Goal: Task Accomplishment & Management: Use online tool/utility

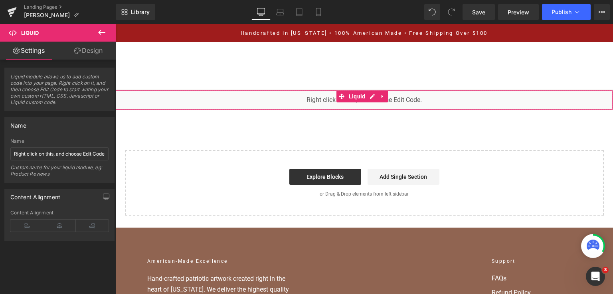
scroll to position [1938, 0]
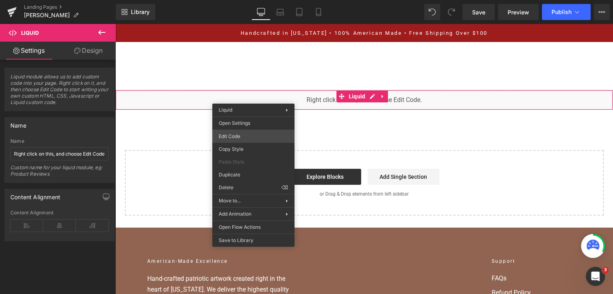
click at [233, 0] on div "You are previewing how the will restyle your page. You can not edit Elements in…" at bounding box center [306, 0] width 613 height 0
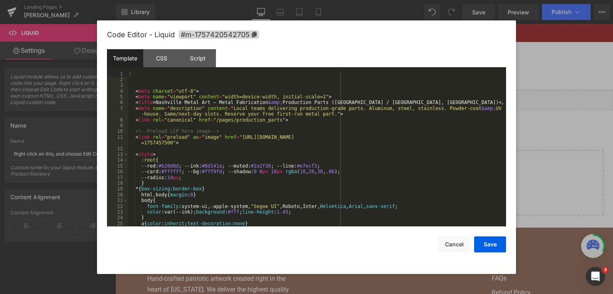
click at [232, 143] on div "< meta charset = "utf-8" > < meta name = "viewport" content = "width=device-wid…" at bounding box center [315, 154] width 375 height 167
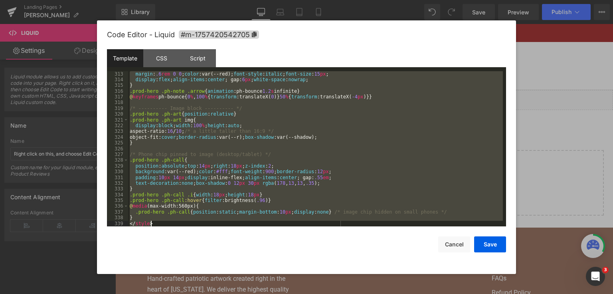
scroll to position [1926, 0]
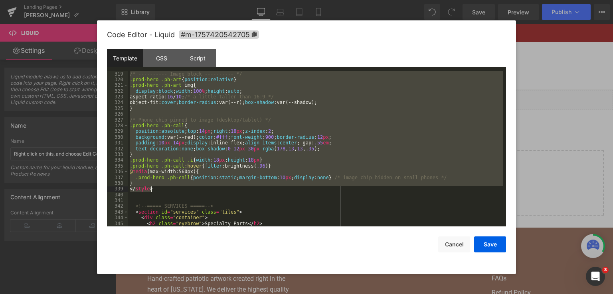
drag, startPoint x: 129, startPoint y: 167, endPoint x: 218, endPoint y: 190, distance: 91.5
click at [218, 190] on div "/* ---------- Image block ---------- */ .prod-hero .ph-art { position : relativ…" at bounding box center [315, 154] width 375 height 167
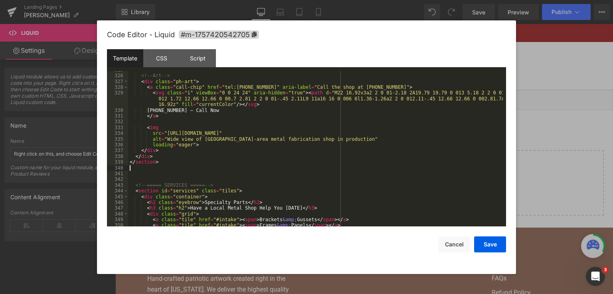
scroll to position [1959, 0]
click at [490, 241] on button "Save" at bounding box center [490, 244] width 32 height 16
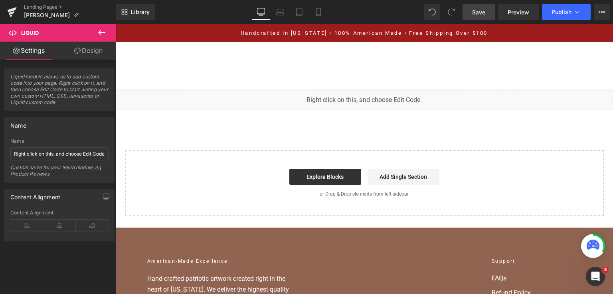
click at [491, 10] on link "Save" at bounding box center [479, 12] width 32 height 16
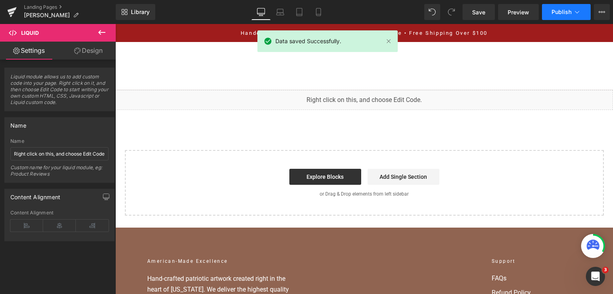
click at [569, 15] on span "Publish" at bounding box center [562, 12] width 20 height 6
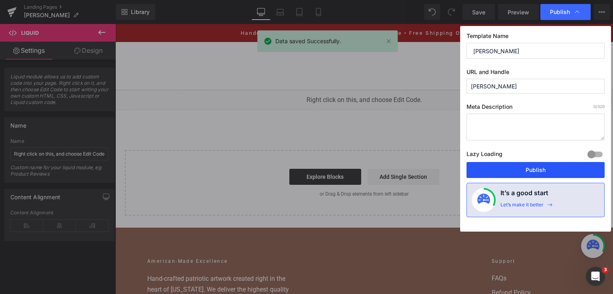
click at [511, 175] on button "Publish" at bounding box center [536, 170] width 138 height 16
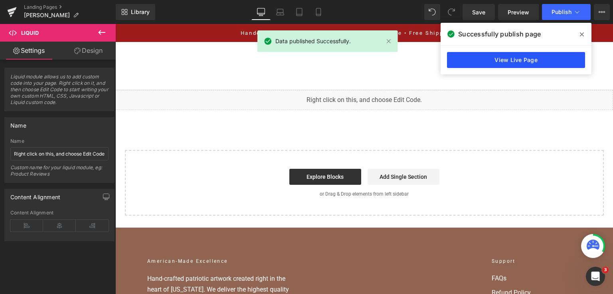
click at [526, 63] on link "View Live Page" at bounding box center [516, 60] width 138 height 16
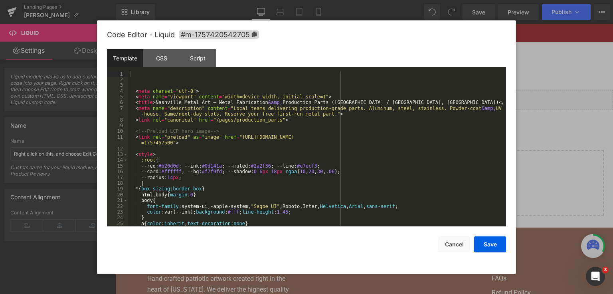
click at [268, 0] on div "You are previewing how the will restyle your page. You can not edit Elements in…" at bounding box center [306, 0] width 613 height 0
click at [268, 133] on div "< meta charset = "utf-8" > < meta name = "viewport" content = "width=device-wid…" at bounding box center [315, 154] width 375 height 167
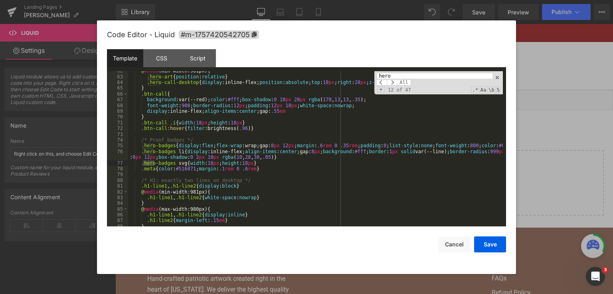
scroll to position [1061, 0]
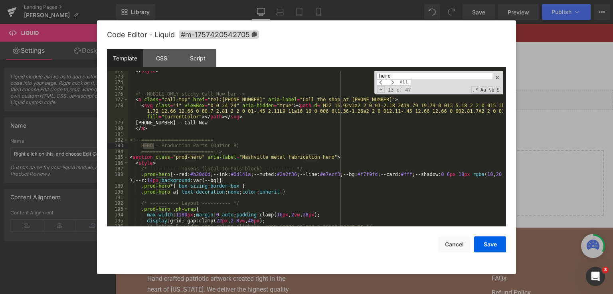
type input "hero"
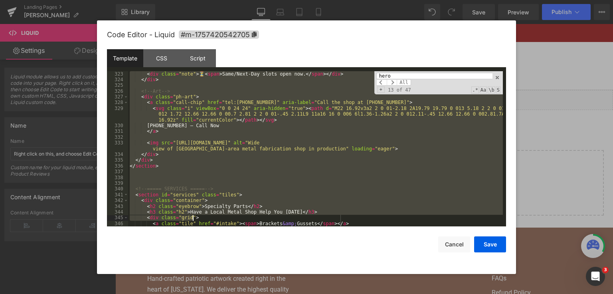
scroll to position [1944, 0]
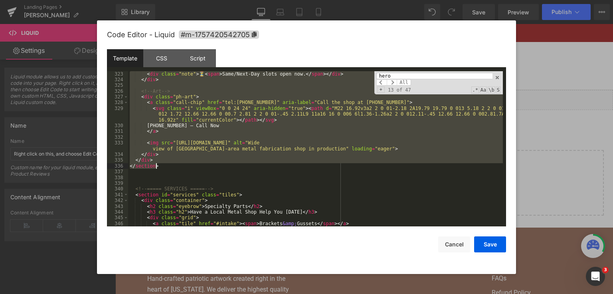
drag, startPoint x: 130, startPoint y: 139, endPoint x: 221, endPoint y: 167, distance: 95.0
click at [221, 167] on div "< div class = "note" > ⏳ < span > Same/Next-Day slots open now. </ span > </ di…" at bounding box center [315, 154] width 375 height 167
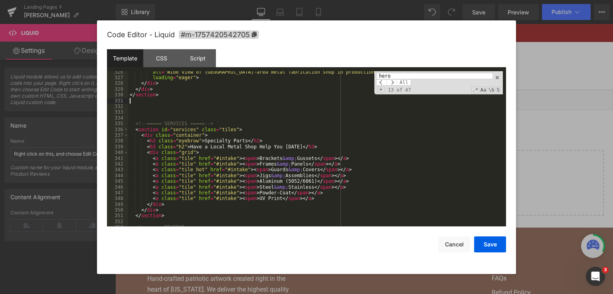
scroll to position [1974, 0]
click at [490, 244] on button "Save" at bounding box center [490, 244] width 32 height 16
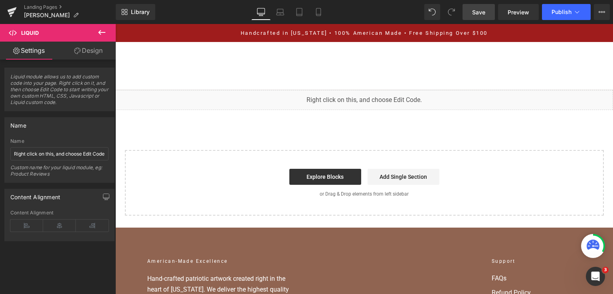
click at [489, 16] on link "Save" at bounding box center [479, 12] width 32 height 16
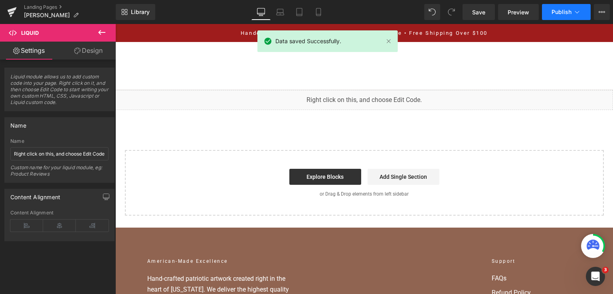
click at [582, 11] on button "Publish" at bounding box center [566, 12] width 49 height 16
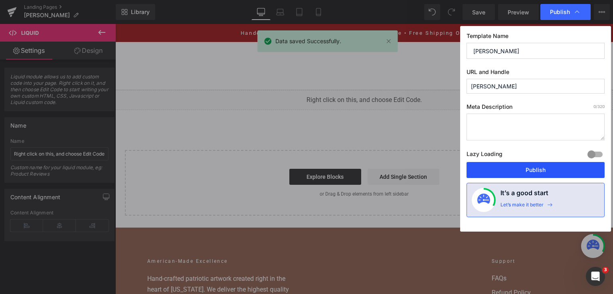
drag, startPoint x: 496, startPoint y: 174, endPoint x: 399, endPoint y: 4, distance: 195.6
click at [496, 174] on button "Publish" at bounding box center [536, 170] width 138 height 16
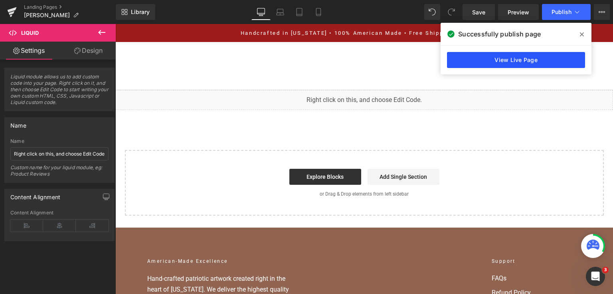
click at [466, 57] on link "View Live Page" at bounding box center [516, 60] width 138 height 16
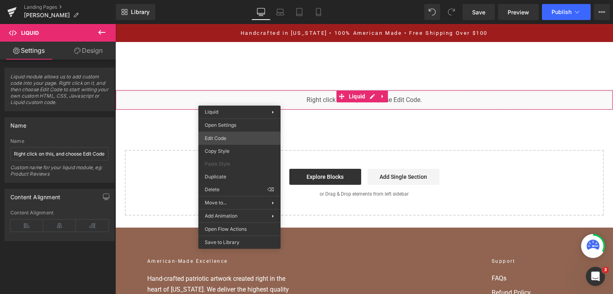
click at [242, 0] on div "You are previewing how the will restyle your page. You can not edit Elements in…" at bounding box center [306, 0] width 613 height 0
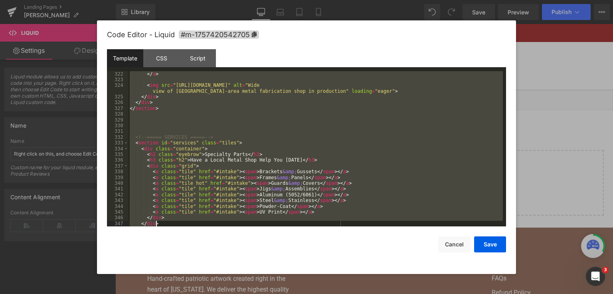
scroll to position [1989, 0]
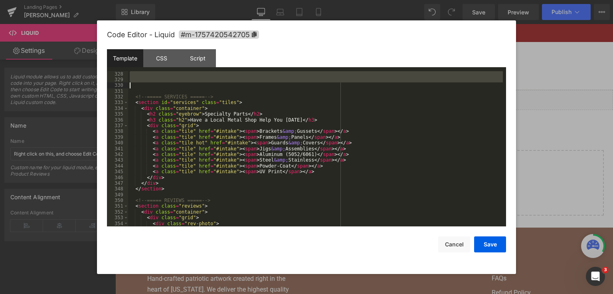
drag, startPoint x: 130, startPoint y: 183, endPoint x: 230, endPoint y: 86, distance: 139.2
click at [230, 86] on div "<!-- ===== SERVICES ===== --> < section id = "services" class = "tiles" > < div…" at bounding box center [315, 157] width 375 height 173
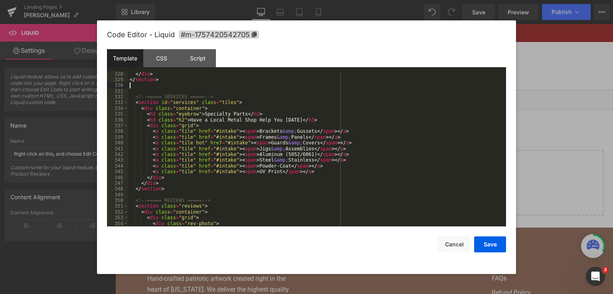
scroll to position [1984, 0]
click at [478, 241] on button "Save" at bounding box center [490, 244] width 32 height 16
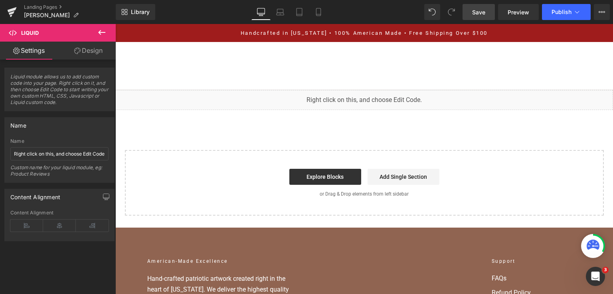
click at [475, 18] on link "Save" at bounding box center [479, 12] width 32 height 16
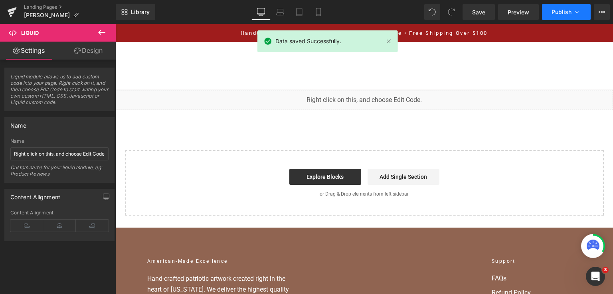
click at [558, 10] on span "Publish" at bounding box center [562, 12] width 20 height 6
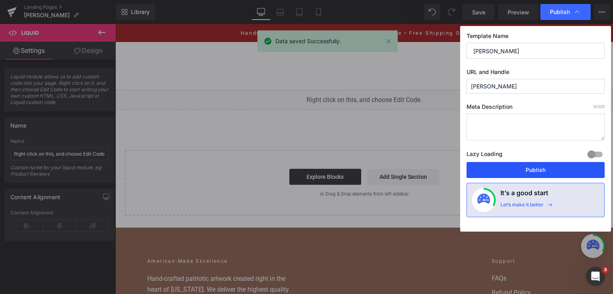
click at [535, 177] on button "Publish" at bounding box center [536, 170] width 138 height 16
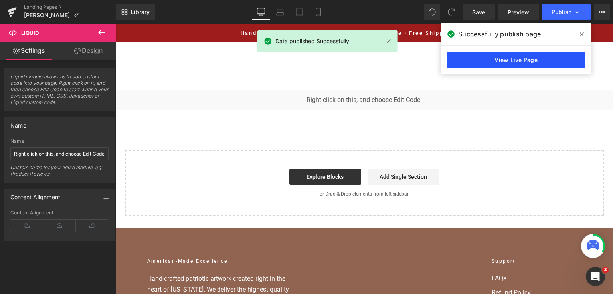
click at [529, 62] on link "View Live Page" at bounding box center [516, 60] width 138 height 16
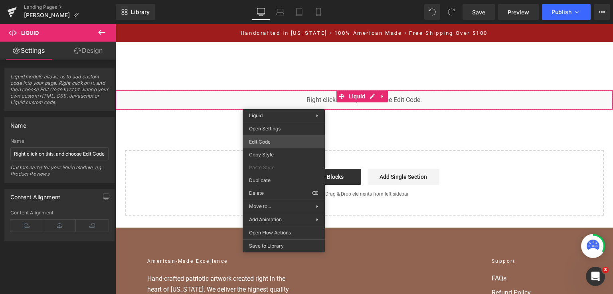
click at [285, 0] on div "You are previewing how the will restyle your page. You can not edit Elements in…" at bounding box center [306, 0] width 613 height 0
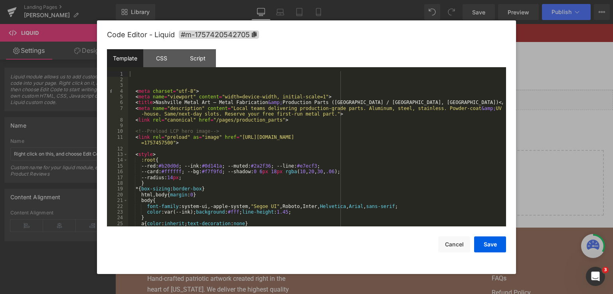
click at [232, 134] on div "< meta charset = "utf-8" > < meta name = "viewport" content = "width=device-wid…" at bounding box center [315, 154] width 375 height 167
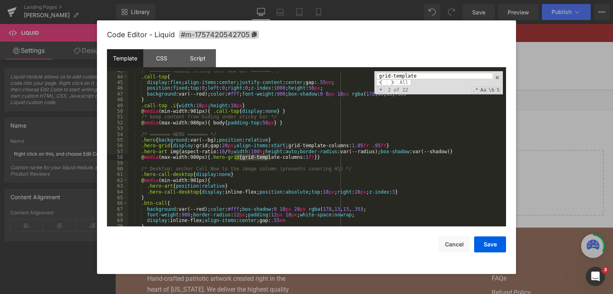
scroll to position [509, 0]
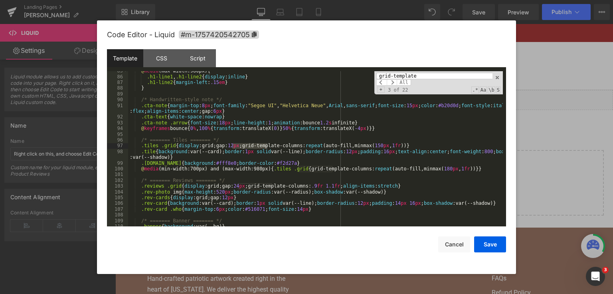
type input "grid-template"
click at [421, 77] on input "grid-template" at bounding box center [435, 76] width 116 height 6
click at [423, 75] on input "grid-template" at bounding box center [435, 76] width 116 height 6
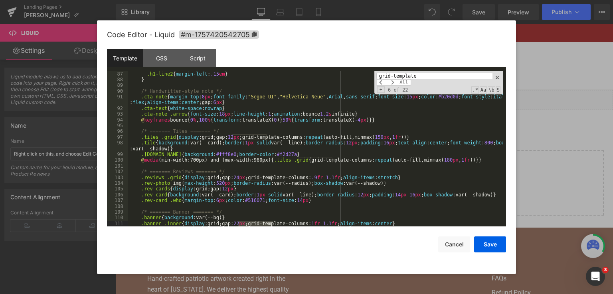
scroll to position [624, 0]
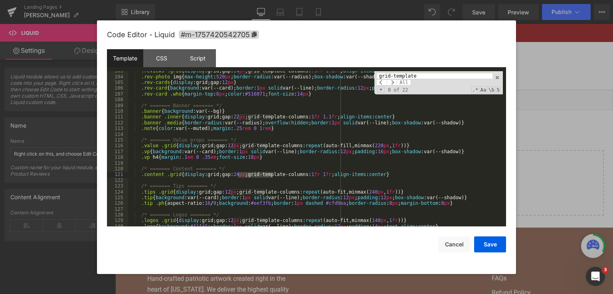
click at [273, 152] on div ".reviews .grid { display :grid;gap: 24 px ;grid-template-columns: .9 fr 1.1 fr …" at bounding box center [315, 151] width 375 height 167
click at [431, 78] on input "grid-template" at bounding box center [435, 76] width 116 height 6
click at [426, 78] on input "grid-template" at bounding box center [435, 76] width 116 height 6
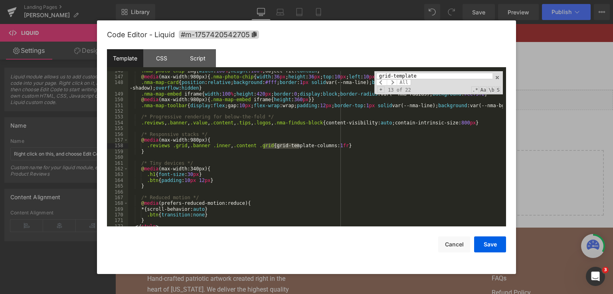
scroll to position [1147, 0]
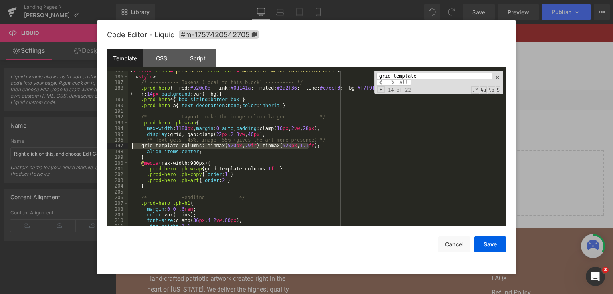
drag, startPoint x: 314, startPoint y: 145, endPoint x: 132, endPoint y: 147, distance: 182.1
click at [132, 147] on div "< section class = "prod-hero" aria-label = "Nashville metal fabrication hero" >…" at bounding box center [315, 151] width 375 height 167
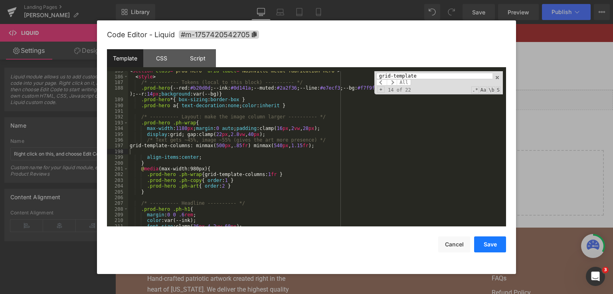
click at [494, 246] on button "Save" at bounding box center [490, 244] width 32 height 16
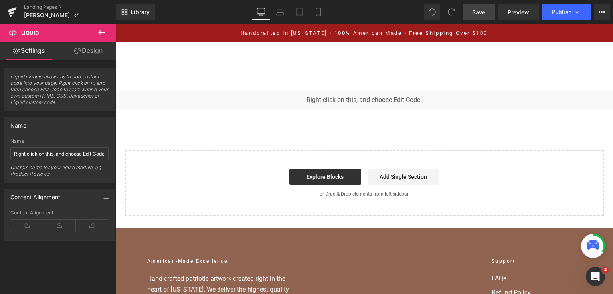
click at [486, 7] on link "Save" at bounding box center [479, 12] width 32 height 16
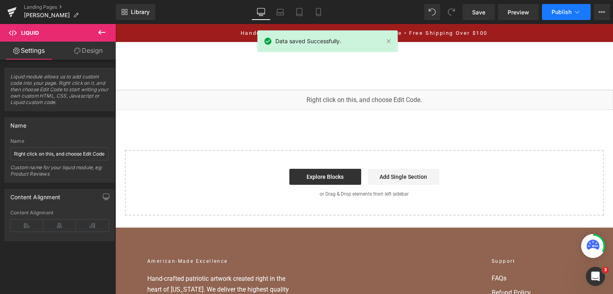
click at [554, 10] on span "Publish" at bounding box center [562, 12] width 20 height 6
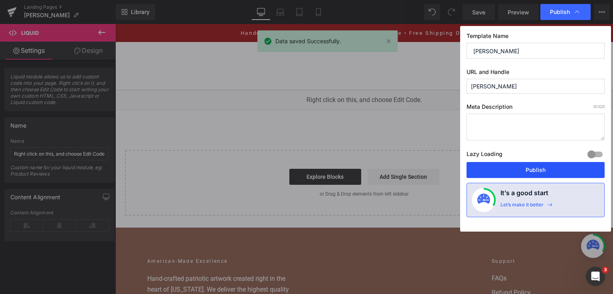
click at [538, 167] on button "Publish" at bounding box center [536, 170] width 138 height 16
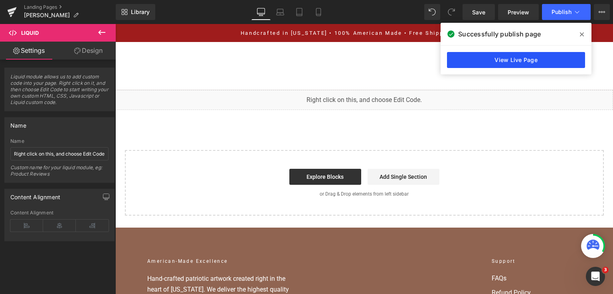
click at [518, 65] on link "View Live Page" at bounding box center [516, 60] width 138 height 16
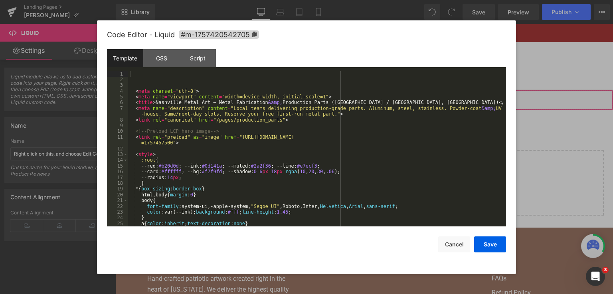
click at [232, 0] on div "You are previewing how the will restyle your page. You can not edit Elements in…" at bounding box center [306, 0] width 613 height 0
click at [241, 147] on div "< meta charset = "utf-8" > < meta name = "viewport" content = "width=device-wid…" at bounding box center [315, 154] width 375 height 167
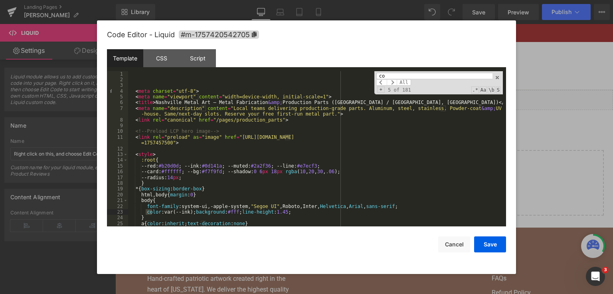
type input "c"
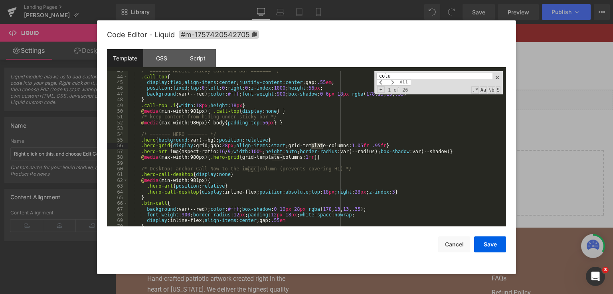
scroll to position [262, 0]
type input "c"
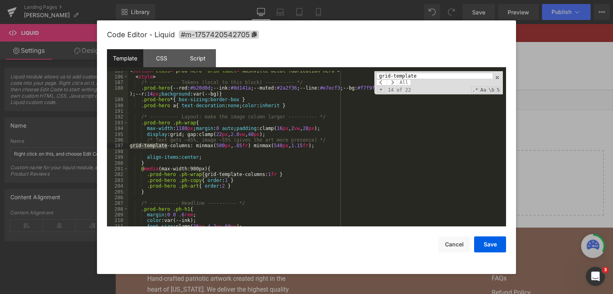
scroll to position [1147, 0]
type input "grid-template"
click at [268, 145] on div "< section class = "prod-hero" aria-label = "Nashville metal fabrication hero" >…" at bounding box center [315, 151] width 375 height 167
click at [495, 248] on button "Save" at bounding box center [490, 244] width 32 height 16
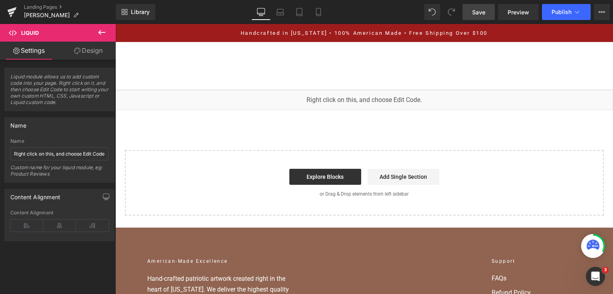
click at [472, 7] on link "Save" at bounding box center [479, 12] width 32 height 16
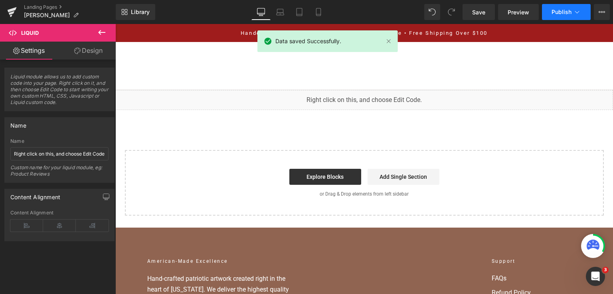
click at [559, 13] on span "Publish" at bounding box center [562, 12] width 20 height 6
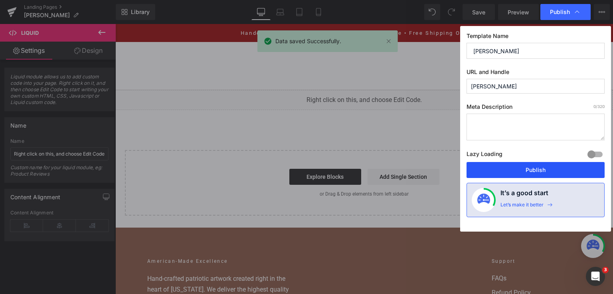
click at [527, 169] on button "Publish" at bounding box center [536, 170] width 138 height 16
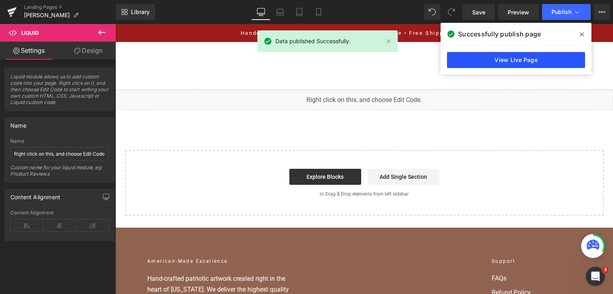
click at [564, 53] on link "View Live Page" at bounding box center [516, 60] width 138 height 16
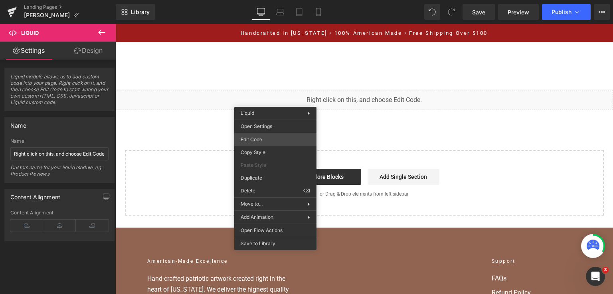
click at [265, 0] on div "You are previewing how the will restyle your page. You can not edit Elements in…" at bounding box center [306, 0] width 613 height 0
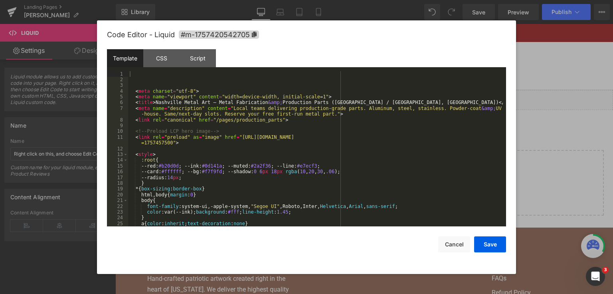
click at [265, 136] on div "< meta charset = "utf-8" > < meta name = "viewport" content = "width=device-wid…" at bounding box center [315, 154] width 375 height 167
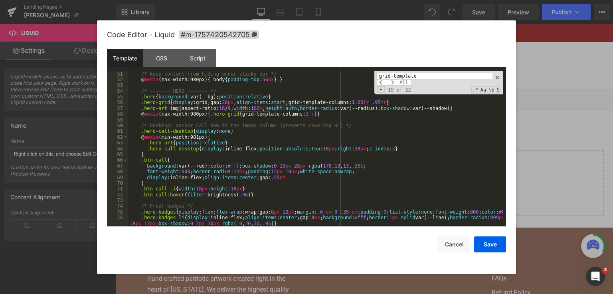
scroll to position [0, 0]
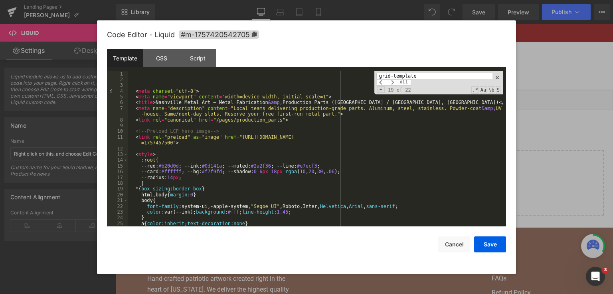
click at [439, 73] on input "grid-template" at bounding box center [435, 76] width 116 height 6
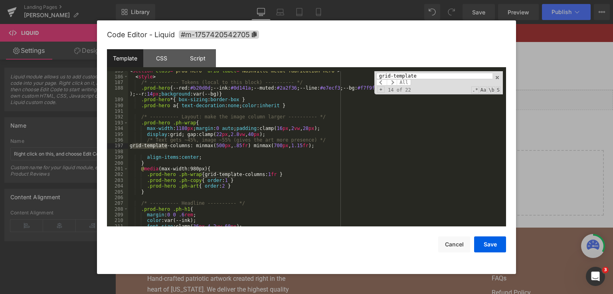
scroll to position [1147, 0]
type input "grid-template"
click at [266, 143] on div "< section class = "prod-hero" aria-label = "Nashville metal fabrication hero" >…" at bounding box center [315, 151] width 375 height 167
click at [481, 242] on button "Save" at bounding box center [490, 244] width 32 height 16
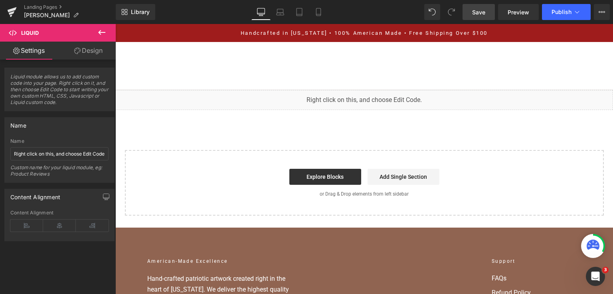
click at [474, 16] on link "Save" at bounding box center [479, 12] width 32 height 16
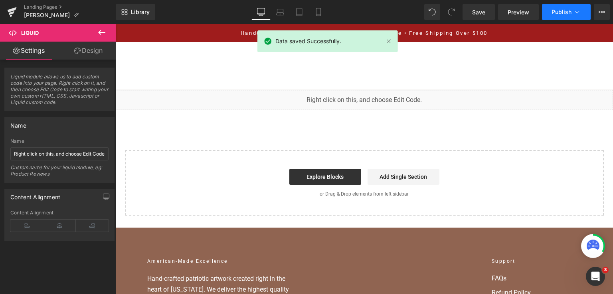
click at [557, 8] on button "Publish" at bounding box center [566, 12] width 49 height 16
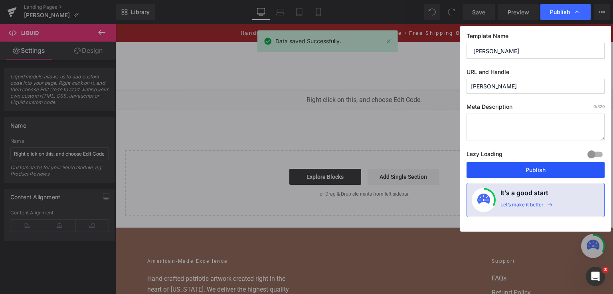
drag, startPoint x: 533, startPoint y: 171, endPoint x: 118, endPoint y: 42, distance: 434.5
click at [533, 171] on button "Publish" at bounding box center [536, 170] width 138 height 16
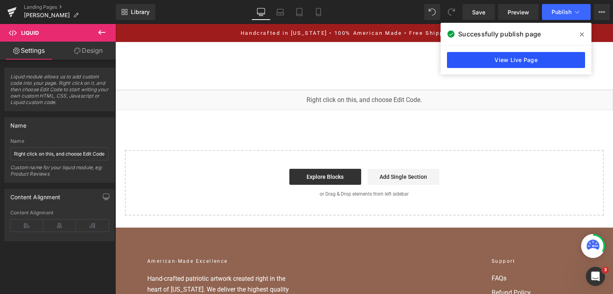
click at [462, 58] on link "View Live Page" at bounding box center [516, 60] width 138 height 16
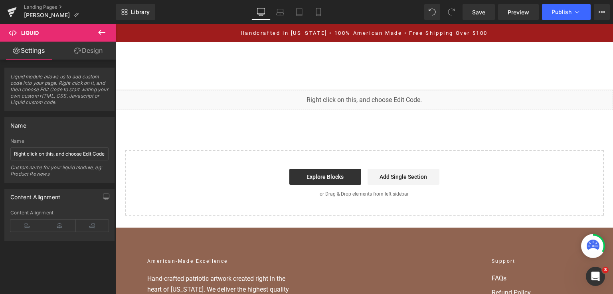
click at [493, 22] on div "Library Desktop Desktop Laptop Tablet Mobile Save Preview Publish Scheduled Vie…" at bounding box center [365, 12] width 498 height 24
click at [487, 19] on link "Save" at bounding box center [479, 12] width 32 height 16
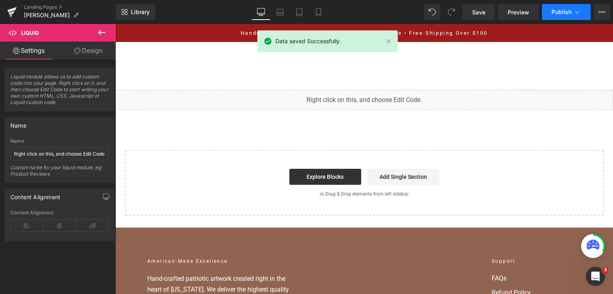
click at [561, 15] on button "Publish" at bounding box center [566, 12] width 49 height 16
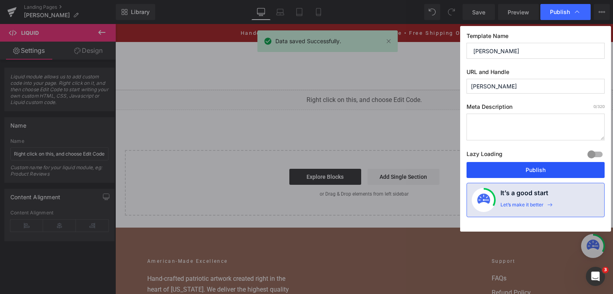
click at [529, 166] on button "Publish" at bounding box center [536, 170] width 138 height 16
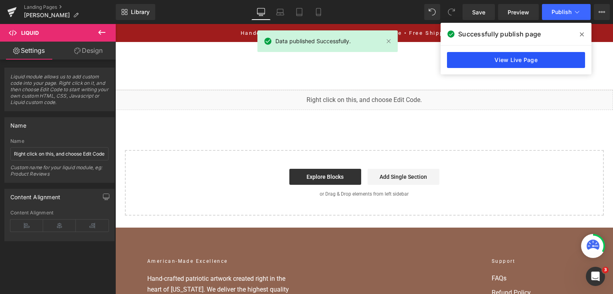
click at [509, 58] on link "View Live Page" at bounding box center [516, 60] width 138 height 16
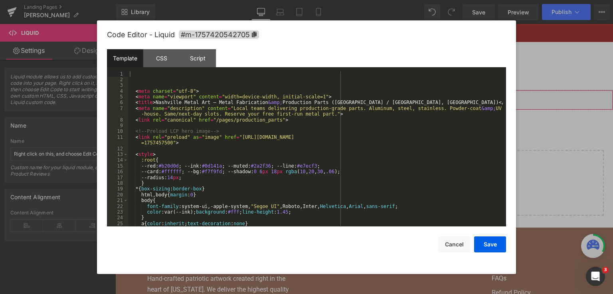
click at [269, 0] on div "You are previewing how the will restyle your page. You can not edit Elements in…" at bounding box center [306, 0] width 613 height 0
click at [268, 137] on div "< meta charset = "utf-8" > < meta name = "viewport" content = "width=device-wid…" at bounding box center [315, 154] width 375 height 167
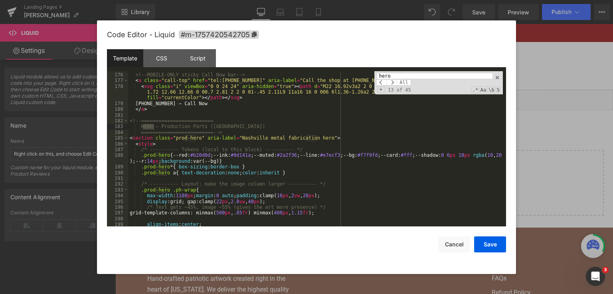
scroll to position [1080, 0]
type input "hero"
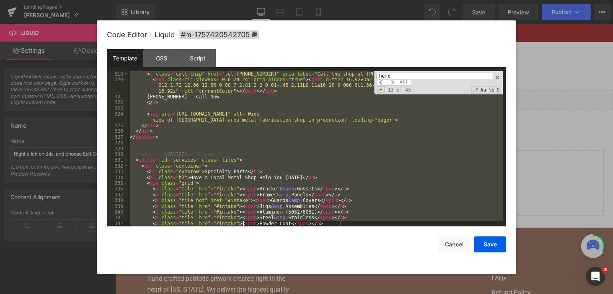
scroll to position [1926, 0]
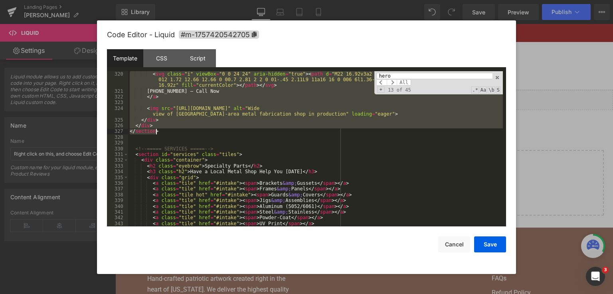
drag, startPoint x: 130, startPoint y: 119, endPoint x: 249, endPoint y: 134, distance: 120.4
click at [249, 134] on div "< svg class = "i" viewBox = "0 0 24 24" aria-hidden = "true" > < path d = "M22 …" at bounding box center [315, 160] width 375 height 178
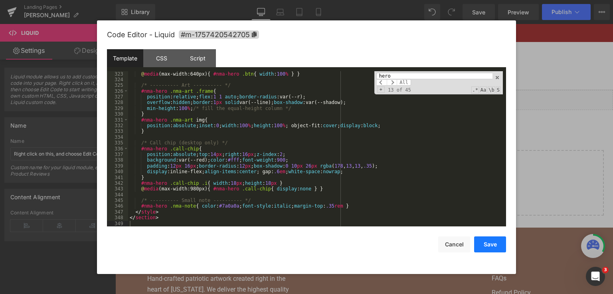
click at [480, 246] on button "Save" at bounding box center [490, 244] width 32 height 16
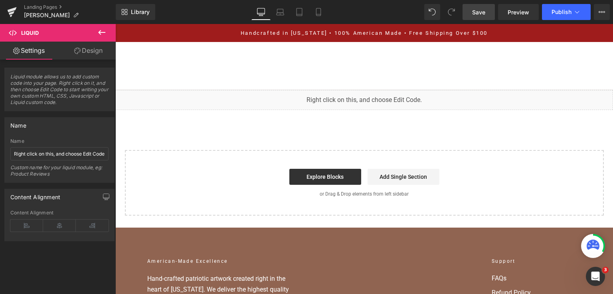
click at [470, 12] on link "Save" at bounding box center [479, 12] width 32 height 16
click at [472, 14] on link "Save" at bounding box center [479, 12] width 32 height 16
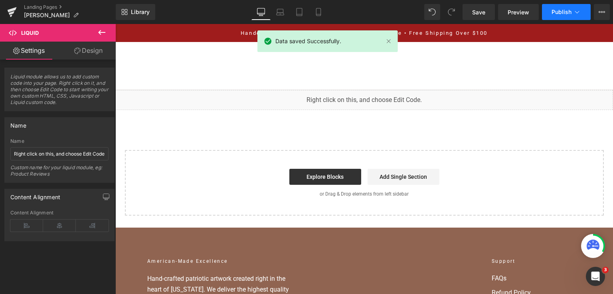
click at [561, 14] on span "Publish" at bounding box center [562, 12] width 20 height 6
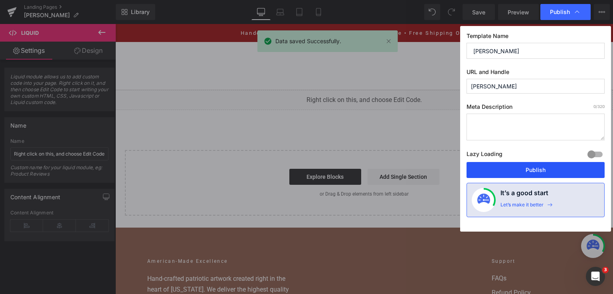
click at [537, 162] on button "Publish" at bounding box center [536, 170] width 138 height 16
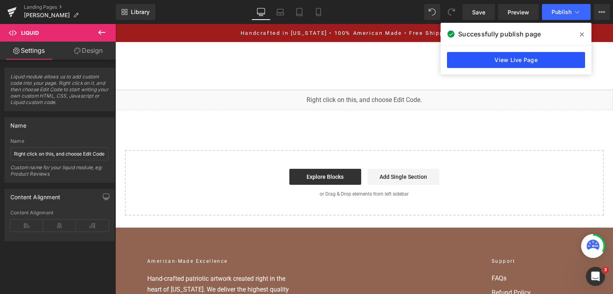
click at [506, 61] on link "View Live Page" at bounding box center [516, 60] width 138 height 16
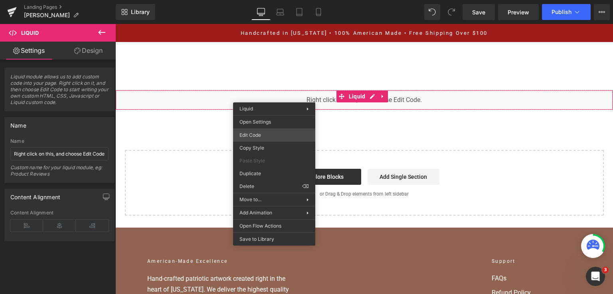
click at [282, 0] on div "You are previewing how the will restyle your page. You can not edit Elements in…" at bounding box center [306, 0] width 613 height 0
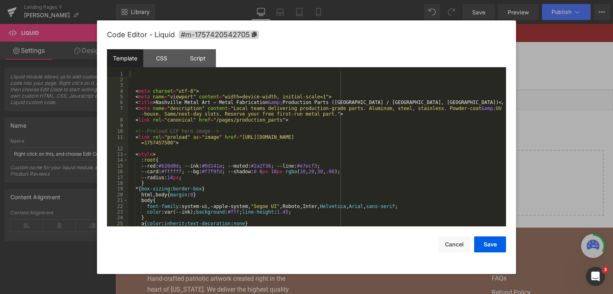
click at [283, 134] on div "< meta charset = "utf-8" > < meta name = "viewport" content = "width=device-wid…" at bounding box center [315, 154] width 375 height 167
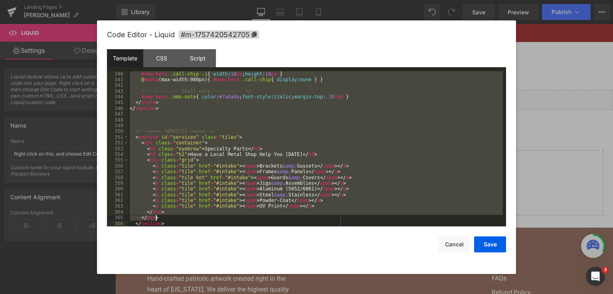
scroll to position [2064, 0]
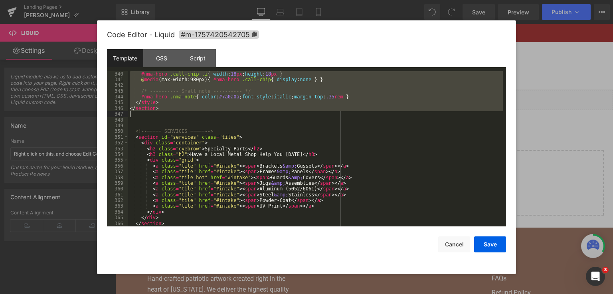
drag, startPoint x: 129, startPoint y: 165, endPoint x: 222, endPoint y: 117, distance: 104.7
click at [222, 117] on div "#nma-hero .call-chip .i { width : 18 px ; height : 18 px } @ media (max-width:9…" at bounding box center [315, 154] width 375 height 167
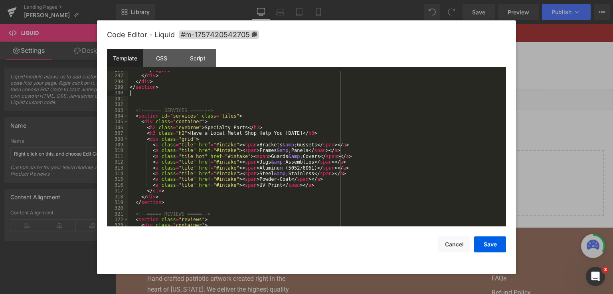
scroll to position [1821, 0]
click at [478, 238] on button "Save" at bounding box center [490, 244] width 32 height 16
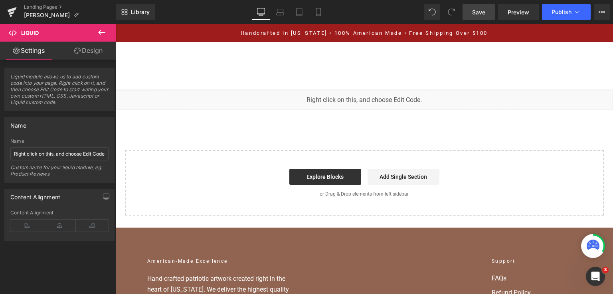
click at [477, 12] on span "Save" at bounding box center [478, 12] width 13 height 8
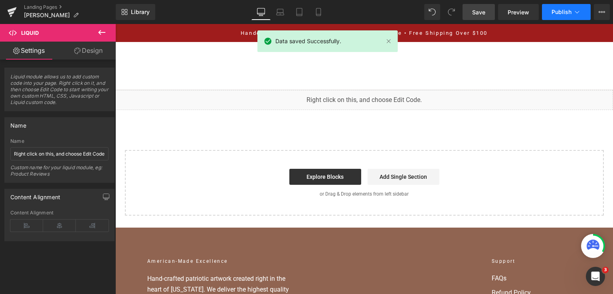
click at [570, 15] on button "Publish" at bounding box center [566, 12] width 49 height 16
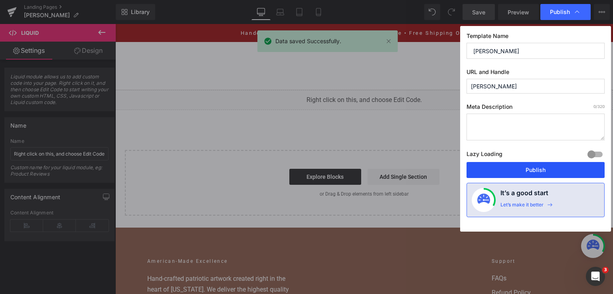
click at [487, 171] on button "Publish" at bounding box center [536, 170] width 138 height 16
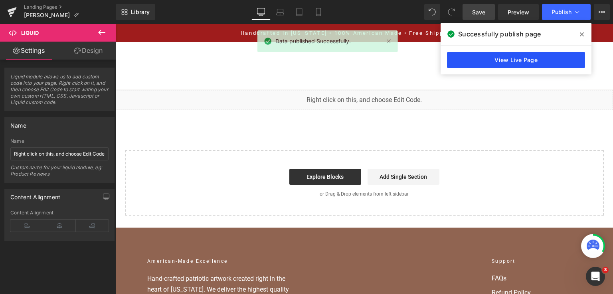
click at [462, 54] on link "View Live Page" at bounding box center [516, 60] width 138 height 16
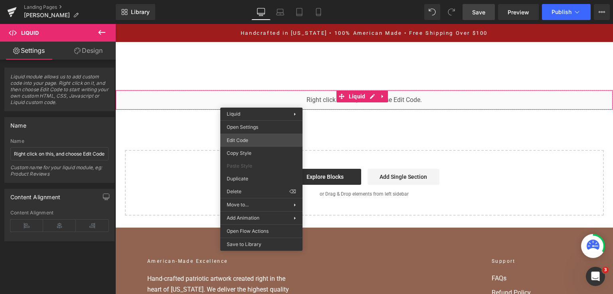
click at [268, 0] on div "You are previewing how the will restyle your page. You can not edit Elements in…" at bounding box center [306, 0] width 613 height 0
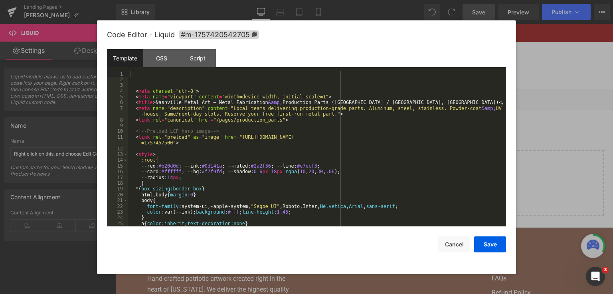
click at [269, 144] on div "< meta charset = "utf-8" > < meta name = "viewport" content = "width=device-wid…" at bounding box center [315, 154] width 375 height 167
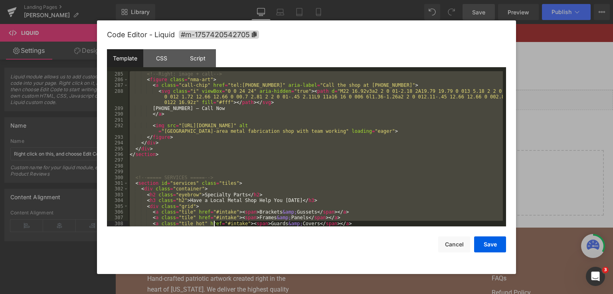
scroll to position [1788, 0]
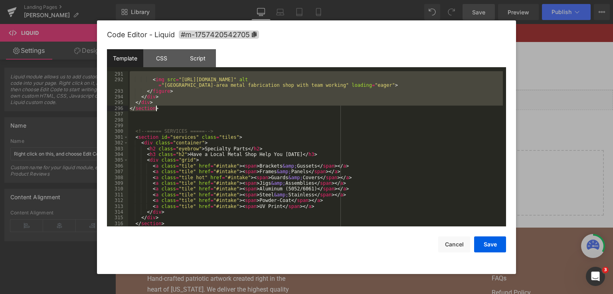
drag, startPoint x: 130, startPoint y: 166, endPoint x: 234, endPoint y: 109, distance: 118.5
click at [234, 109] on div "< img src = "[URL][DOMAIN_NAME]" alt = "[GEOGRAPHIC_DATA]-area metal fabricatio…" at bounding box center [315, 154] width 375 height 167
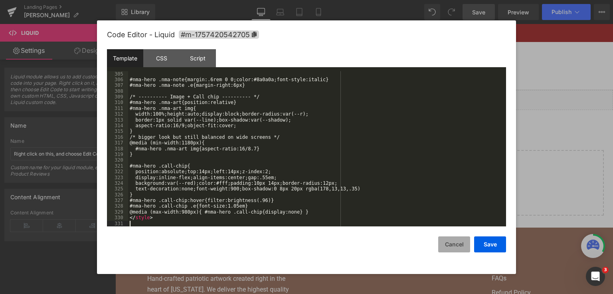
scroll to position [1834, 0]
click at [494, 242] on button "Save" at bounding box center [490, 244] width 32 height 16
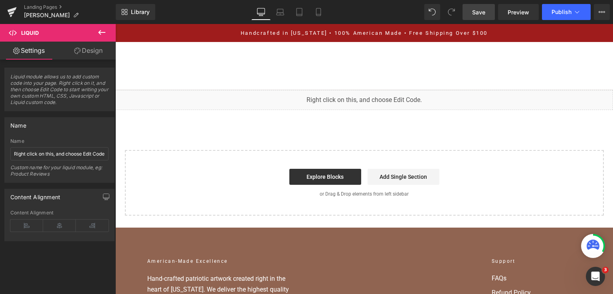
click at [479, 9] on span "Save" at bounding box center [478, 12] width 13 height 8
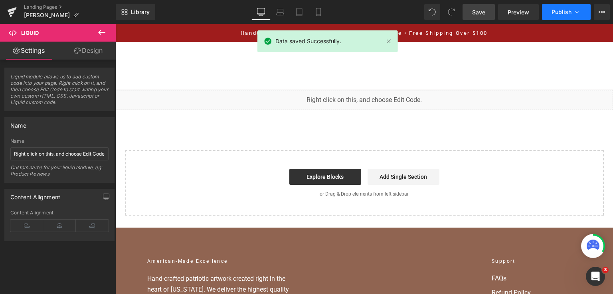
click at [555, 9] on span "Publish" at bounding box center [562, 12] width 20 height 6
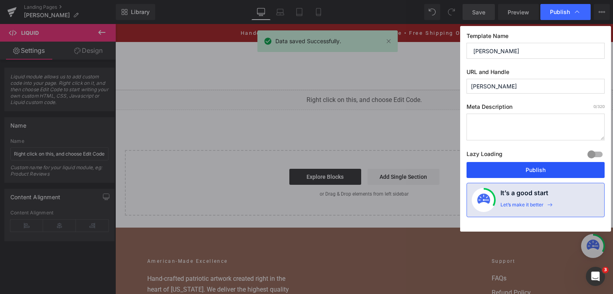
click at [539, 173] on button "Publish" at bounding box center [536, 170] width 138 height 16
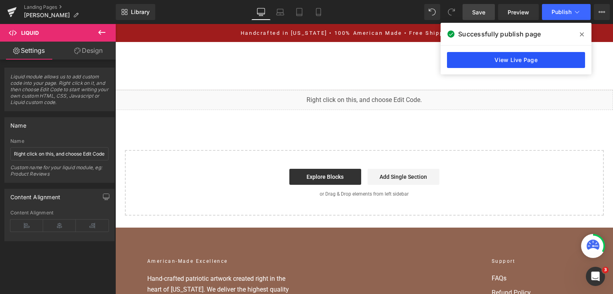
click at [550, 59] on link "View Live Page" at bounding box center [516, 60] width 138 height 16
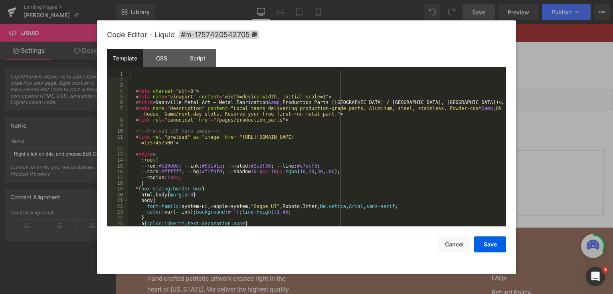
click at [292, 0] on div "You are previewing how the will restyle your page. You can not edit Elements in…" at bounding box center [306, 0] width 613 height 0
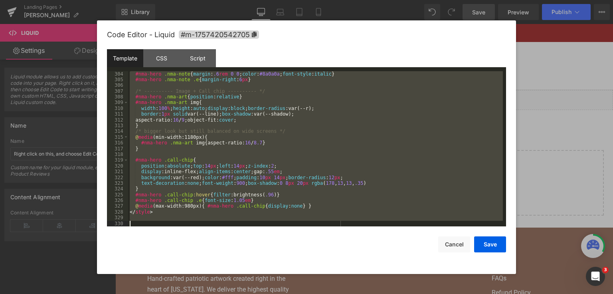
scroll to position [1857, 0]
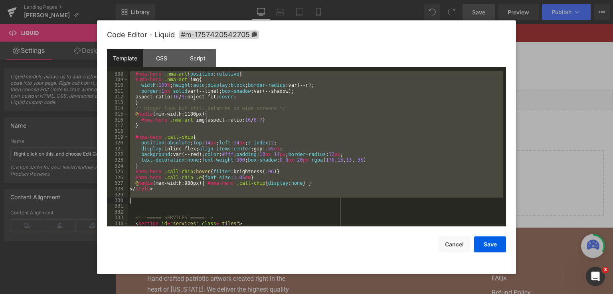
drag, startPoint x: 130, startPoint y: 166, endPoint x: 205, endPoint y: 201, distance: 82.5
click at [205, 201] on div "#nma-hero .nma-art { position : relative } #nma-hero .nma-art img { width : 100…" at bounding box center [315, 154] width 375 height 167
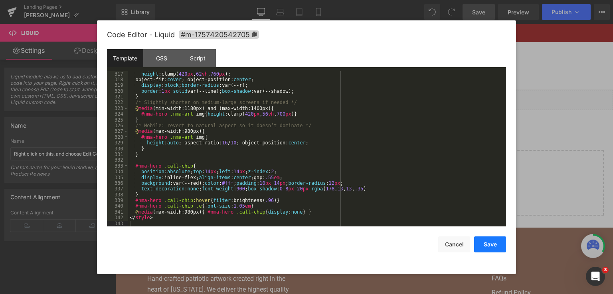
click at [495, 246] on button "Save" at bounding box center [490, 244] width 32 height 16
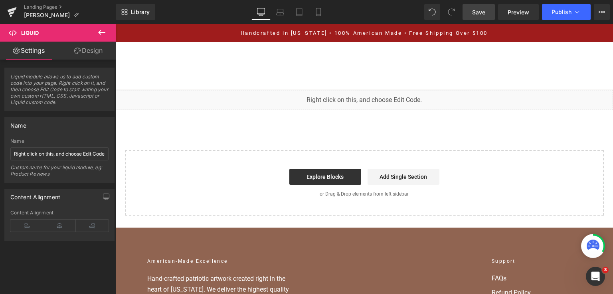
click at [491, 13] on link "Save" at bounding box center [479, 12] width 32 height 16
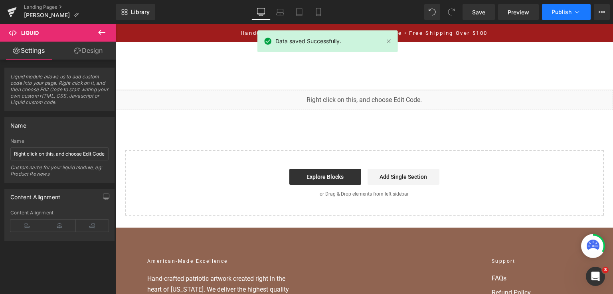
click at [557, 12] on span "Publish" at bounding box center [562, 12] width 20 height 6
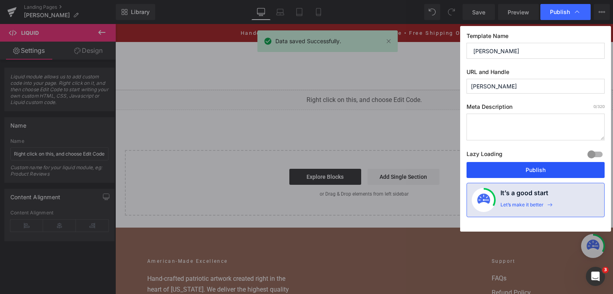
click at [517, 171] on button "Publish" at bounding box center [536, 170] width 138 height 16
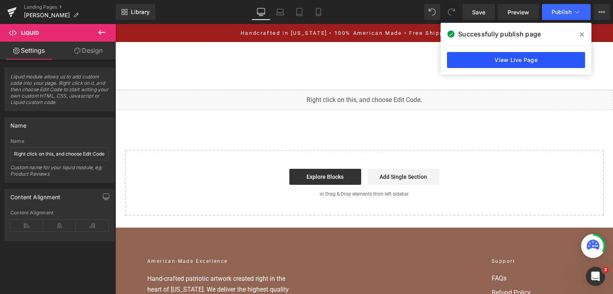
click at [463, 64] on link "View Live Page" at bounding box center [516, 60] width 138 height 16
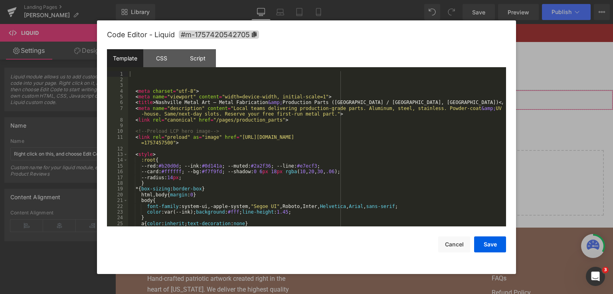
click at [303, 0] on div "You are previewing how the will restyle your page. You can not edit Elements in…" at bounding box center [306, 0] width 613 height 0
click at [303, 129] on div "< meta charset = "utf-8" > < meta name = "viewport" content = "width=device-wid…" at bounding box center [315, 154] width 375 height 167
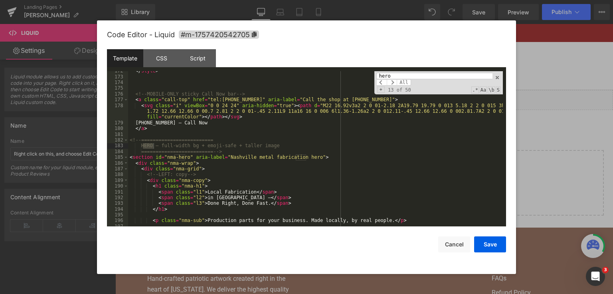
scroll to position [1061, 0]
type input "hero"
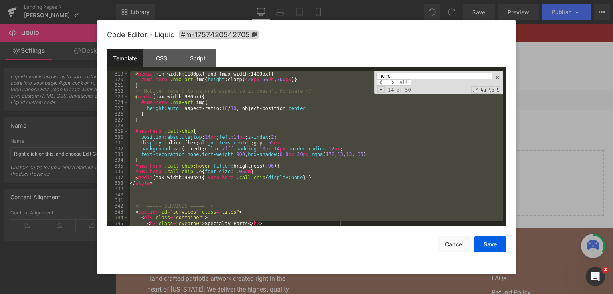
scroll to position [1920, 0]
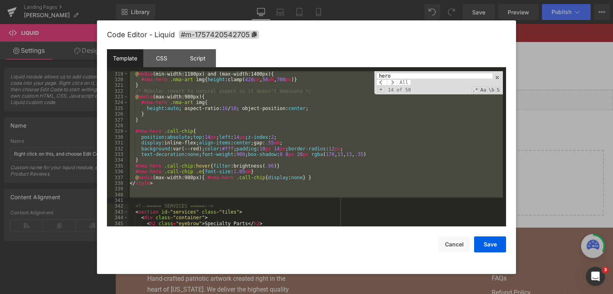
drag, startPoint x: 128, startPoint y: 139, endPoint x: 256, endPoint y: 201, distance: 142.3
click at [256, 201] on div "@ media (min-width:1180px) and (max-width:1400px) { #nma-hero .nma-art img { he…" at bounding box center [315, 154] width 375 height 167
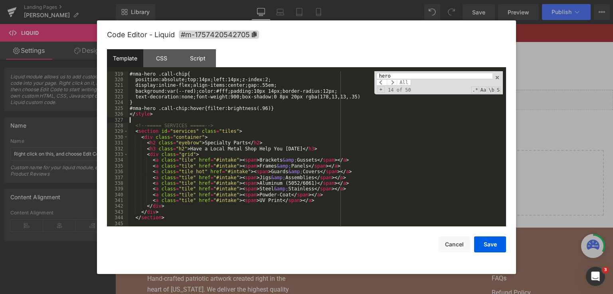
scroll to position [1915, 0]
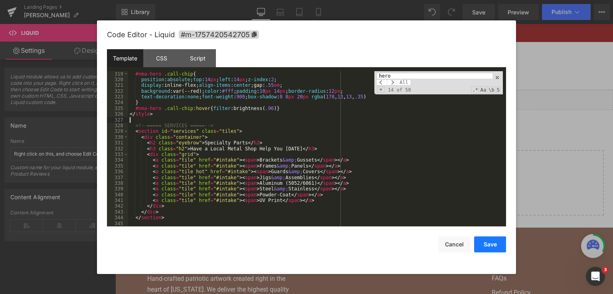
click at [506, 246] on button "Save" at bounding box center [490, 244] width 32 height 16
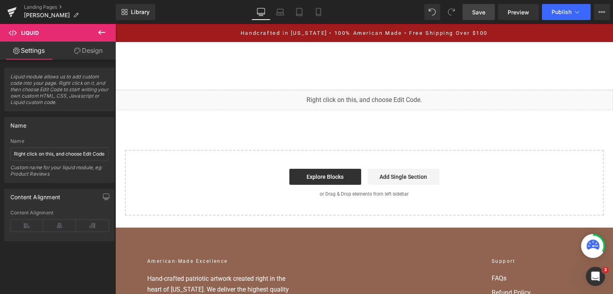
click at [494, 18] on link "Save" at bounding box center [479, 12] width 32 height 16
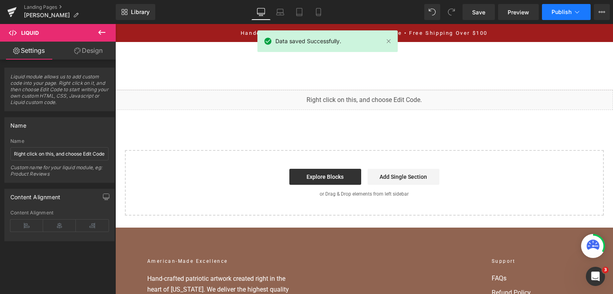
click at [557, 11] on span "Publish" at bounding box center [562, 12] width 20 height 6
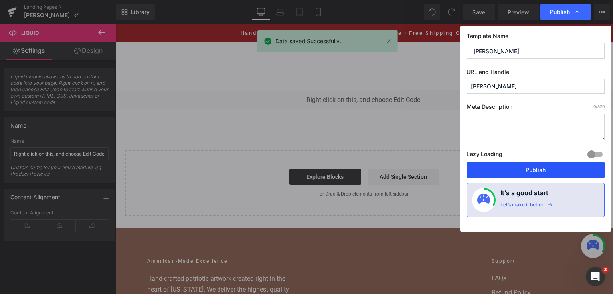
click at [535, 168] on button "Publish" at bounding box center [536, 170] width 138 height 16
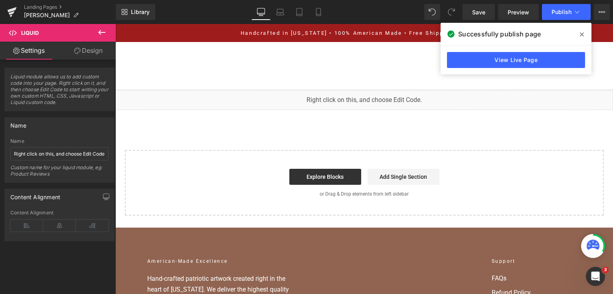
click at [486, 50] on div "View Live Page" at bounding box center [516, 60] width 151 height 29
click at [486, 54] on link "View Live Page" at bounding box center [516, 60] width 138 height 16
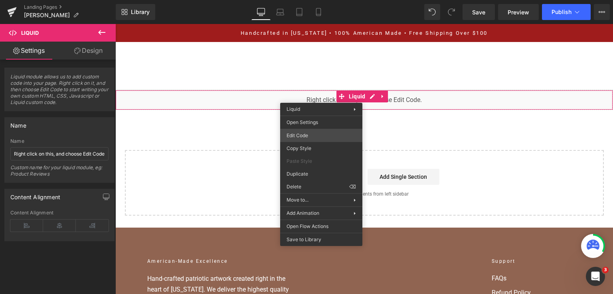
click at [320, 0] on div "You are previewing how the will restyle your page. You can not edit Elements in…" at bounding box center [306, 0] width 613 height 0
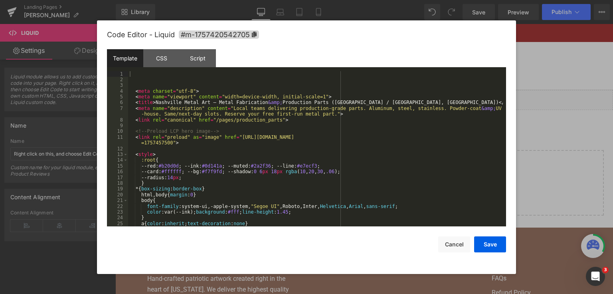
click at [351, 96] on div "< meta charset = "utf-8" > < meta name = "viewport" content = "width=device-wid…" at bounding box center [315, 154] width 375 height 167
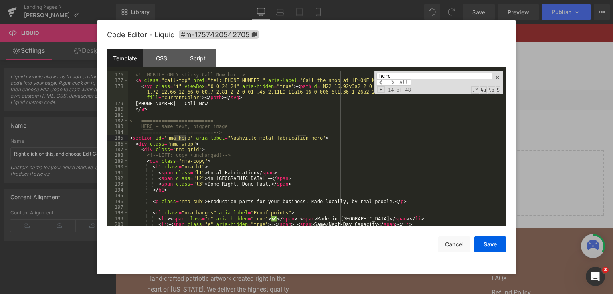
scroll to position [1080, 0]
type input "hero"
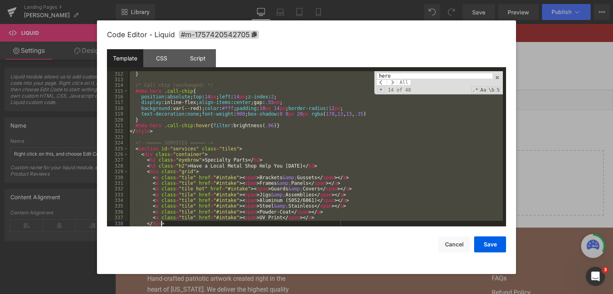
scroll to position [1880, 0]
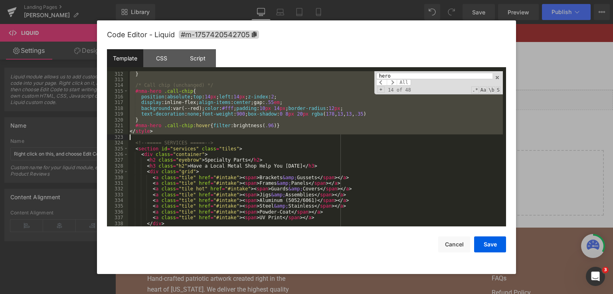
drag, startPoint x: 130, startPoint y: 121, endPoint x: 249, endPoint y: 138, distance: 120.2
click at [249, 138] on div "} /* Call chip (unchanged) */ #nma-hero .call-chip { position : absolute ; top …" at bounding box center [315, 154] width 375 height 167
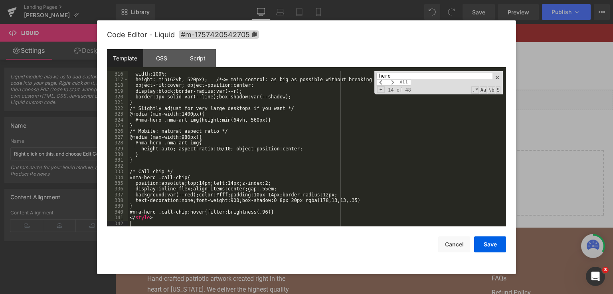
scroll to position [1898, 0]
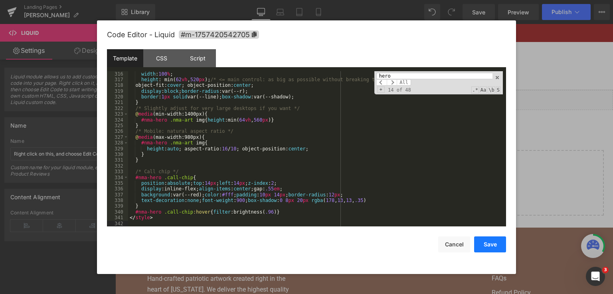
click at [489, 249] on button "Save" at bounding box center [490, 244] width 32 height 16
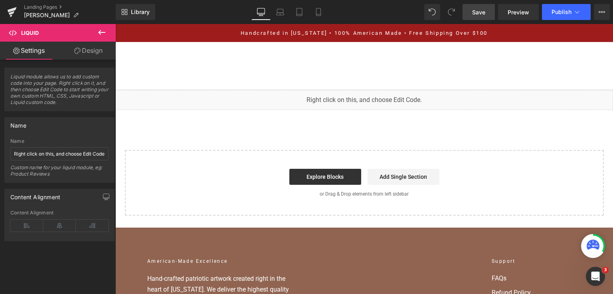
click at [483, 16] on link "Save" at bounding box center [479, 12] width 32 height 16
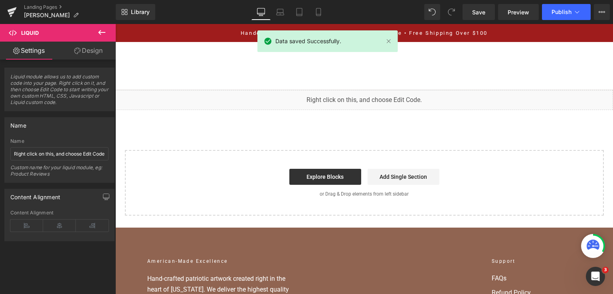
click at [553, 20] on div "Library Desktop Desktop Laptop Tablet Mobile Save Preview Publish Scheduled Vie…" at bounding box center [365, 12] width 498 height 24
click at [553, 17] on button "Publish" at bounding box center [566, 12] width 49 height 16
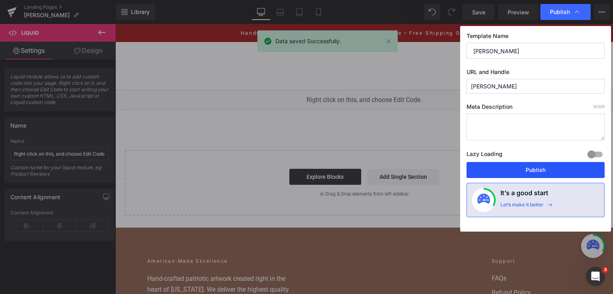
click at [540, 175] on button "Publish" at bounding box center [536, 170] width 138 height 16
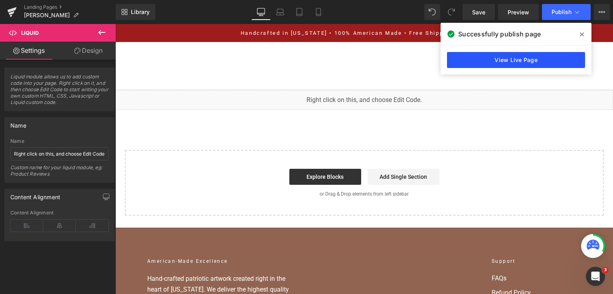
click at [459, 65] on link "View Live Page" at bounding box center [516, 60] width 138 height 16
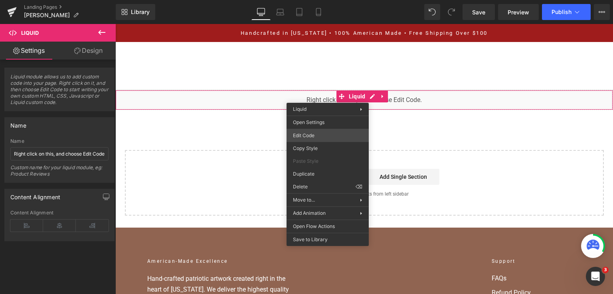
click at [329, 0] on div "You are previewing how the will restyle your page. You can not edit Elements in…" at bounding box center [306, 0] width 613 height 0
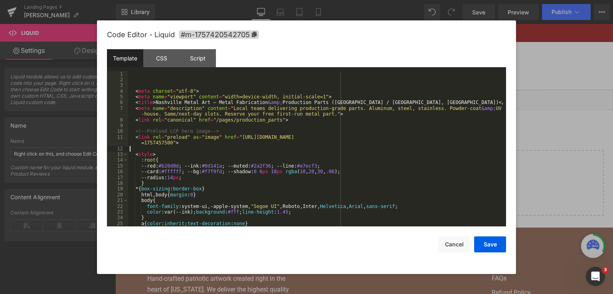
click at [330, 146] on div "< meta charset = "utf-8" > < meta name = "viewport" content = "width=device-wid…" at bounding box center [315, 154] width 375 height 167
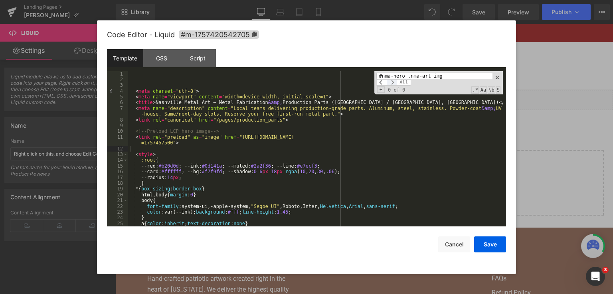
scroll to position [1803, 0]
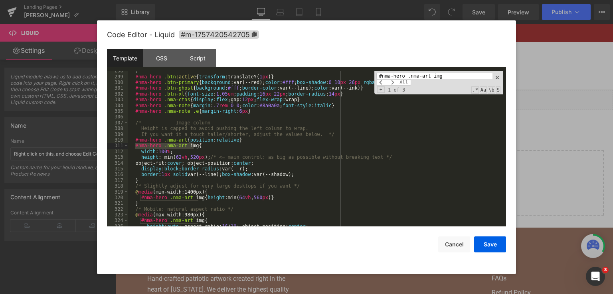
type input "#nma-hero .nma-art img"
click at [176, 157] on div "} #nma-hero .btn :active { transform :translateY( 1 px ) } #nma-hero .btn-prima…" at bounding box center [315, 151] width 375 height 167
click at [481, 243] on button "Save" at bounding box center [490, 244] width 32 height 16
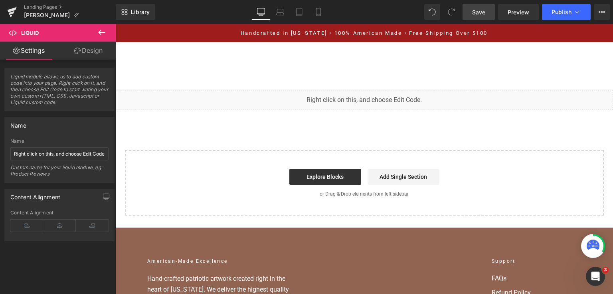
click at [482, 11] on span "Save" at bounding box center [478, 12] width 13 height 8
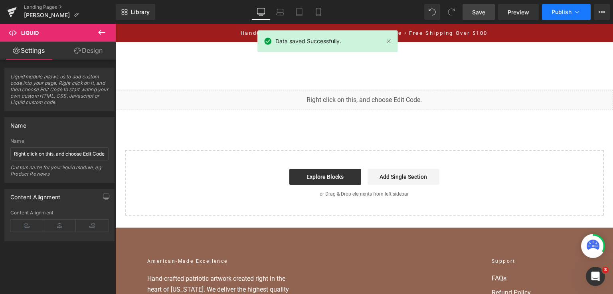
click at [566, 18] on button "Publish" at bounding box center [566, 12] width 49 height 16
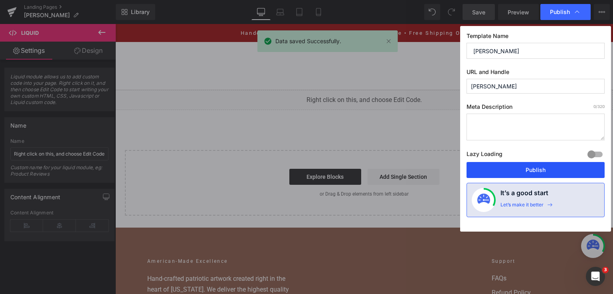
click at [547, 173] on button "Publish" at bounding box center [536, 170] width 138 height 16
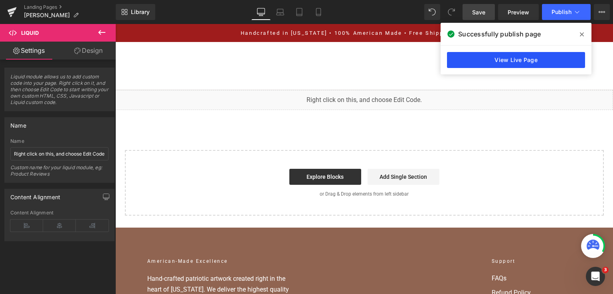
click at [511, 61] on link "View Live Page" at bounding box center [516, 60] width 138 height 16
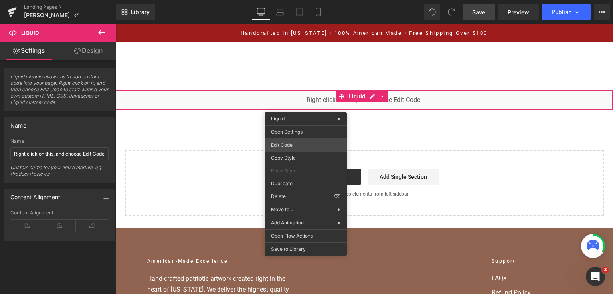
click at [303, 0] on div "You are previewing how the will restyle your page. You can not edit Elements in…" at bounding box center [306, 0] width 613 height 0
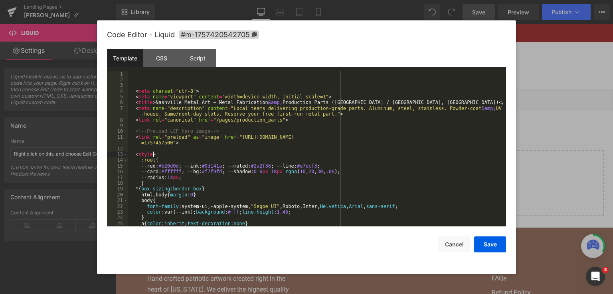
click at [356, 154] on div "< meta charset = "utf-8" > < meta name = "viewport" content = "width=device-wid…" at bounding box center [315, 154] width 375 height 167
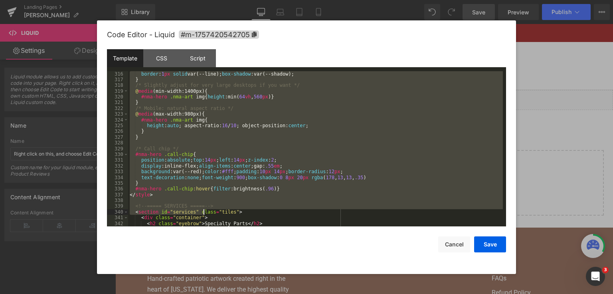
scroll to position [1903, 0]
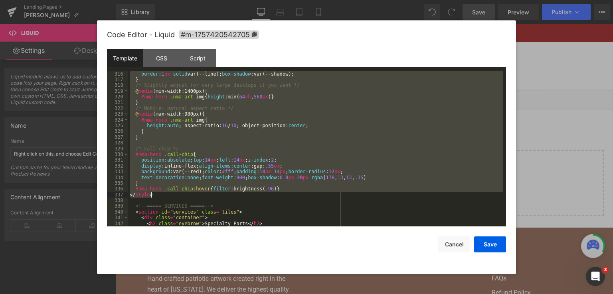
drag, startPoint x: 129, startPoint y: 165, endPoint x: 207, endPoint y: 195, distance: 83.6
click at [207, 195] on div "border : 1 px solid var(--line); box-shadow :var(--shadow); } /* Slightly adjus…" at bounding box center [315, 154] width 375 height 167
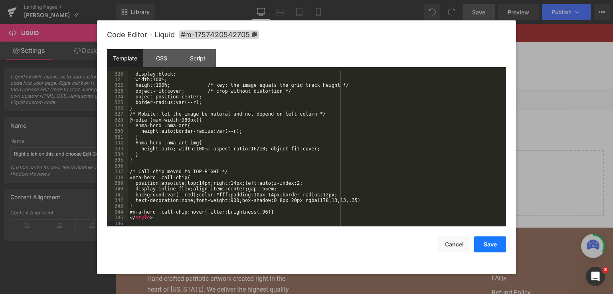
click at [498, 240] on button "Save" at bounding box center [490, 244] width 32 height 16
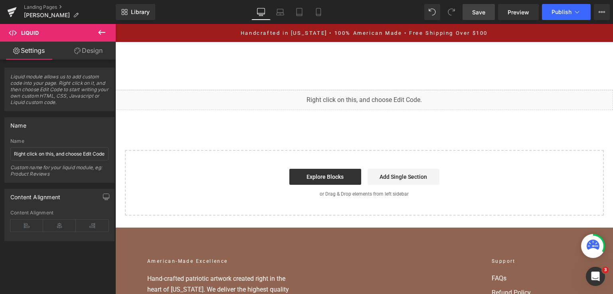
click at [481, 7] on link "Save" at bounding box center [479, 12] width 32 height 16
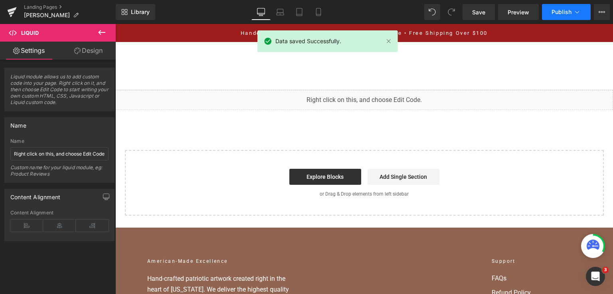
click at [556, 14] on span "Publish" at bounding box center [562, 12] width 20 height 6
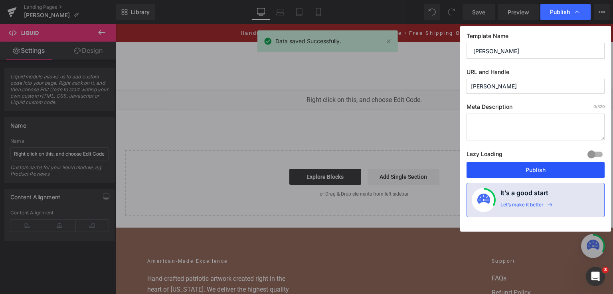
click at [513, 164] on button "Publish" at bounding box center [536, 170] width 138 height 16
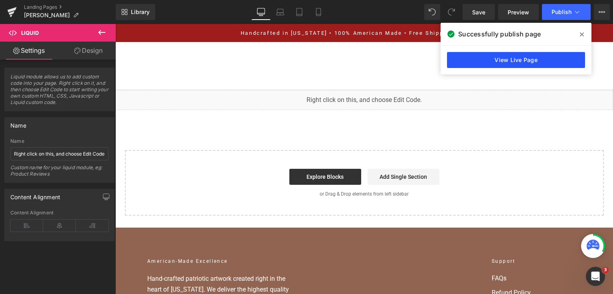
click at [482, 61] on link "View Live Page" at bounding box center [516, 60] width 138 height 16
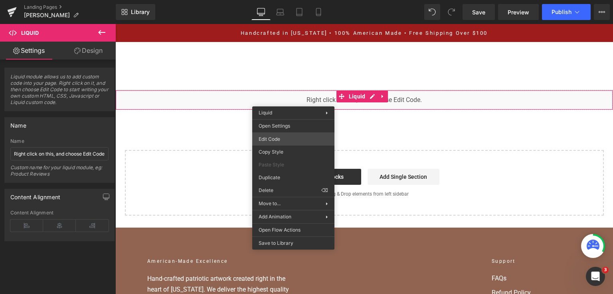
click at [299, 0] on div "You are previewing how the will restyle your page. You can not edit Elements in…" at bounding box center [306, 0] width 613 height 0
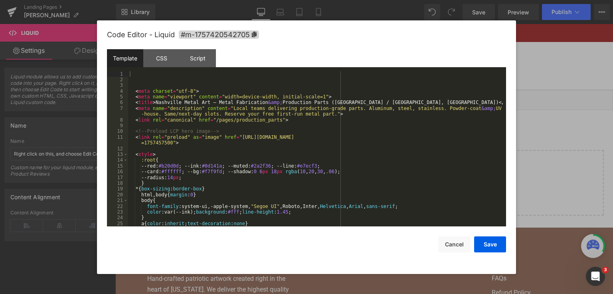
click at [329, 145] on div "< meta charset = "utf-8" > < meta name = "viewport" content = "width=device-wid…" at bounding box center [315, 154] width 375 height 167
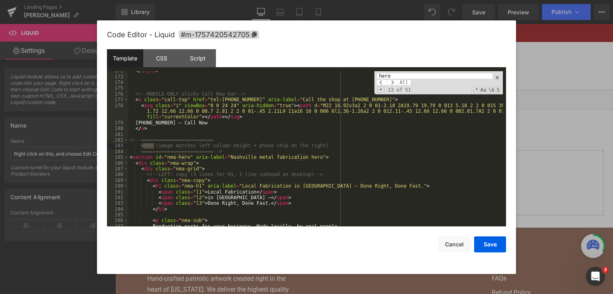
scroll to position [1061, 0]
type input "hero"
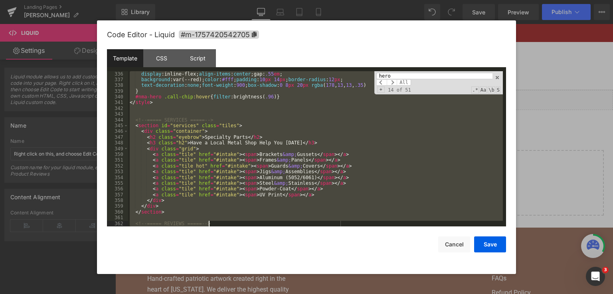
scroll to position [2041, 0]
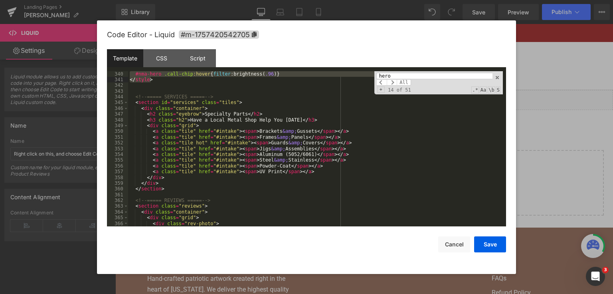
drag, startPoint x: 129, startPoint y: 139, endPoint x: 260, endPoint y: 81, distance: 143.6
click at [260, 81] on div "#nma-hero .call-chip :hover { filter :brightness( .96 ) } </ style > <!-- =====…" at bounding box center [315, 157] width 375 height 173
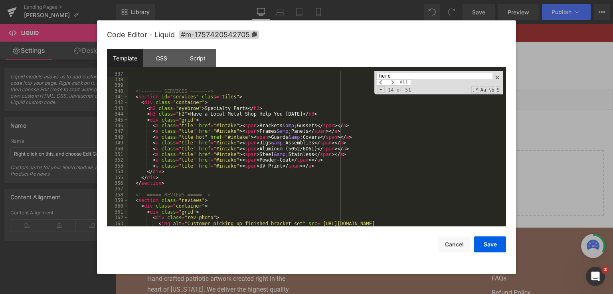
scroll to position [1991, 0]
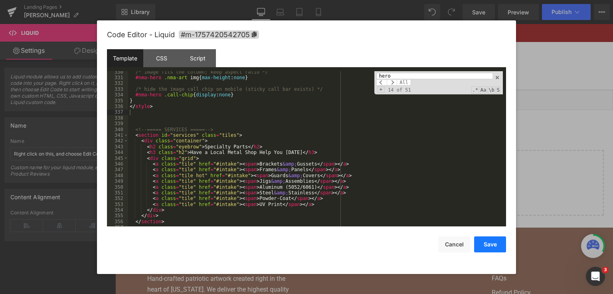
click at [481, 240] on button "Save" at bounding box center [490, 244] width 32 height 16
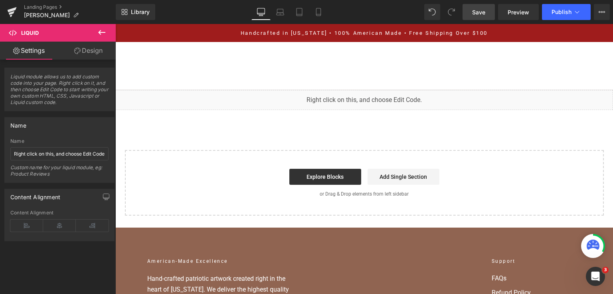
click at [488, 11] on link "Save" at bounding box center [479, 12] width 32 height 16
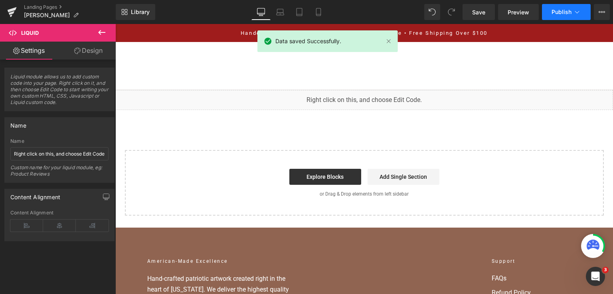
click at [556, 10] on span "Publish" at bounding box center [562, 12] width 20 height 6
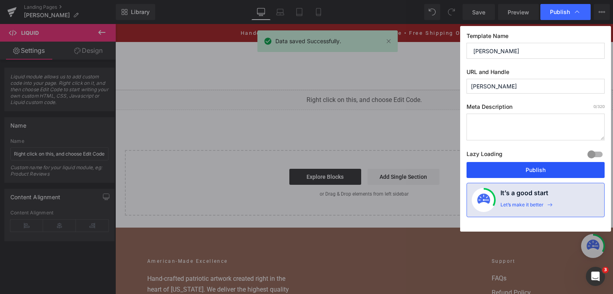
click at [523, 166] on button "Publish" at bounding box center [536, 170] width 138 height 16
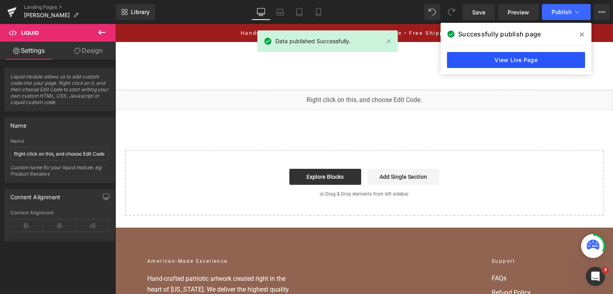
click at [484, 52] on link "View Live Page" at bounding box center [516, 60] width 138 height 16
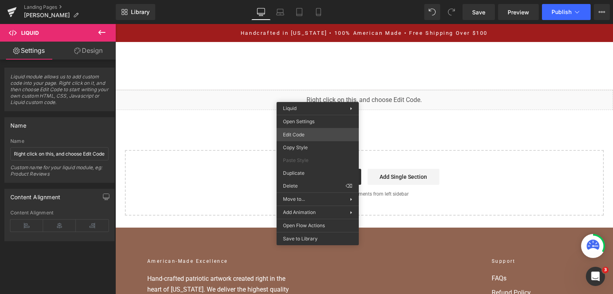
click at [322, 0] on div "You are previewing how the will restyle your page. You can not edit Elements in…" at bounding box center [306, 0] width 613 height 0
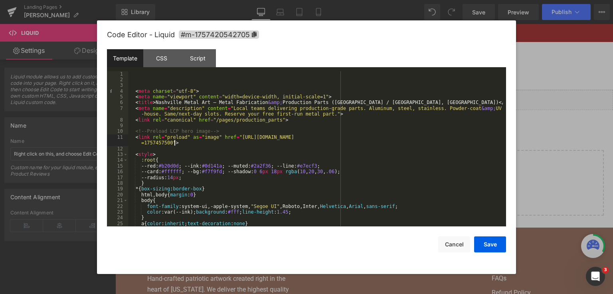
click at [236, 140] on div "< meta charset = "utf-8" > < meta name = "viewport" content = "width=device-wid…" at bounding box center [315, 154] width 375 height 167
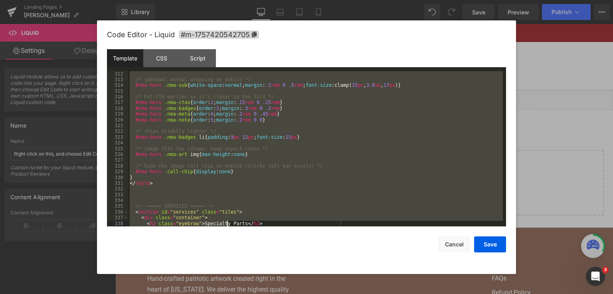
scroll to position [1926, 0]
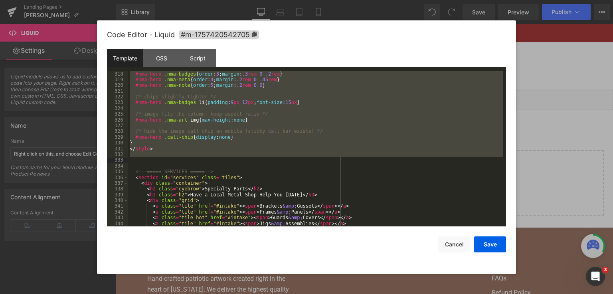
drag, startPoint x: 130, startPoint y: 145, endPoint x: 243, endPoint y: 160, distance: 114.0
click at [243, 160] on div "#nma-hero .nma-badges { order : 3 ; margin : .3 rem 0 .2 rem } #nma-hero .nma-m…" at bounding box center [315, 154] width 375 height 167
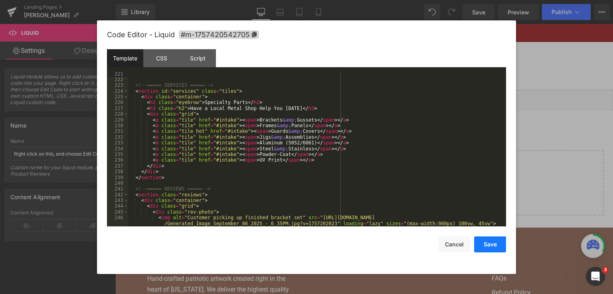
click at [480, 248] on button "Save" at bounding box center [490, 244] width 32 height 16
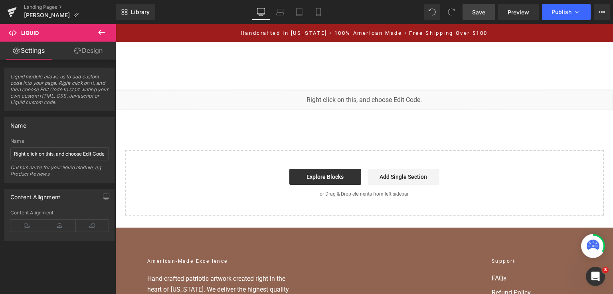
click at [478, 16] on link "Save" at bounding box center [479, 12] width 32 height 16
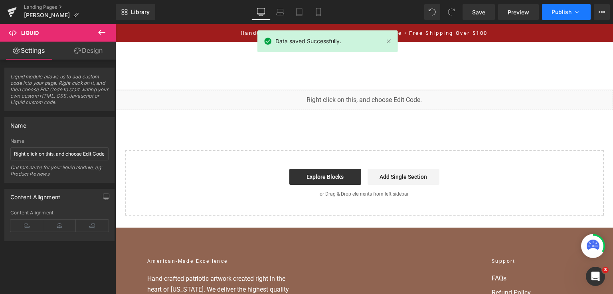
click at [561, 10] on span "Publish" at bounding box center [562, 12] width 20 height 6
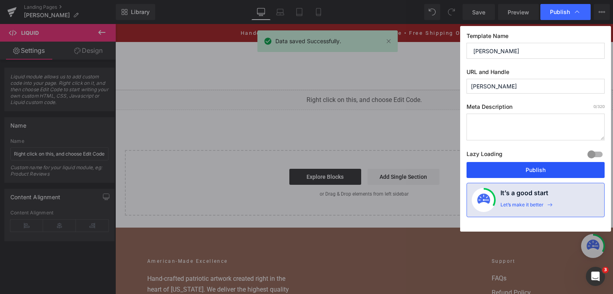
click at [541, 162] on button "Publish" at bounding box center [536, 170] width 138 height 16
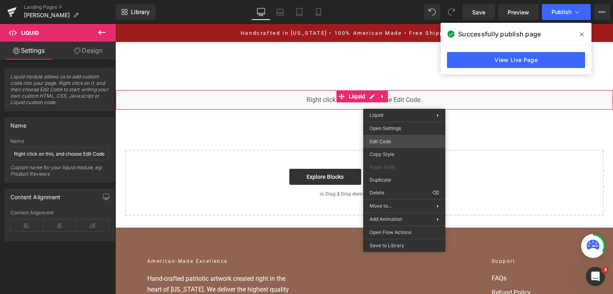
click at [400, 0] on div "You are previewing how the will restyle your page. You can not edit Elements in…" at bounding box center [306, 0] width 613 height 0
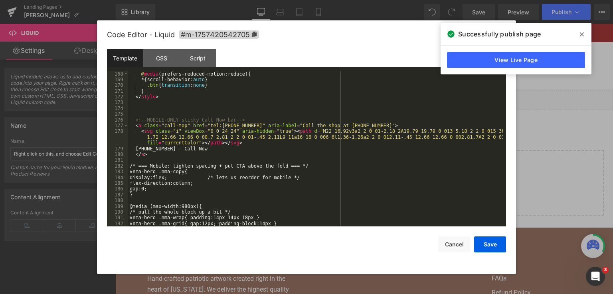
scroll to position [1035, 0]
click at [171, 158] on div "/* Reduced motion */ @ media (prefers-reduced-motion:reduce) { * { scroll-behav…" at bounding box center [315, 148] width 375 height 167
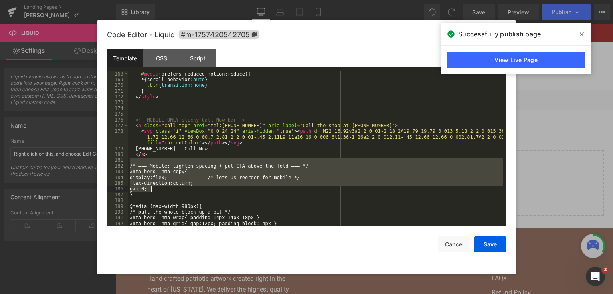
drag, startPoint x: 131, startPoint y: 161, endPoint x: 200, endPoint y: 210, distance: 84.2
click at [200, 210] on div "/* Reduced motion */ @ media (prefers-reduced-motion:reduce) { * { scroll-behav…" at bounding box center [315, 148] width 375 height 167
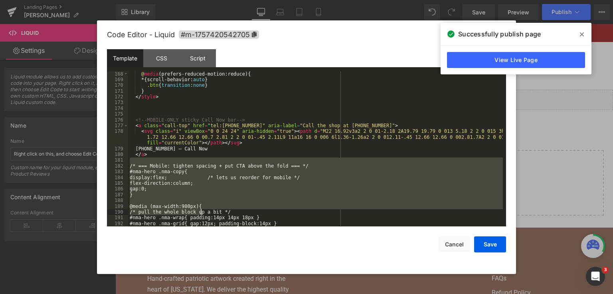
click at [201, 196] on div "/* Reduced motion */ @ media (prefers-reduced-motion:reduce) { * { scroll-behav…" at bounding box center [315, 148] width 375 height 155
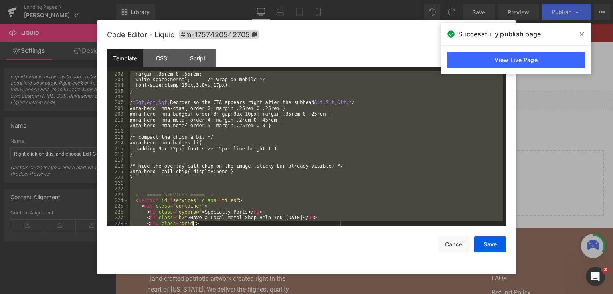
scroll to position [1340, 0]
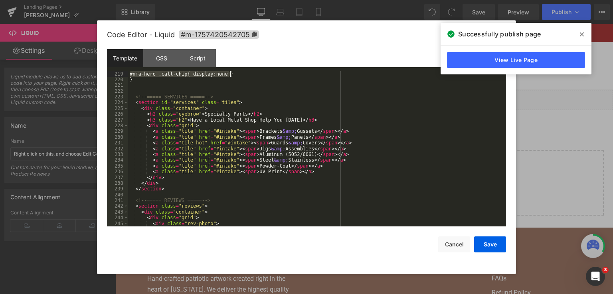
drag, startPoint x: 128, startPoint y: 166, endPoint x: 277, endPoint y: 73, distance: 174.9
click at [277, 73] on div "#nma-hero .call-chip{ display:none } } <!-- ===== SERVICES ===== --> < section …" at bounding box center [315, 157] width 375 height 173
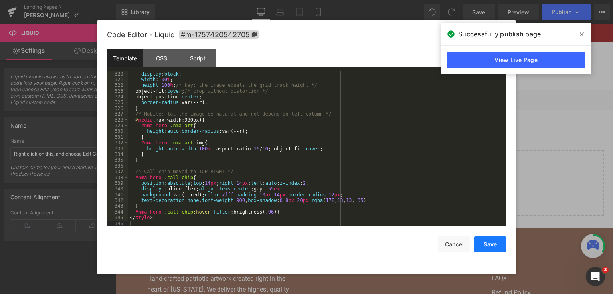
click at [486, 244] on button "Save" at bounding box center [490, 244] width 32 height 16
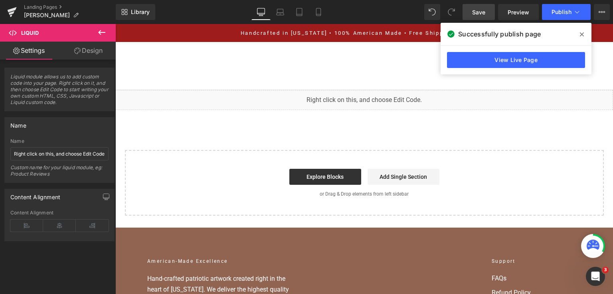
click at [487, 10] on link "Save" at bounding box center [479, 12] width 32 height 16
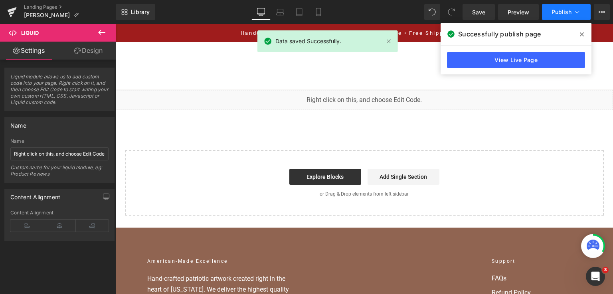
click at [566, 11] on span "Publish" at bounding box center [562, 12] width 20 height 6
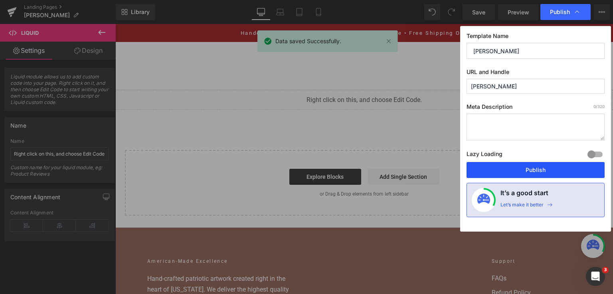
click at [538, 170] on button "Publish" at bounding box center [536, 170] width 138 height 16
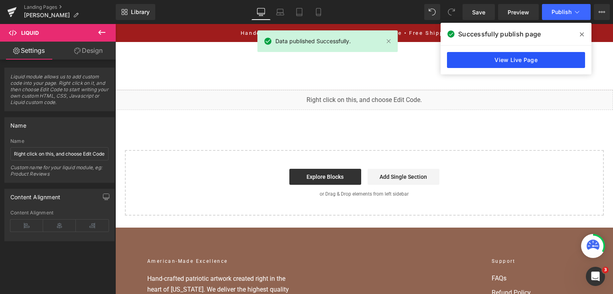
click at [522, 64] on link "View Live Page" at bounding box center [516, 60] width 138 height 16
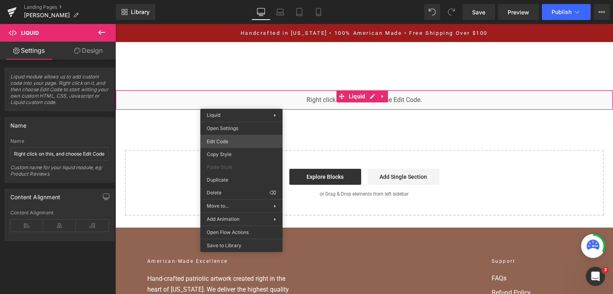
click at [242, 0] on div "You are previewing how the will restyle your page. You can not edit Elements in…" at bounding box center [306, 0] width 613 height 0
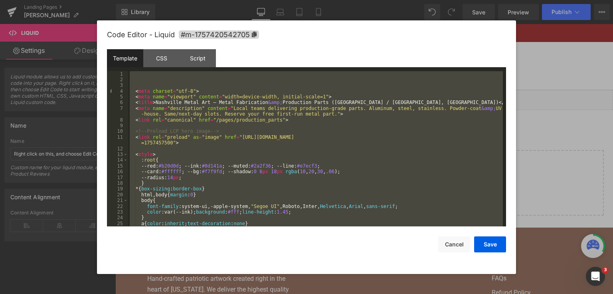
click at [308, 111] on div "< meta charset = "utf-8" > < meta name = "viewport" content = "width=device-wid…" at bounding box center [315, 148] width 375 height 155
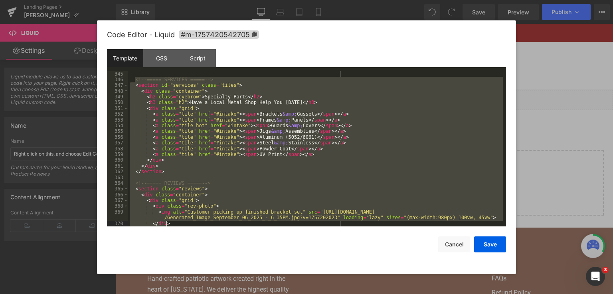
scroll to position [2070, 0]
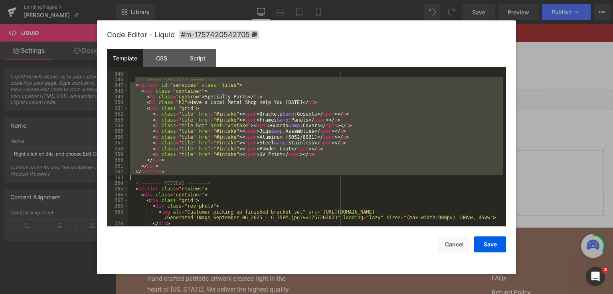
drag, startPoint x: 135, startPoint y: 117, endPoint x: 233, endPoint y: 175, distance: 113.3
click at [233, 175] on div "<!-- ===== SERVICES ===== --> < section id = "services" class = "tiles" > < div…" at bounding box center [315, 154] width 375 height 167
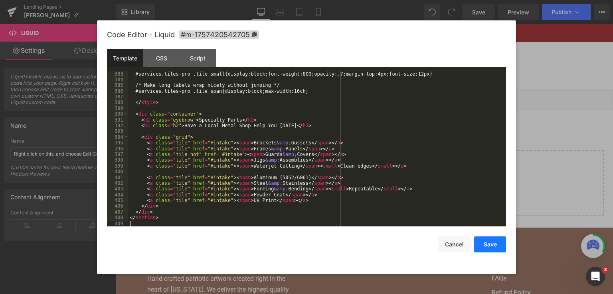
scroll to position [2289, 0]
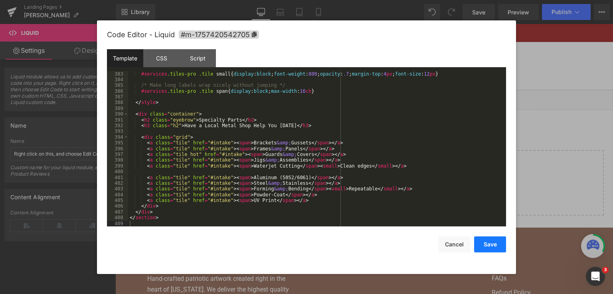
drag, startPoint x: 492, startPoint y: 247, endPoint x: 332, endPoint y: 27, distance: 271.9
click at [492, 247] on button "Save" at bounding box center [490, 244] width 32 height 16
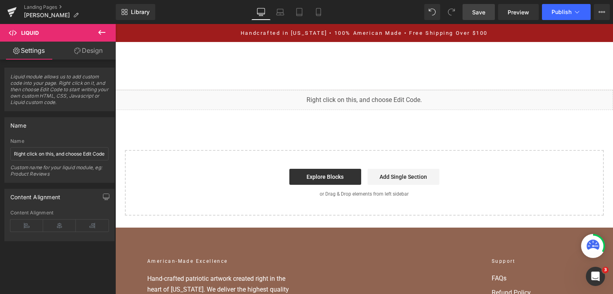
click at [468, 18] on link "Save" at bounding box center [479, 12] width 32 height 16
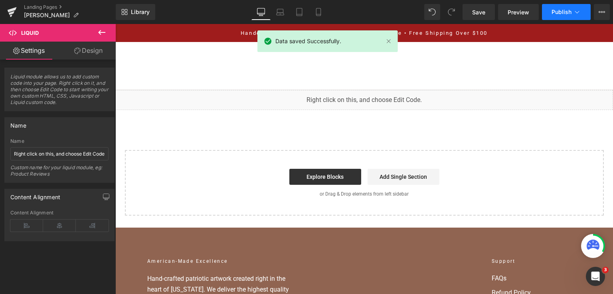
click at [559, 20] on div "Library Desktop Desktop Laptop Tablet Mobile Save Preview Publish Scheduled Vie…" at bounding box center [365, 12] width 498 height 24
click at [557, 14] on span "Publish" at bounding box center [562, 12] width 20 height 6
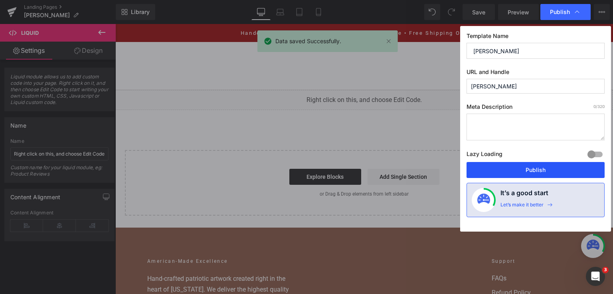
click at [521, 166] on button "Publish" at bounding box center [536, 170] width 138 height 16
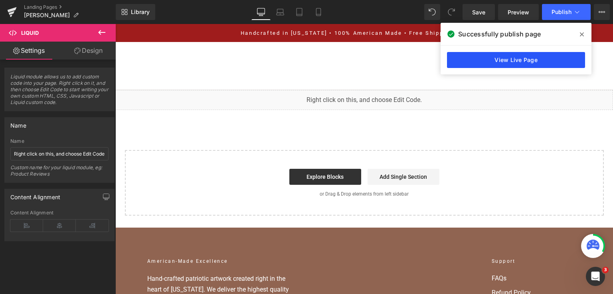
click at [492, 61] on link "View Live Page" at bounding box center [516, 60] width 138 height 16
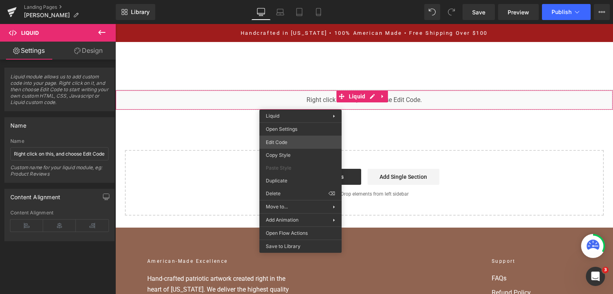
click at [291, 0] on div "You are previewing how the will restyle your page. You can not edit Elements in…" at bounding box center [306, 0] width 613 height 0
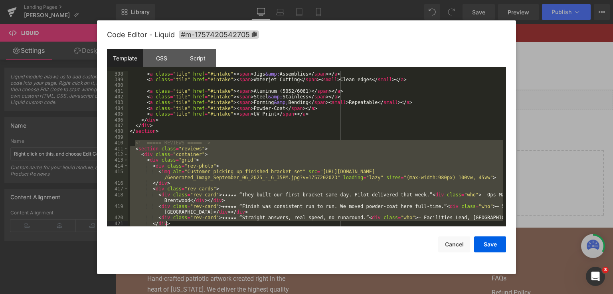
scroll to position [2490, 0]
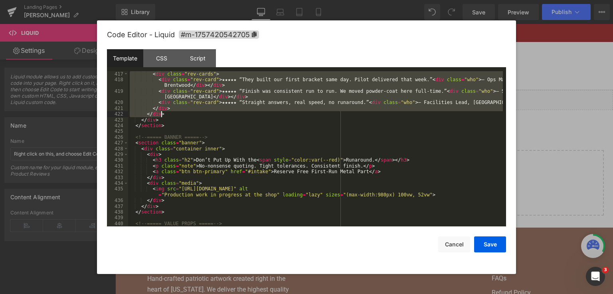
drag, startPoint x: 135, startPoint y: 178, endPoint x: 235, endPoint y: 117, distance: 117.6
click at [235, 117] on div "< div class = "rev-cards" > < div class = "rev-card" > ★★★★★ “They built our fi…" at bounding box center [315, 154] width 375 height 167
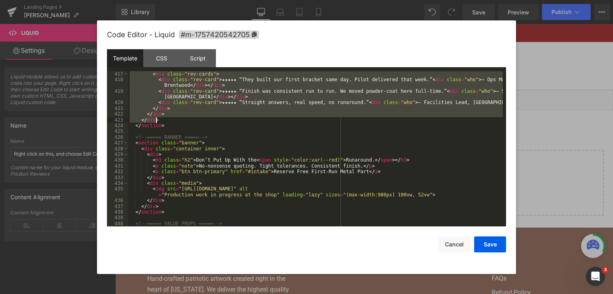
scroll to position [2432, 0]
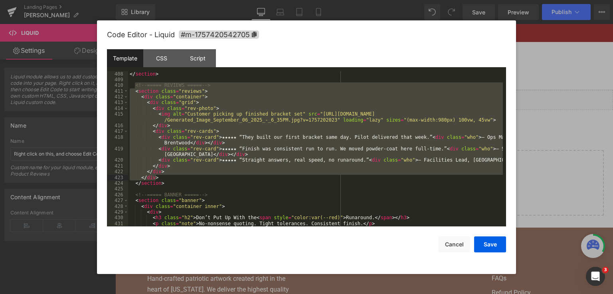
click at [177, 201] on div "</ section > <!-- ===== REVIEWS ===== --> < section class = "reviews" > < div c…" at bounding box center [315, 154] width 375 height 167
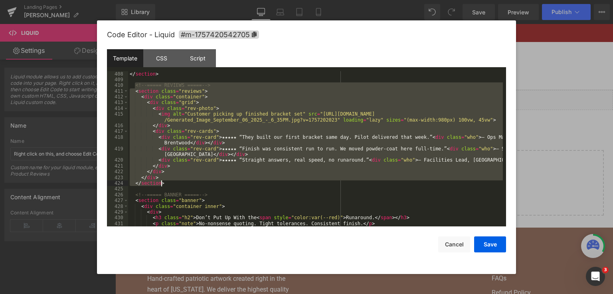
drag, startPoint x: 135, startPoint y: 86, endPoint x: 182, endPoint y: 182, distance: 107.3
click at [182, 182] on div "</ section > <!-- ===== REVIEWS ===== --> < section class = "reviews" > < div c…" at bounding box center [315, 154] width 375 height 167
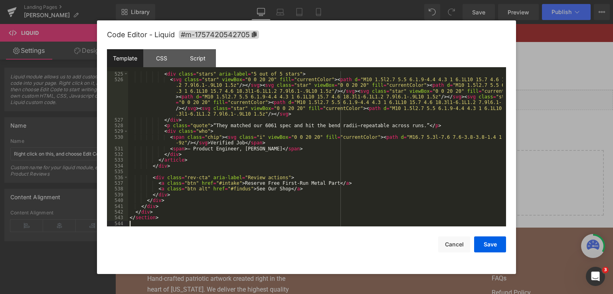
scroll to position [3231, 0]
click at [482, 243] on button "Save" at bounding box center [490, 244] width 32 height 16
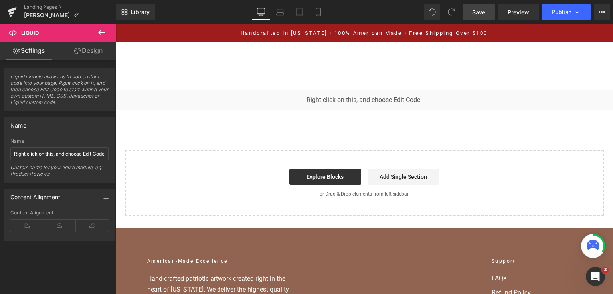
click at [482, 18] on link "Save" at bounding box center [479, 12] width 32 height 16
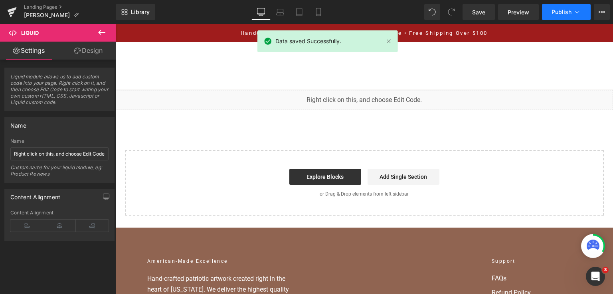
click at [574, 8] on icon at bounding box center [577, 12] width 8 height 8
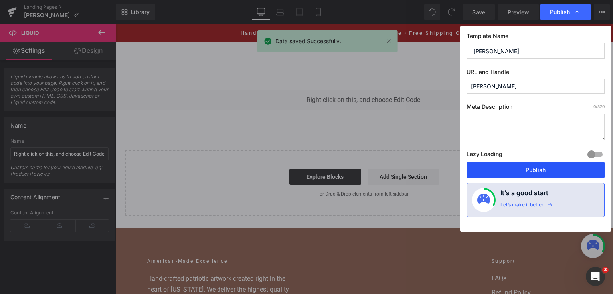
drag, startPoint x: 537, startPoint y: 165, endPoint x: 406, endPoint y: 69, distance: 162.3
click at [537, 165] on button "Publish" at bounding box center [536, 170] width 138 height 16
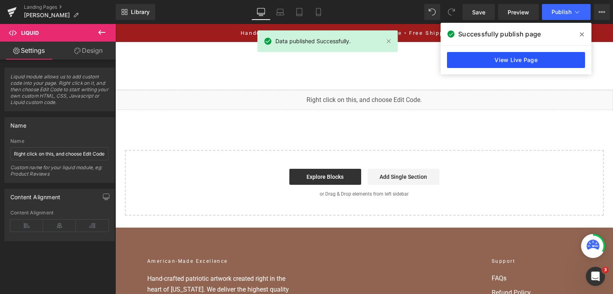
click at [467, 61] on link "View Live Page" at bounding box center [516, 60] width 138 height 16
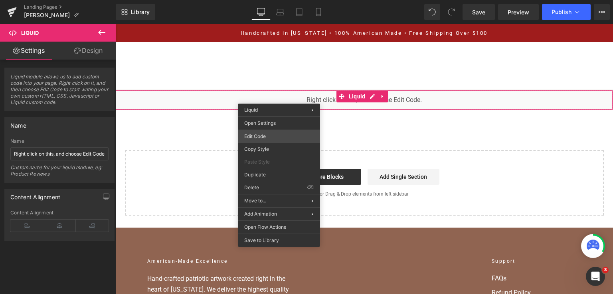
click at [279, 0] on div "You are previewing how the will restyle your page. You can not edit Elements in…" at bounding box center [306, 0] width 613 height 0
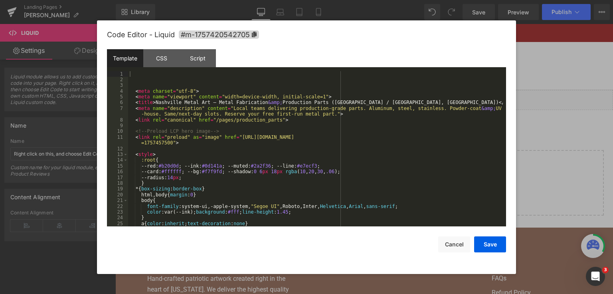
click at [304, 154] on div "< meta charset = "utf-8" > < meta name = "viewport" content = "width=device-wid…" at bounding box center [315, 154] width 375 height 167
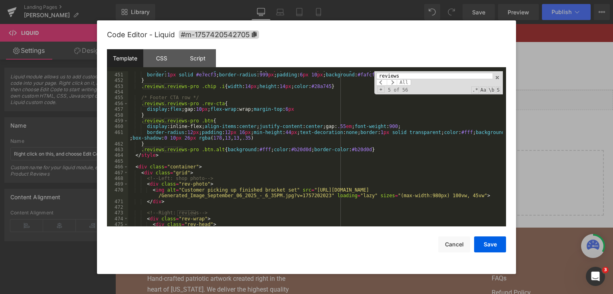
scroll to position [2679, 0]
type input "reviews"
drag, startPoint x: 313, startPoint y: 196, endPoint x: 301, endPoint y: 192, distance: 13.1
click at [301, 192] on div "display :inline-flex; align-items : center ;gap: 6 px ; font-size : 12 px ; fon…" at bounding box center [315, 149] width 375 height 167
click at [498, 242] on button "Save" at bounding box center [490, 244] width 32 height 16
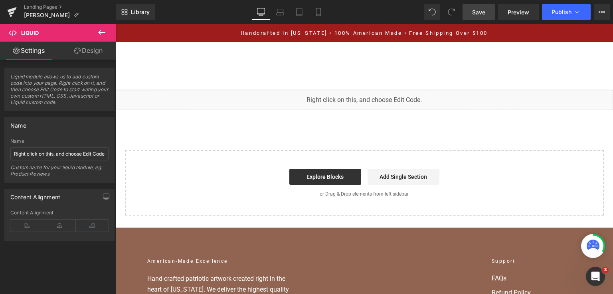
click at [476, 15] on span "Save" at bounding box center [478, 12] width 13 height 8
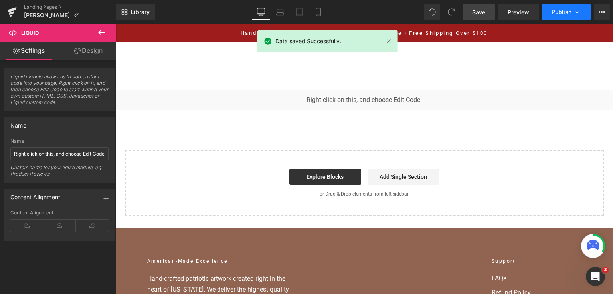
click at [562, 13] on span "Publish" at bounding box center [562, 12] width 20 height 6
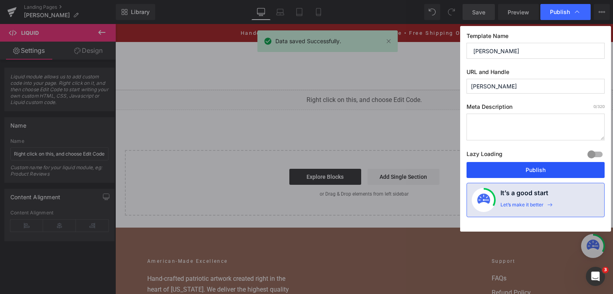
click at [537, 170] on button "Publish" at bounding box center [536, 170] width 138 height 16
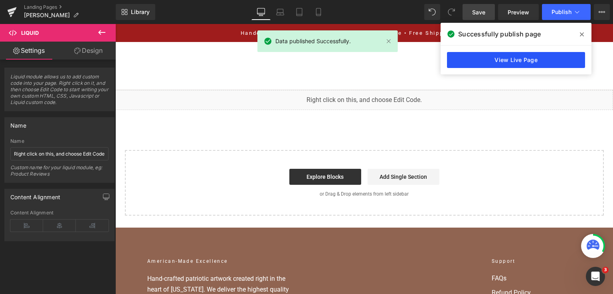
click at [553, 62] on link "View Live Page" at bounding box center [516, 60] width 138 height 16
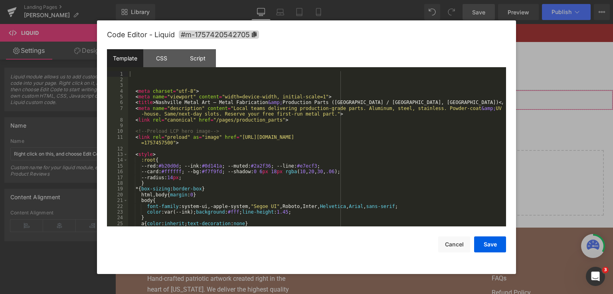
click at [235, 0] on div "You are previewing how the will restyle your page. You can not edit Elements in…" at bounding box center [306, 0] width 613 height 0
click at [265, 161] on div "< meta charset = "utf-8" > < meta name = "viewport" content = "width=device-wid…" at bounding box center [315, 154] width 375 height 167
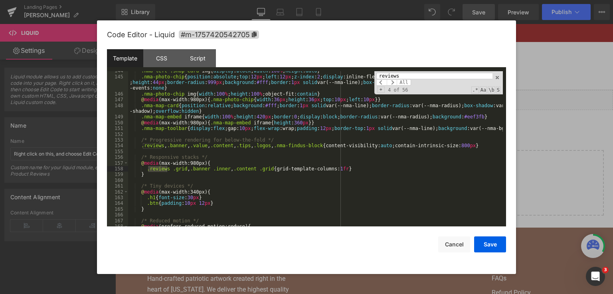
scroll to position [2372, 0]
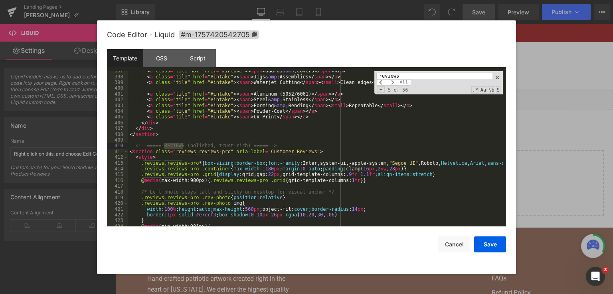
type input "reviews"
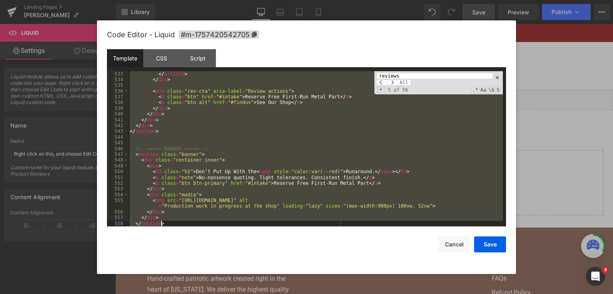
scroll to position [3318, 0]
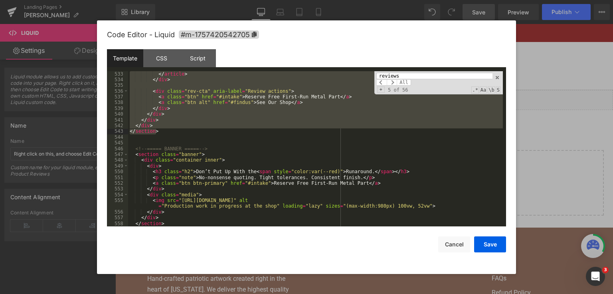
drag, startPoint x: 134, startPoint y: 144, endPoint x: 213, endPoint y: 131, distance: 79.8
click at [213, 131] on div "</ article > </ div > < div class = "rev-cta" aria-label = "Review actions" > <…" at bounding box center [315, 154] width 375 height 167
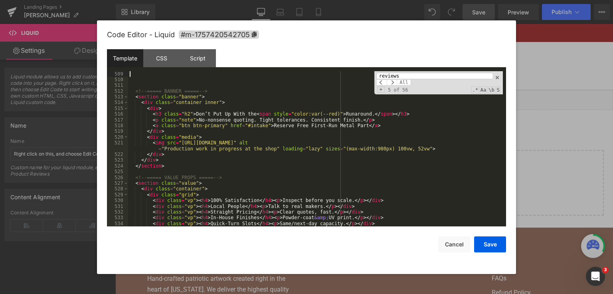
scroll to position [3042, 0]
click at [484, 244] on button "Save" at bounding box center [490, 244] width 32 height 16
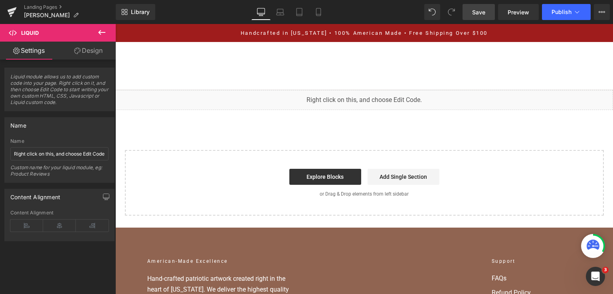
click at [476, 15] on span "Save" at bounding box center [478, 12] width 13 height 8
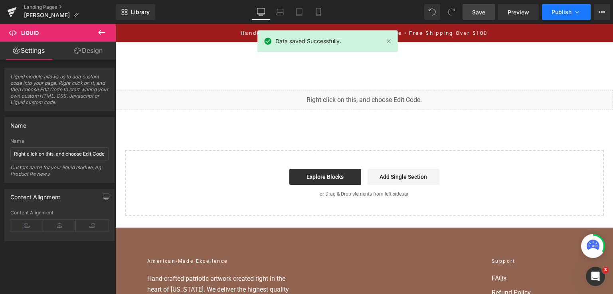
click at [556, 14] on span "Publish" at bounding box center [562, 12] width 20 height 6
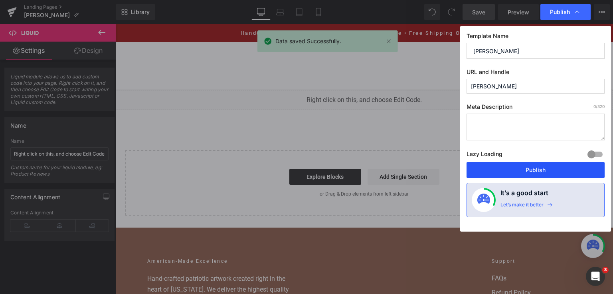
click at [537, 165] on button "Publish" at bounding box center [536, 170] width 138 height 16
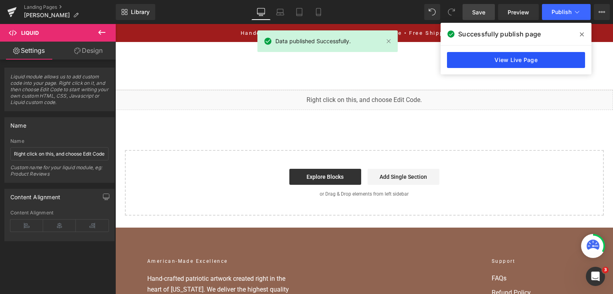
click at [532, 65] on link "View Live Page" at bounding box center [516, 60] width 138 height 16
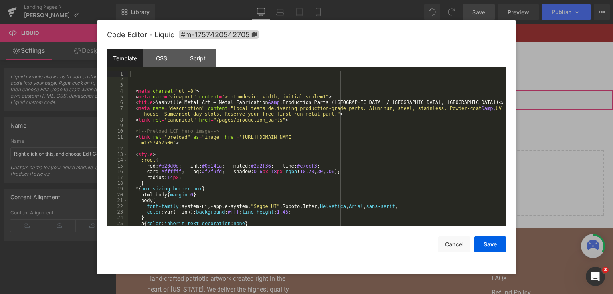
click at [246, 0] on div "You are previewing how the will restyle your page. You can not edit Elements in…" at bounding box center [306, 0] width 613 height 0
click at [249, 147] on div "< meta charset = "utf-8" > < meta name = "viewport" content = "width=device-wid…" at bounding box center [315, 154] width 375 height 167
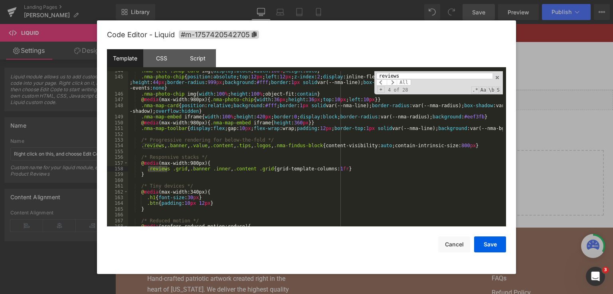
scroll to position [2372, 0]
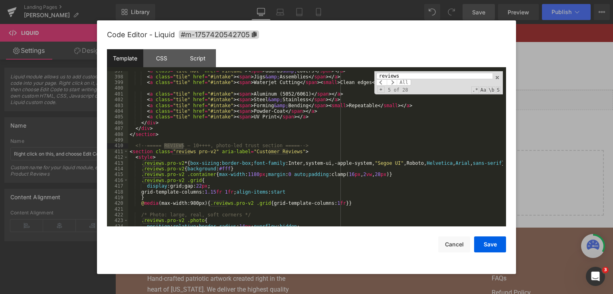
type input "reviews"
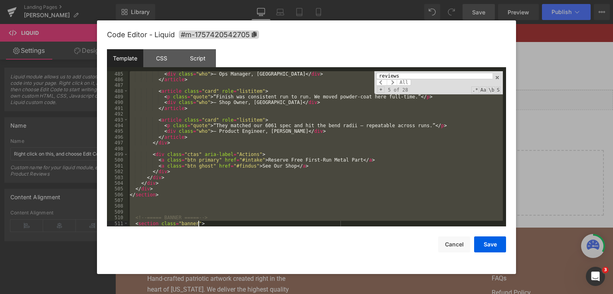
scroll to position [2921, 0]
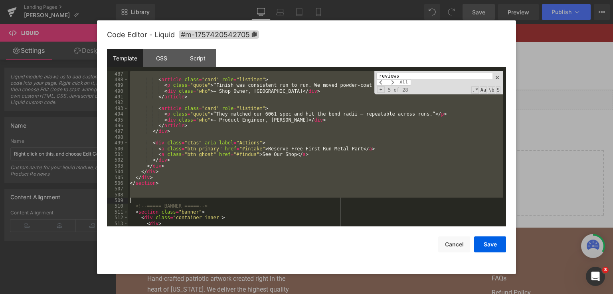
drag, startPoint x: 134, startPoint y: 147, endPoint x: 203, endPoint y: 198, distance: 86.2
click at [203, 198] on div "< article class = "card" role = "listitem" > < p class = "quote" > “Finish was …" at bounding box center [315, 154] width 375 height 167
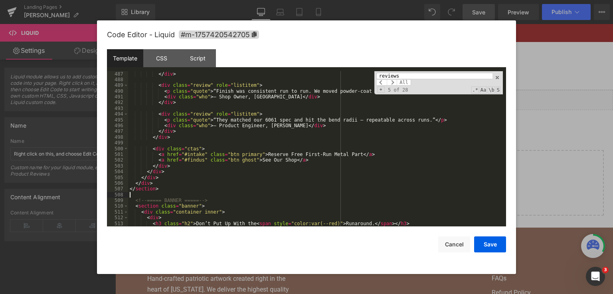
scroll to position [2915, 0]
click at [498, 235] on div "Save Cancel" at bounding box center [306, 239] width 399 height 26
click at [496, 240] on button "Save" at bounding box center [490, 244] width 32 height 16
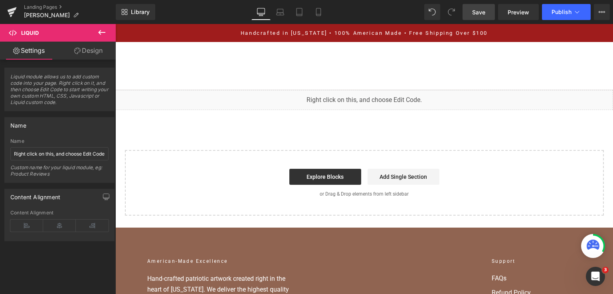
click at [480, 14] on span "Save" at bounding box center [478, 12] width 13 height 8
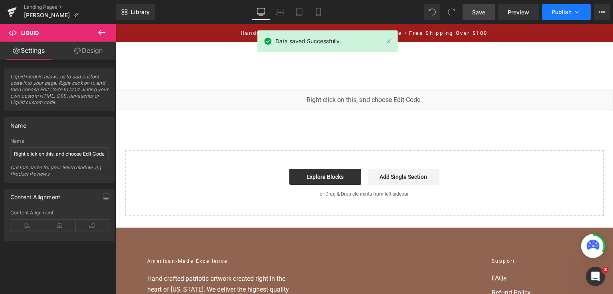
click at [563, 18] on button "Publish" at bounding box center [566, 12] width 49 height 16
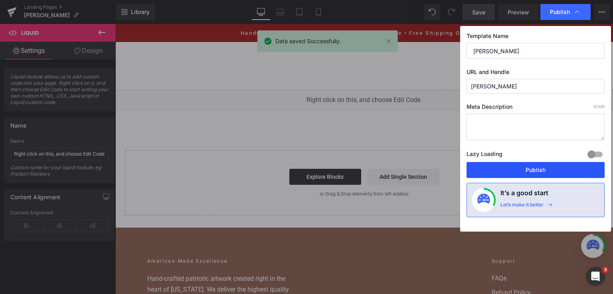
click at [539, 166] on button "Publish" at bounding box center [536, 170] width 138 height 16
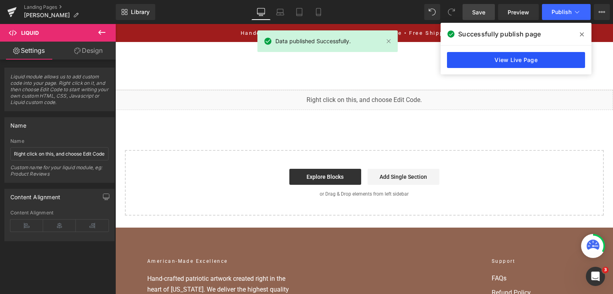
click at [516, 63] on link "View Live Page" at bounding box center [516, 60] width 138 height 16
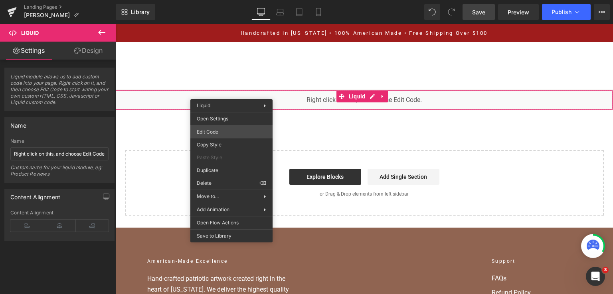
click at [238, 0] on div "You are previewing how the will restyle your page. You can not edit Elements in…" at bounding box center [306, 0] width 613 height 0
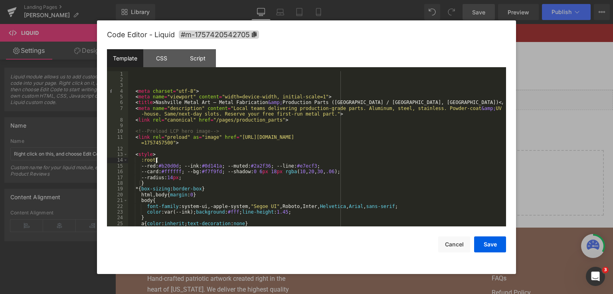
click at [342, 161] on div "< meta charset = "utf-8" > < meta name = "viewport" content = "width=device-wid…" at bounding box center [315, 154] width 375 height 167
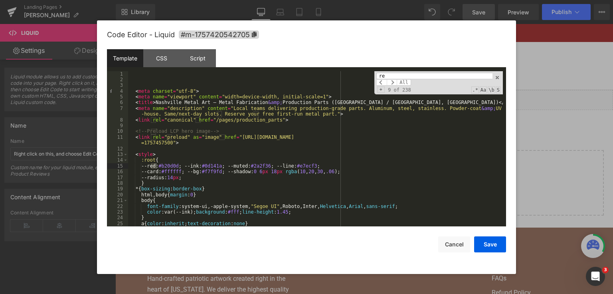
type input "r"
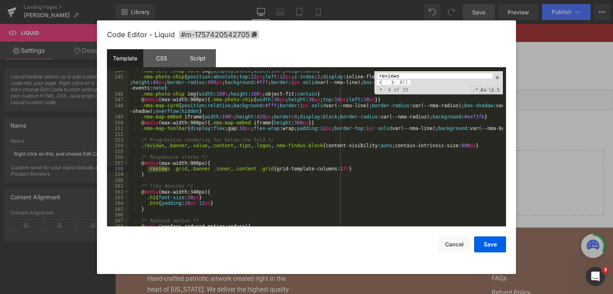
scroll to position [2372, 0]
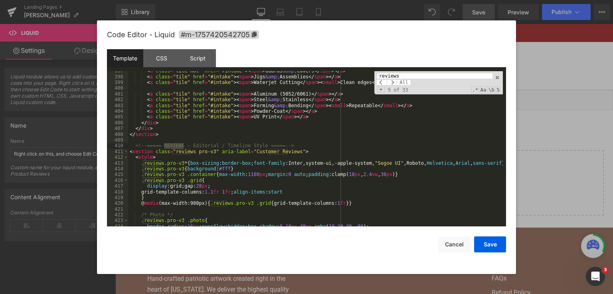
type input "reviews"
click at [334, 165] on div "< a class = "tile hot" href = "#intake" > < span > Guards &amp; Covers </ span …" at bounding box center [315, 151] width 375 height 167
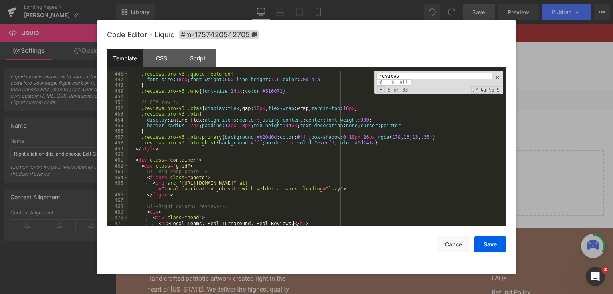
scroll to position [2668, 0]
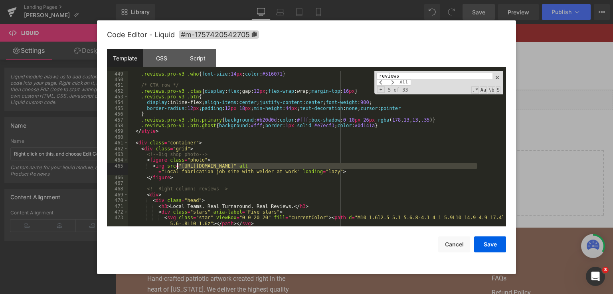
drag, startPoint x: 478, startPoint y: 164, endPoint x: 178, endPoint y: 166, distance: 299.1
click at [178, 166] on div ".reviews.pro-v3 .who { font-size : 14 px ; color : #516071 } /* CTA row */ .rev…" at bounding box center [315, 157] width 375 height 173
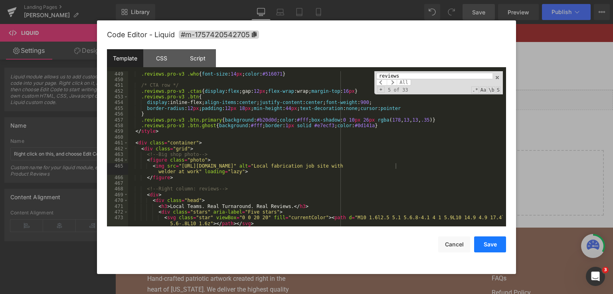
click at [494, 244] on button "Save" at bounding box center [490, 244] width 32 height 16
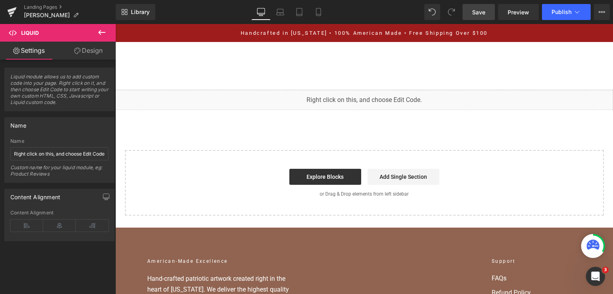
click at [481, 7] on link "Save" at bounding box center [479, 12] width 32 height 16
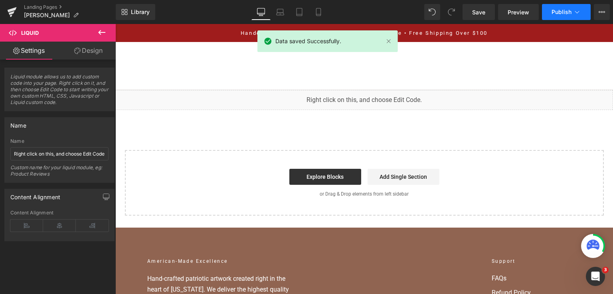
click at [561, 13] on span "Publish" at bounding box center [562, 12] width 20 height 6
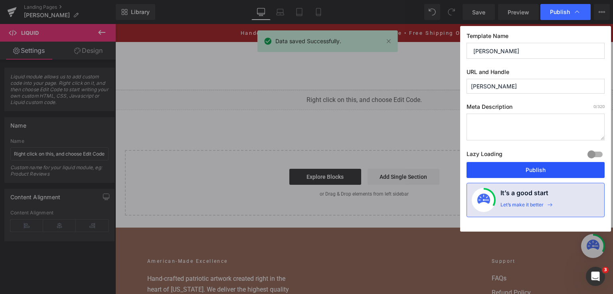
click at [530, 172] on button "Publish" at bounding box center [536, 170] width 138 height 16
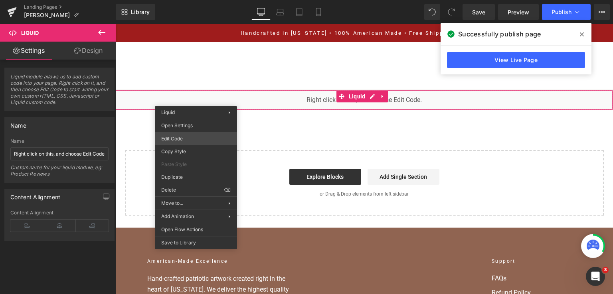
click at [208, 0] on div "You are previewing how the will restyle your page. You can not edit Elements in…" at bounding box center [306, 0] width 613 height 0
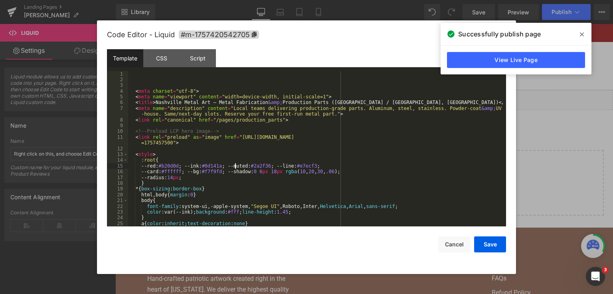
click at [236, 169] on div "< meta charset = "utf-8" > < meta name = "viewport" content = "width=device-wid…" at bounding box center [315, 154] width 375 height 167
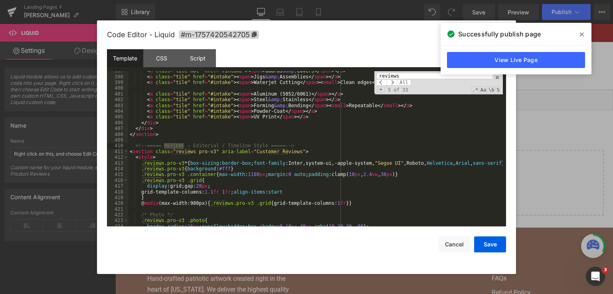
scroll to position [2372, 0]
type input "reviews"
click at [255, 173] on div "< a class = "tile hot" href = "#intake" > < span > Guards &amp; Covers </ span …" at bounding box center [315, 151] width 375 height 167
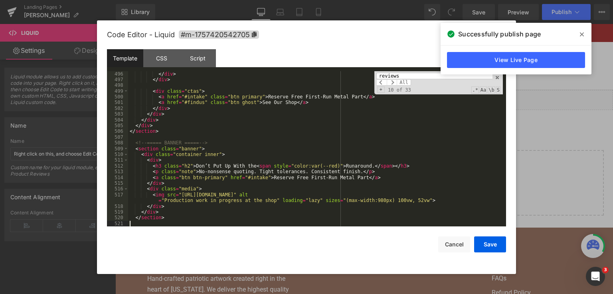
scroll to position [2990, 0]
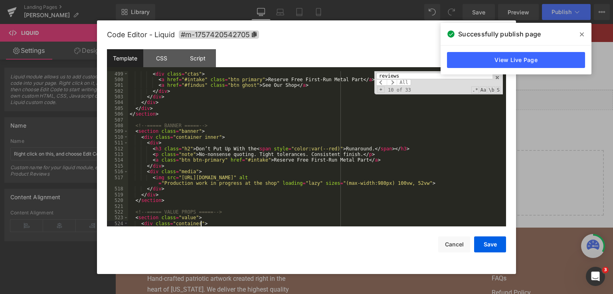
click at [571, 214] on div at bounding box center [306, 147] width 613 height 294
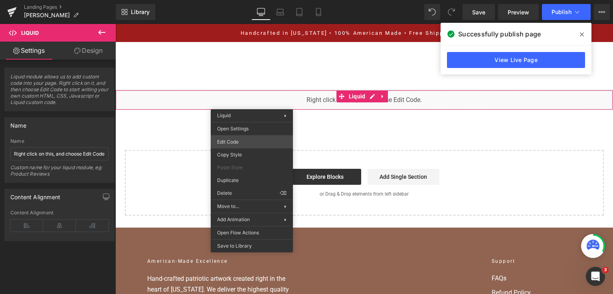
click at [248, 0] on div "You are previewing how the will restyle your page. You can not edit Elements in…" at bounding box center [306, 0] width 613 height 0
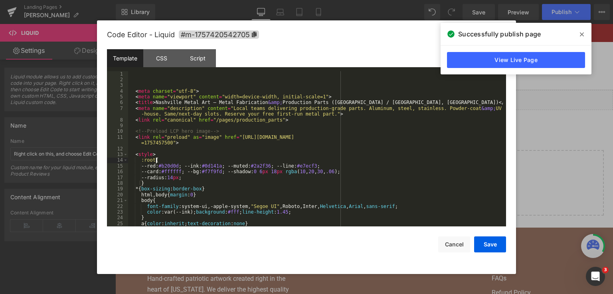
click at [263, 162] on div "< meta charset = "utf-8" > < meta name = "viewport" content = "width=device-wid…" at bounding box center [315, 154] width 375 height 167
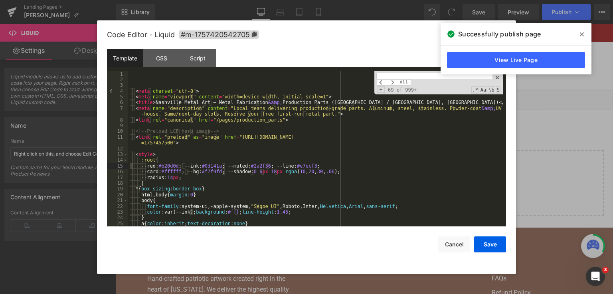
type input "n"
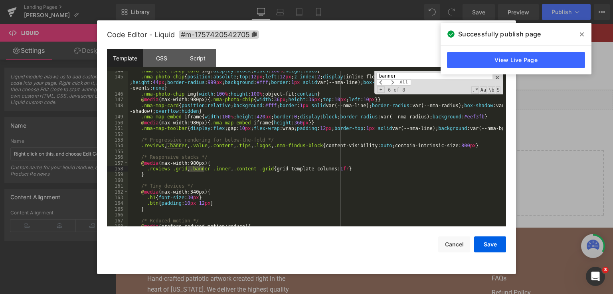
scroll to position [2970, 0]
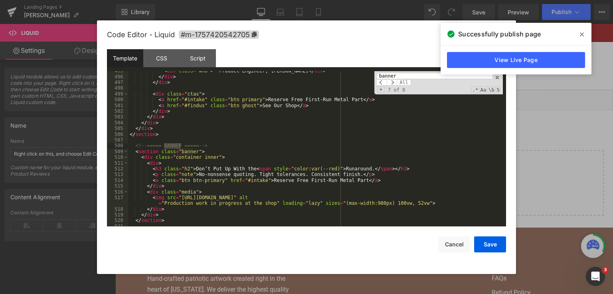
type input "banner"
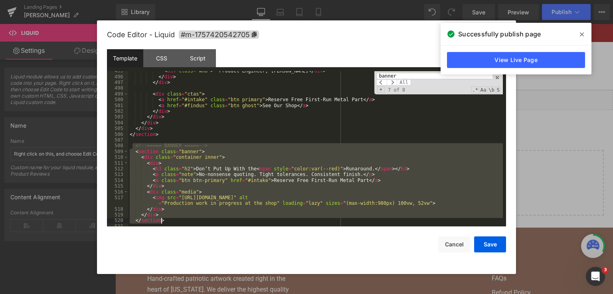
scroll to position [2996, 0]
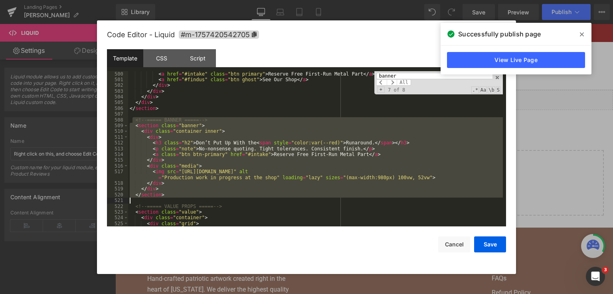
drag, startPoint x: 132, startPoint y: 148, endPoint x: 174, endPoint y: 201, distance: 67.9
click at [174, 201] on div "< a href = "#intake" class = "btn primary" > Reserve Free First-Run Metal Part …" at bounding box center [315, 154] width 375 height 167
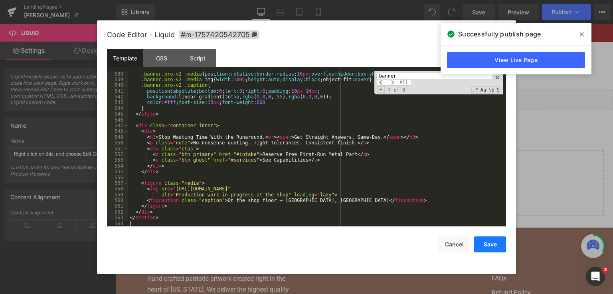
click at [505, 246] on button "Save" at bounding box center [490, 244] width 32 height 16
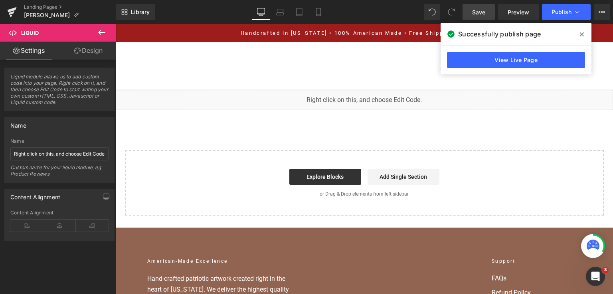
click at [479, 12] on span "Save" at bounding box center [478, 12] width 13 height 8
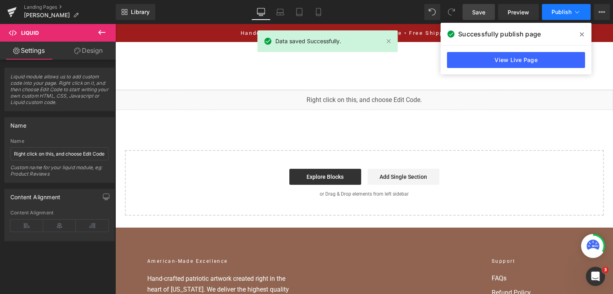
click at [555, 10] on span "Publish" at bounding box center [562, 12] width 20 height 6
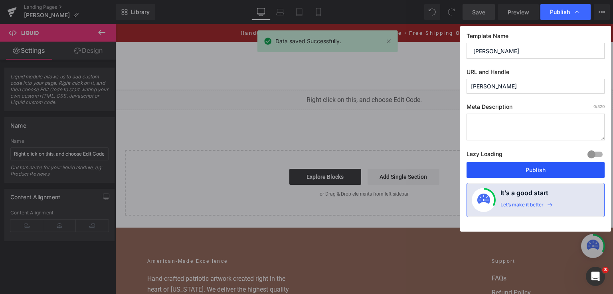
click at [518, 165] on button "Publish" at bounding box center [536, 170] width 138 height 16
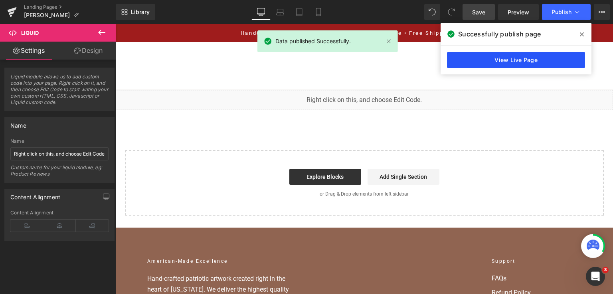
click at [505, 60] on link "View Live Page" at bounding box center [516, 60] width 138 height 16
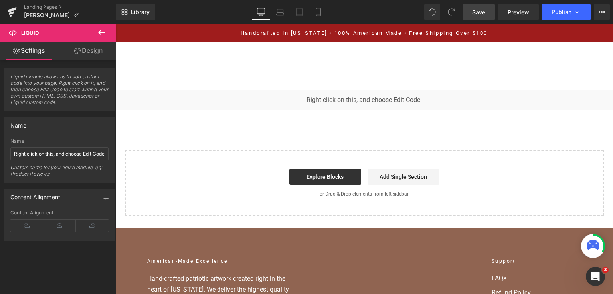
drag, startPoint x: 204, startPoint y: 114, endPoint x: 197, endPoint y: 104, distance: 12.1
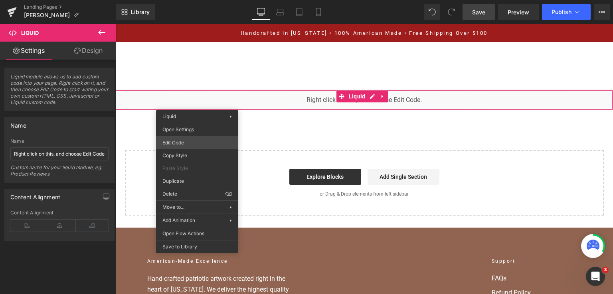
click at [197, 0] on div "You are previewing how the will restyle your page. You can not edit Elements in…" at bounding box center [306, 0] width 613 height 0
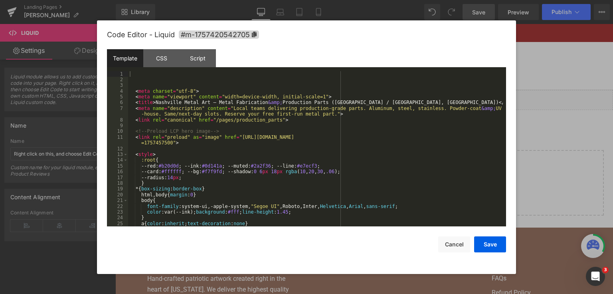
click at [243, 148] on div "< meta charset = "utf-8" > < meta name = "viewport" content = "width=device-wid…" at bounding box center [315, 154] width 375 height 167
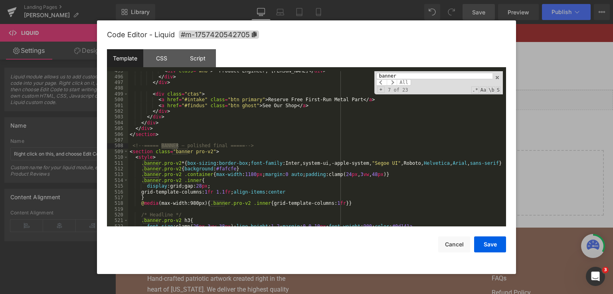
scroll to position [2970, 0]
type input "banner"
click at [231, 169] on div "< div class = "who" > — Product Engineer, [PERSON_NAME] </ div > </ div > </ di…" at bounding box center [315, 151] width 375 height 167
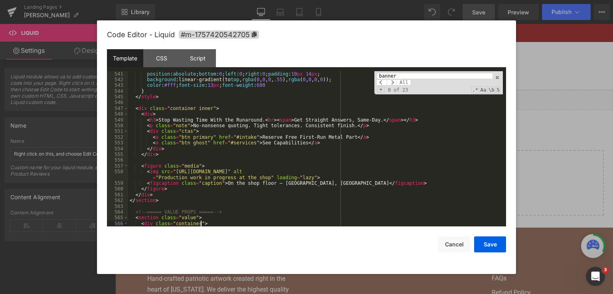
scroll to position [3231, 0]
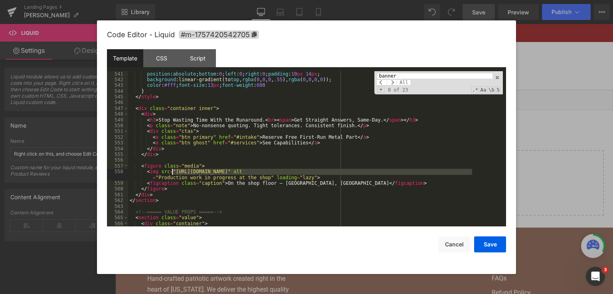
drag, startPoint x: 471, startPoint y: 171, endPoint x: 172, endPoint y: 173, distance: 299.1
click at [172, 173] on div "position : absolute ; bottom : 0 ; left : 0 ; right : 0 ; padding : 10 px 14 px…" at bounding box center [315, 154] width 375 height 167
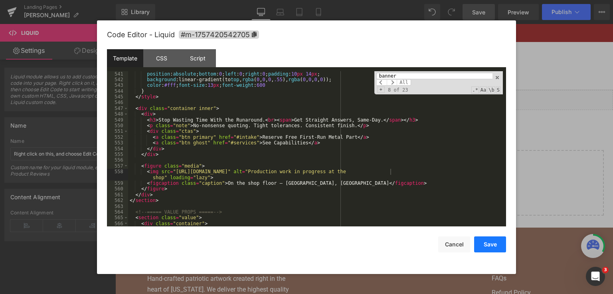
click at [493, 245] on button "Save" at bounding box center [490, 244] width 32 height 16
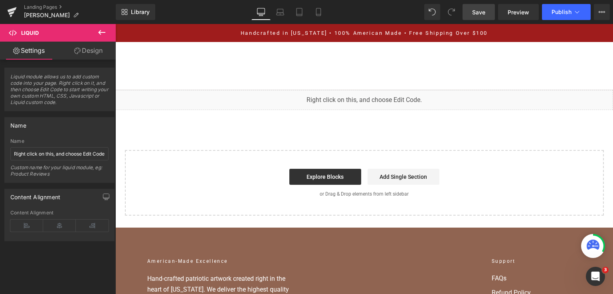
click at [479, 9] on span "Save" at bounding box center [478, 12] width 13 height 8
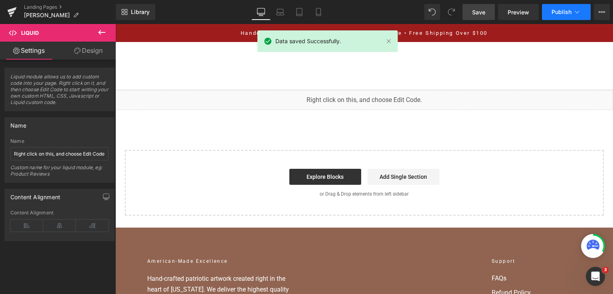
click at [572, 11] on button "Publish" at bounding box center [566, 12] width 49 height 16
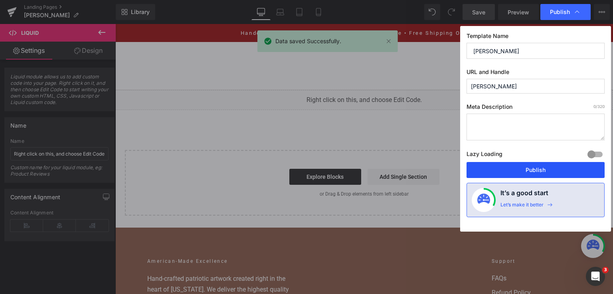
click at [531, 164] on button "Publish" at bounding box center [536, 170] width 138 height 16
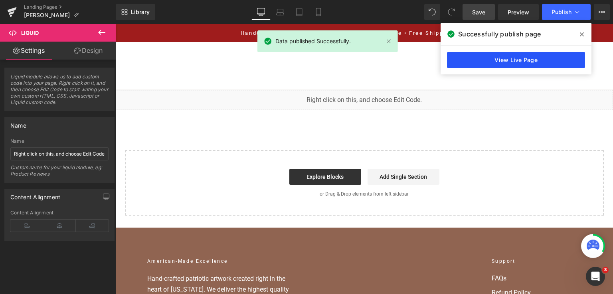
click at [464, 54] on link "View Live Page" at bounding box center [516, 60] width 138 height 16
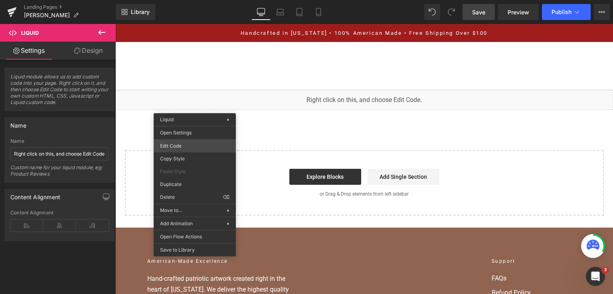
click at [196, 0] on div "You are previewing how the will restyle your page. You can not edit Elements in…" at bounding box center [306, 0] width 613 height 0
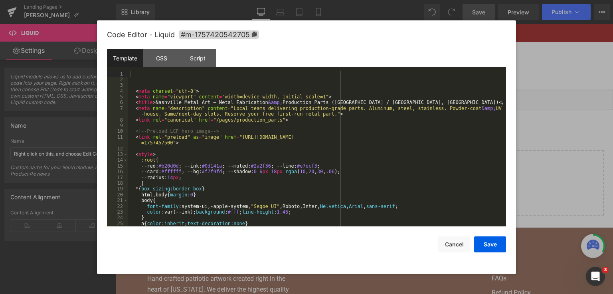
click at [230, 145] on div "< meta charset = "utf-8" > < meta name = "viewport" content = "width=device-wid…" at bounding box center [315, 154] width 375 height 167
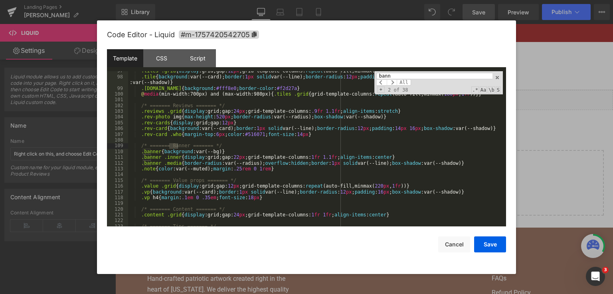
scroll to position [583, 0]
type input "banner"
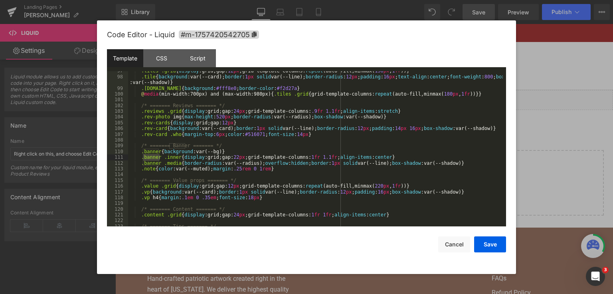
click at [550, 63] on div at bounding box center [306, 147] width 613 height 294
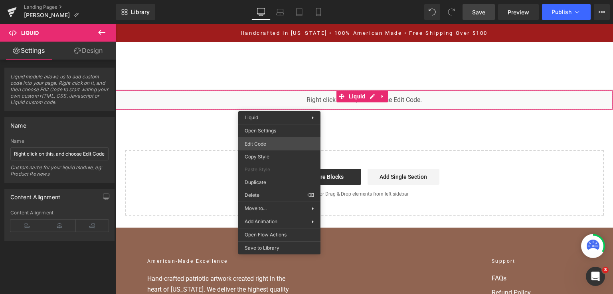
click at [288, 0] on div "You are previewing how the will restyle your page. You can not edit Elements in…" at bounding box center [306, 0] width 613 height 0
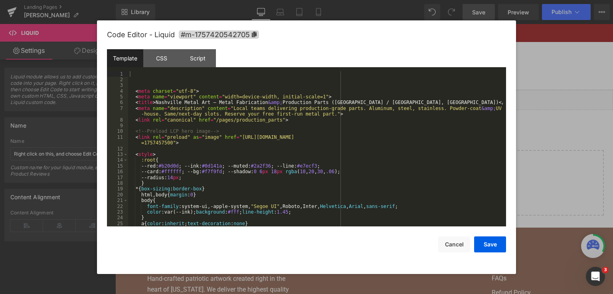
click at [299, 154] on div "< meta charset = "utf-8" > < meta name = "viewport" content = "width=device-wid…" at bounding box center [315, 154] width 375 height 167
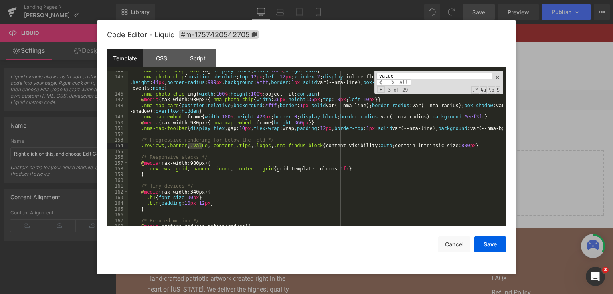
scroll to position [3298, 0]
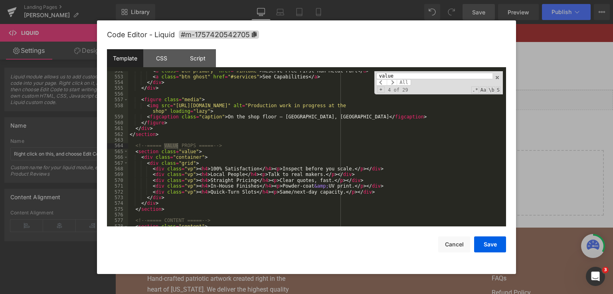
type input "value"
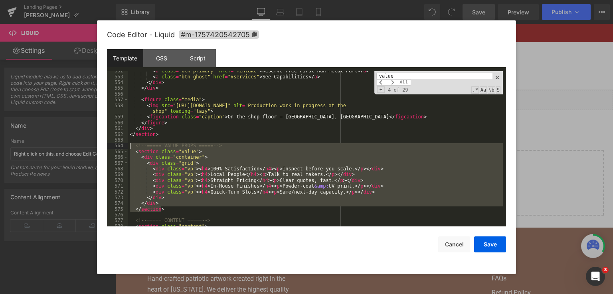
drag, startPoint x: 171, startPoint y: 210, endPoint x: 124, endPoint y: 148, distance: 77.7
click at [124, 148] on pre "552 553 554 555 556 557 558 559 560 561 562 563 564 565 566 567 568 569 570 571…" at bounding box center [306, 148] width 399 height 155
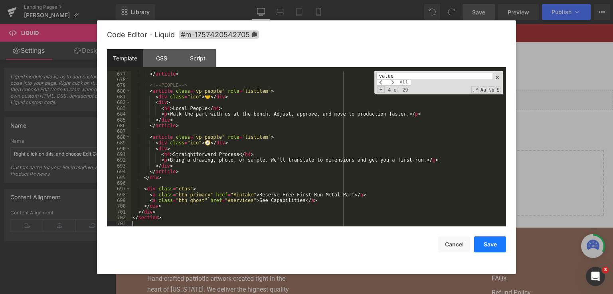
click at [480, 241] on button "Save" at bounding box center [490, 244] width 32 height 16
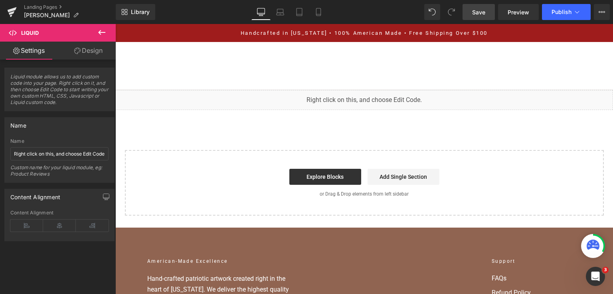
click at [481, 15] on span "Save" at bounding box center [478, 12] width 13 height 8
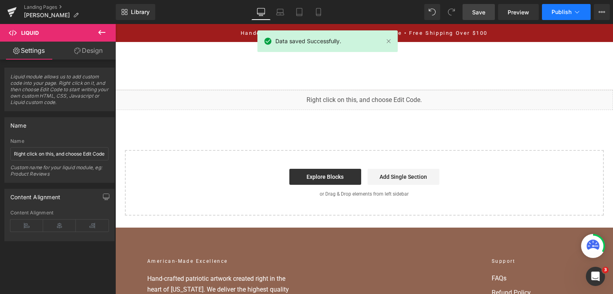
click at [556, 15] on span "Publish" at bounding box center [562, 12] width 20 height 6
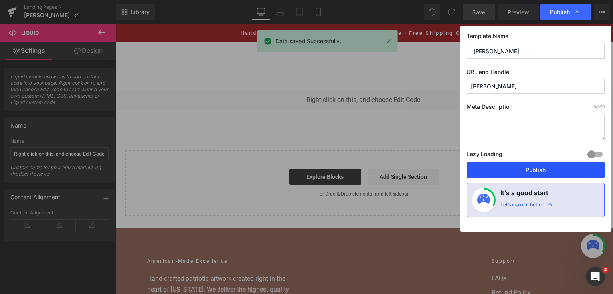
click at [532, 166] on button "Publish" at bounding box center [536, 170] width 138 height 16
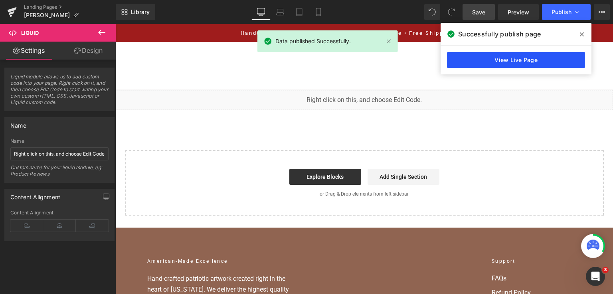
click at [557, 54] on link "View Live Page" at bounding box center [516, 60] width 138 height 16
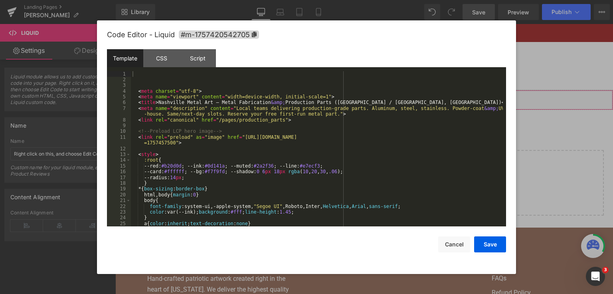
click at [262, 0] on div "You are previewing how the will restyle your page. You can not edit Elements in…" at bounding box center [306, 0] width 613 height 0
click at [281, 147] on div "< meta charset = "utf-8" > < meta name = "viewport" content = "width=device-wid…" at bounding box center [317, 154] width 372 height 167
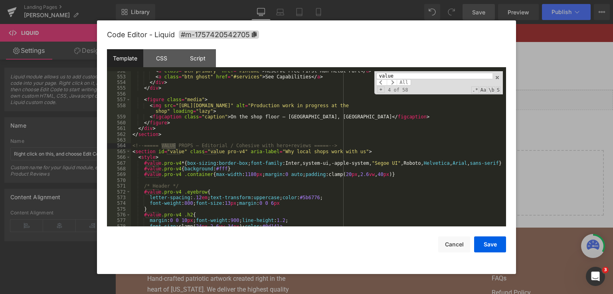
scroll to position [3298, 0]
type input "value"
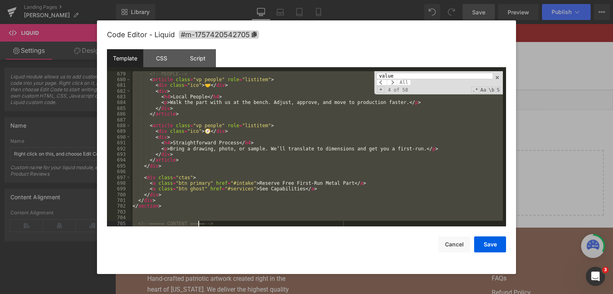
scroll to position [4048, 0]
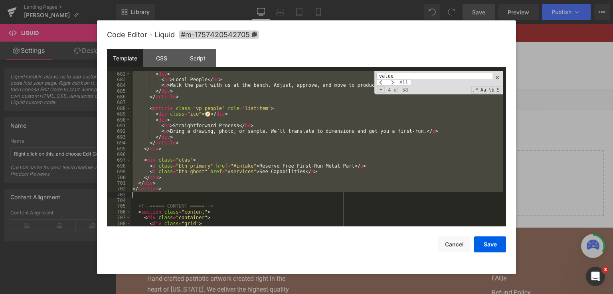
drag, startPoint x: 131, startPoint y: 145, endPoint x: 194, endPoint y: 195, distance: 79.9
click at [194, 195] on div "< div > < h4 > Local People </ h4 > < p > Walk the part with us at the bench. A…" at bounding box center [317, 154] width 372 height 167
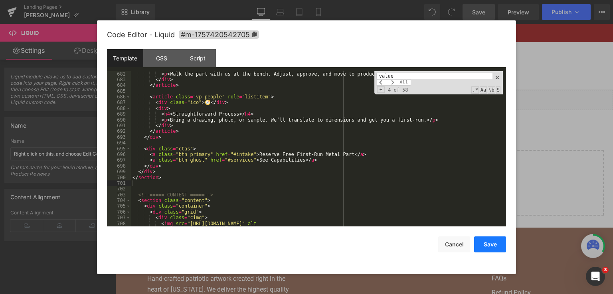
click at [492, 241] on button "Save" at bounding box center [490, 244] width 32 height 16
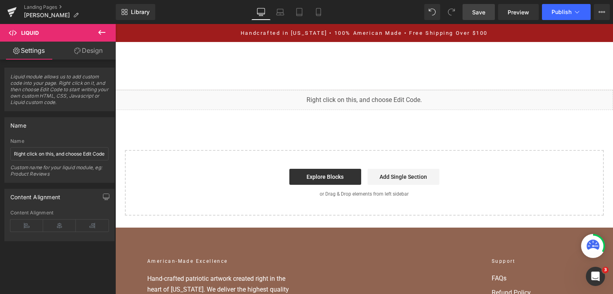
click at [479, 5] on link "Save" at bounding box center [479, 12] width 32 height 16
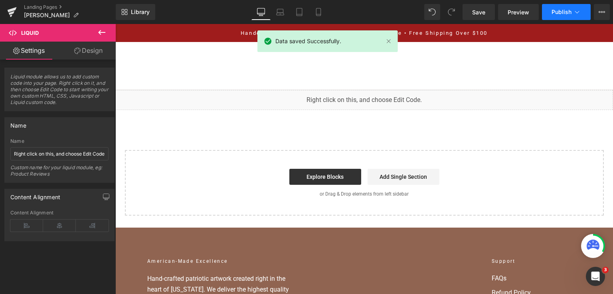
click at [556, 8] on button "Publish" at bounding box center [566, 12] width 49 height 16
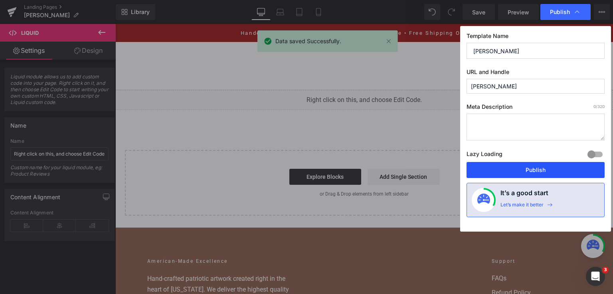
click at [531, 170] on button "Publish" at bounding box center [536, 170] width 138 height 16
click at [531, 168] on div "Start building your page Explore Blocks Add Single Section or Drag & Drop eleme…" at bounding box center [365, 183] width 478 height 64
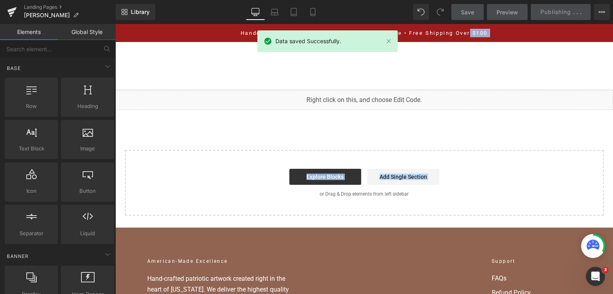
drag, startPoint x: 531, startPoint y: 168, endPoint x: 470, endPoint y: -2, distance: 180.4
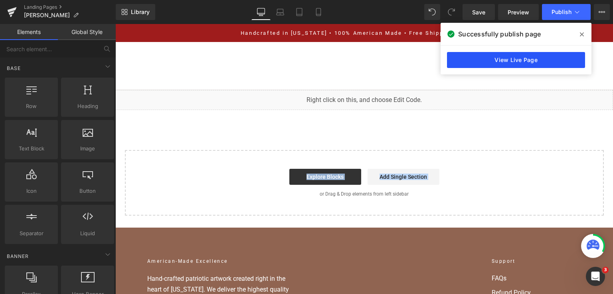
click at [466, 54] on link "View Live Page" at bounding box center [516, 60] width 138 height 16
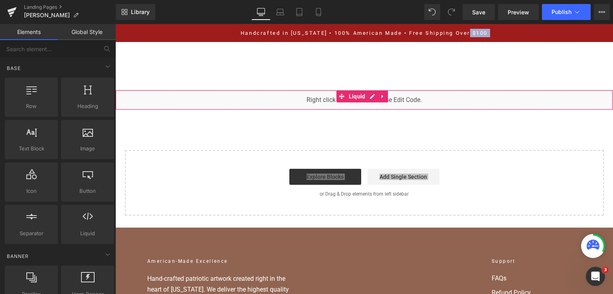
click at [269, 94] on div "Liquid" at bounding box center [364, 100] width 498 height 20
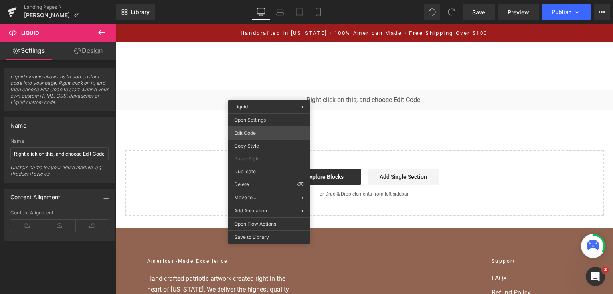
click at [265, 0] on div "You are previewing how the will restyle your page. You can not edit Elements in…" at bounding box center [306, 0] width 613 height 0
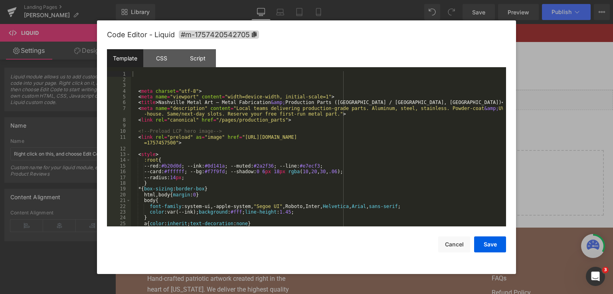
click at [264, 137] on div "< meta charset = "utf-8" > < meta name = "viewport" content = "width=device-wid…" at bounding box center [317, 154] width 372 height 167
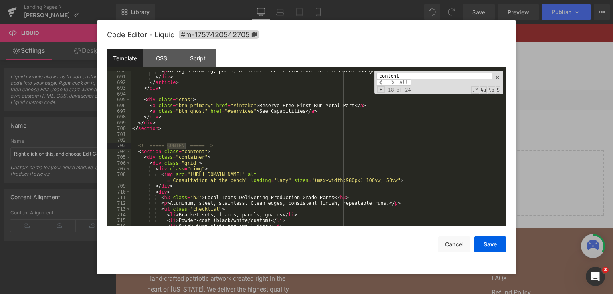
scroll to position [4097, 0]
type input "content"
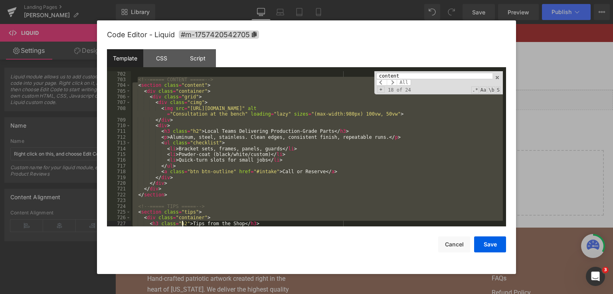
scroll to position [4180, 0]
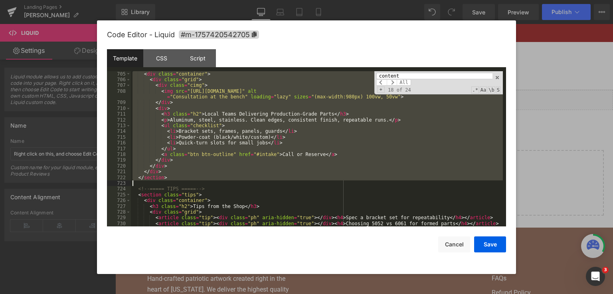
drag, startPoint x: 137, startPoint y: 145, endPoint x: 186, endPoint y: 180, distance: 60.6
click at [186, 180] on div "< div class = "container" > < div class = "grid" > < div class = "cimg" > < img…" at bounding box center [317, 154] width 372 height 167
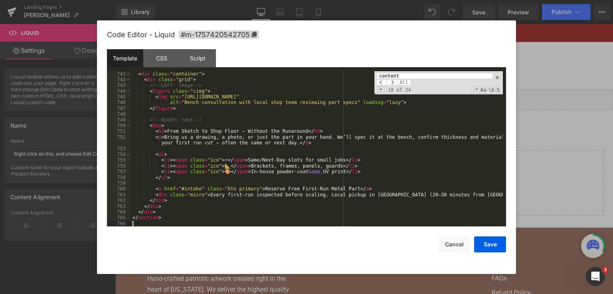
scroll to position [4387, 0]
click at [496, 243] on button "Save" at bounding box center [490, 244] width 32 height 16
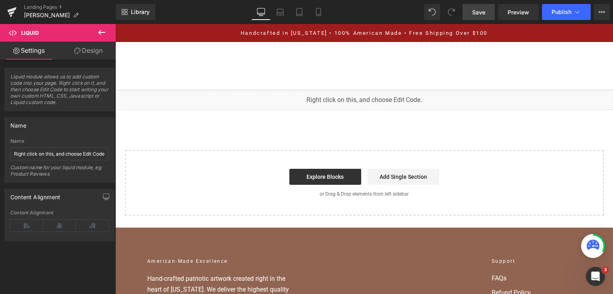
click at [478, 8] on span "Save" at bounding box center [478, 12] width 13 height 8
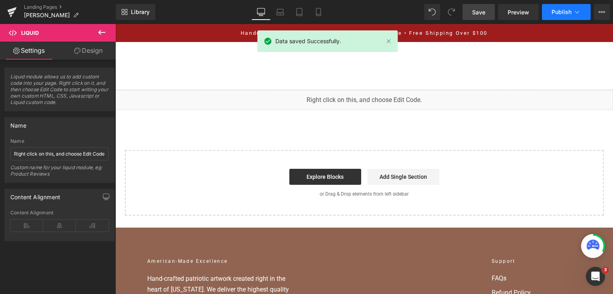
click at [567, 14] on span "Publish" at bounding box center [562, 12] width 20 height 6
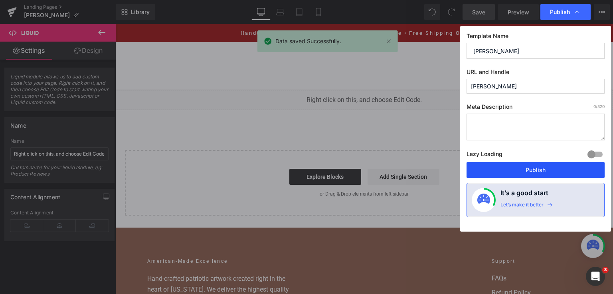
click at [522, 167] on button "Publish" at bounding box center [536, 170] width 138 height 16
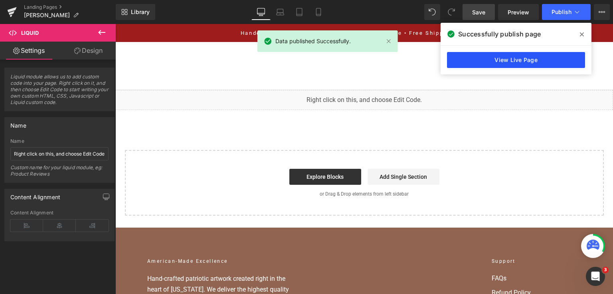
click at [524, 63] on link "View Live Page" at bounding box center [516, 60] width 138 height 16
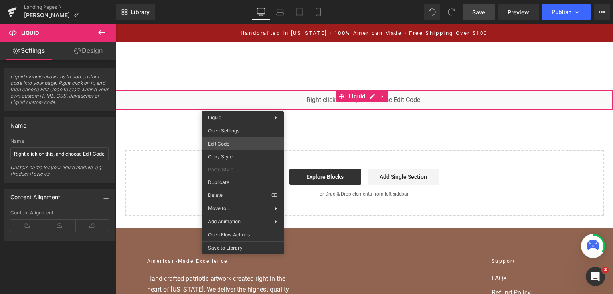
click at [242, 0] on div "You are previewing how the will restyle your page. You can not edit Elements in…" at bounding box center [306, 0] width 613 height 0
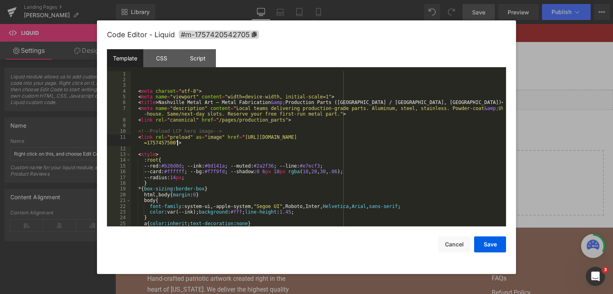
click at [256, 143] on div "< meta charset = "utf-8" > < meta name = "viewport" content = "width=device-wid…" at bounding box center [317, 154] width 372 height 167
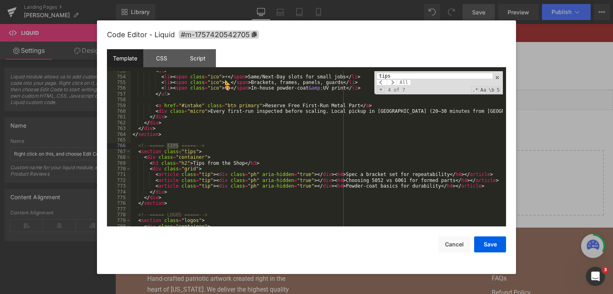
scroll to position [4471, 0]
type input "tips"
click at [168, 200] on div "< ul > < li > < span class = "ico" > ⚡ </ span > Same/Next-Day slots for small …" at bounding box center [317, 151] width 372 height 167
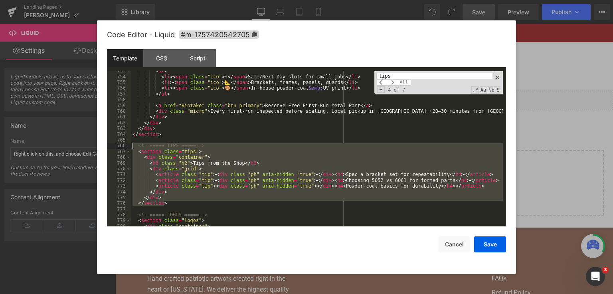
drag, startPoint x: 168, startPoint y: 204, endPoint x: 124, endPoint y: 143, distance: 75.0
click at [124, 143] on pre "753 754 755 756 757 758 759 760 761 762 763 764 765 766 767 768 769 770 771 772…" at bounding box center [306, 148] width 399 height 155
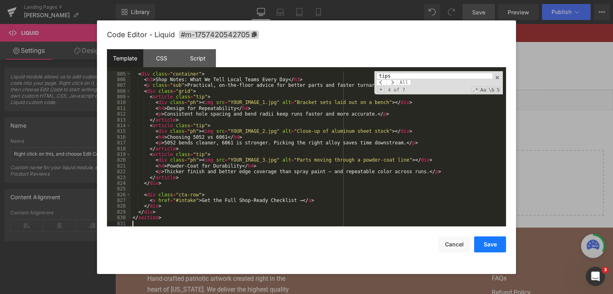
click at [484, 243] on button "Save" at bounding box center [490, 244] width 32 height 16
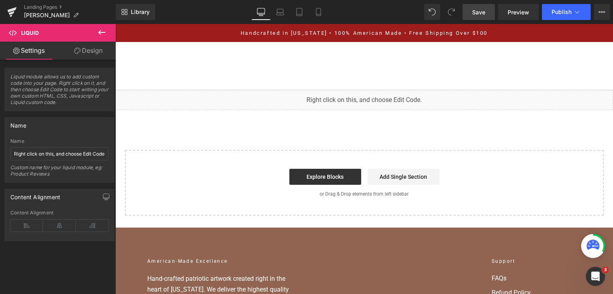
click at [483, 18] on link "Save" at bounding box center [479, 12] width 32 height 16
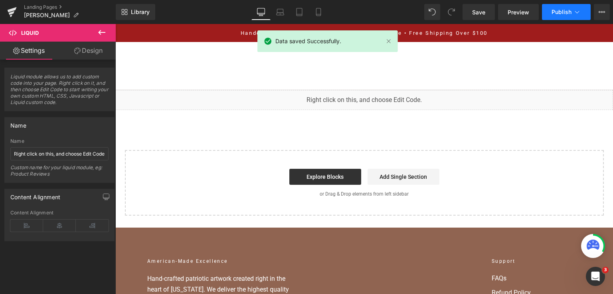
click at [564, 12] on span "Publish" at bounding box center [562, 12] width 20 height 6
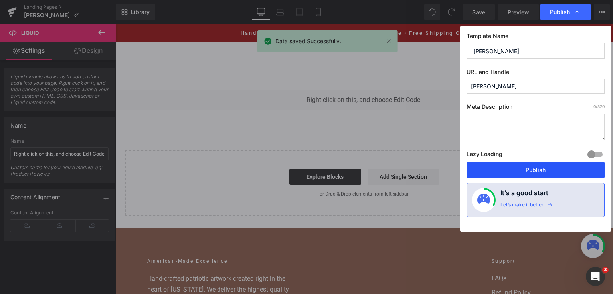
click at [526, 165] on button "Publish" at bounding box center [536, 170] width 138 height 16
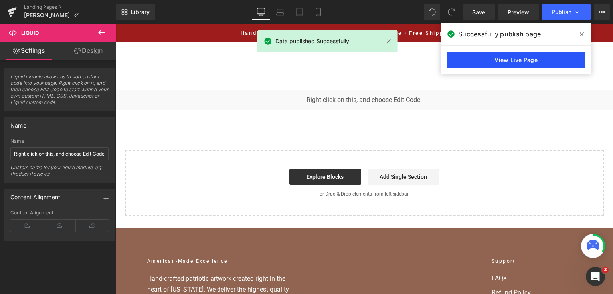
click at [458, 60] on link "View Live Page" at bounding box center [516, 60] width 138 height 16
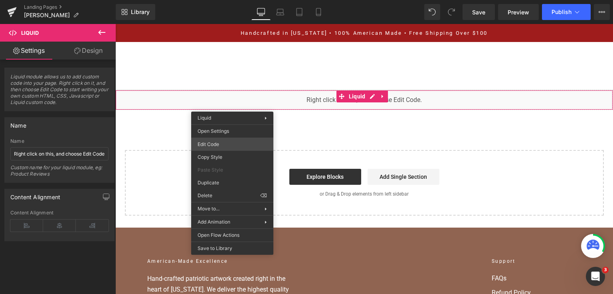
click at [233, 0] on div "You are previewing how the will restyle your page. You can not edit Elements in…" at bounding box center [306, 0] width 613 height 0
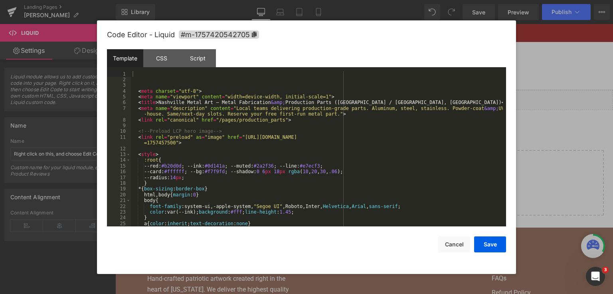
click at [258, 153] on div "< meta charset = "utf-8" > < meta name = "viewport" content = "width=device-wid…" at bounding box center [317, 154] width 372 height 167
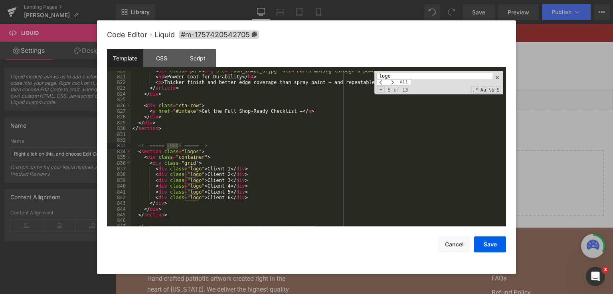
scroll to position [4856, 0]
type input "logo"
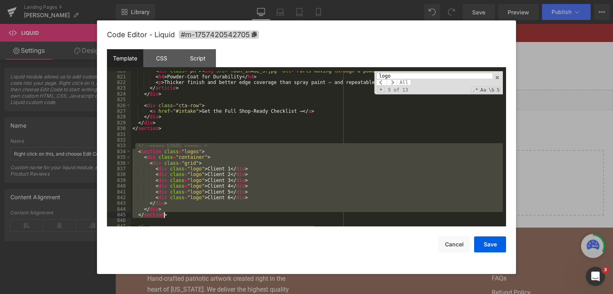
drag, startPoint x: 136, startPoint y: 147, endPoint x: 175, endPoint y: 213, distance: 76.6
click at [175, 213] on div "< div class = "ph" > < img src = "YOUR_IMAGE_3.jpg" alt = "Parts moving through…" at bounding box center [317, 151] width 372 height 167
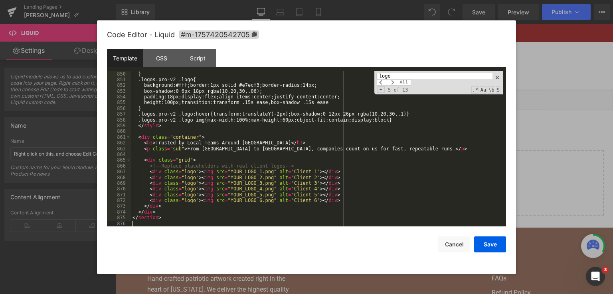
scroll to position [5025, 0]
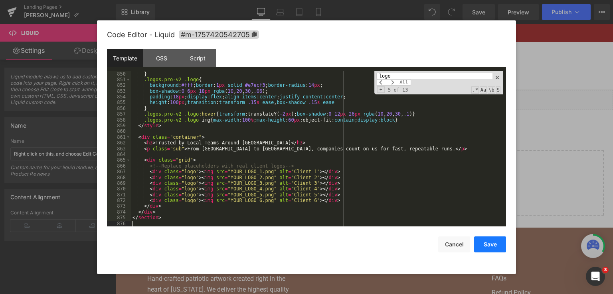
click at [502, 244] on button "Save" at bounding box center [490, 244] width 32 height 16
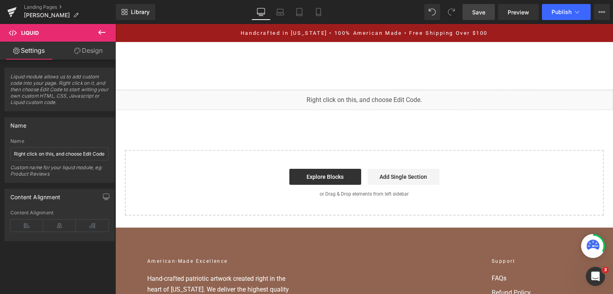
click at [481, 16] on link "Save" at bounding box center [479, 12] width 32 height 16
click at [547, 18] on button "Publish" at bounding box center [566, 12] width 49 height 16
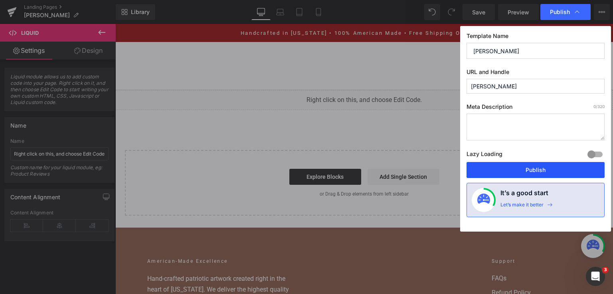
click at [519, 167] on button "Publish" at bounding box center [536, 170] width 138 height 16
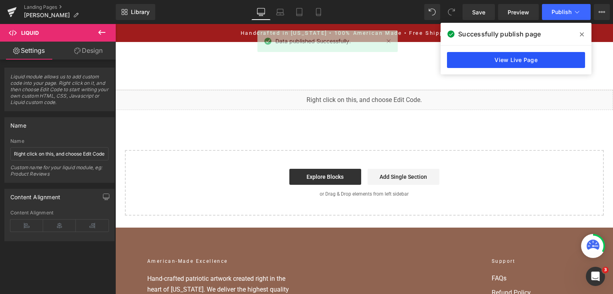
click at [468, 64] on link "View Live Page" at bounding box center [516, 60] width 138 height 16
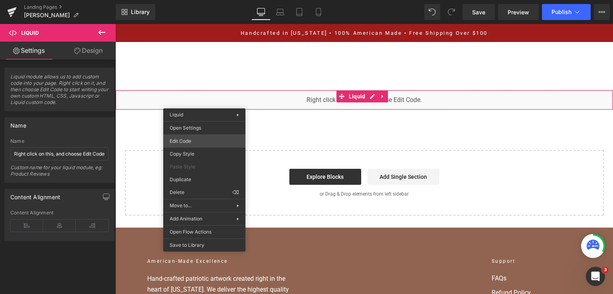
click at [206, 0] on div "You are previewing how the will restyle your page. You can not edit Elements in…" at bounding box center [306, 0] width 613 height 0
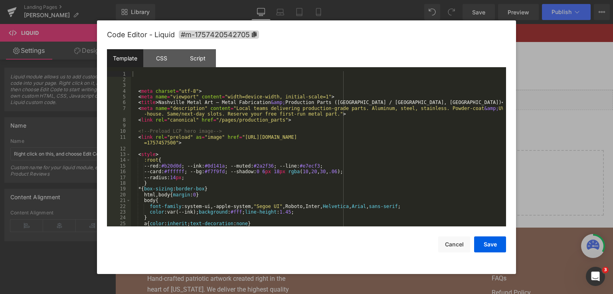
click at [206, 144] on div "< meta charset = "utf-8" > < meta name = "viewport" content = "width=device-wid…" at bounding box center [317, 154] width 372 height 167
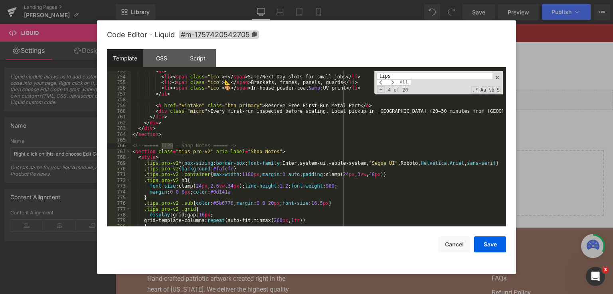
scroll to position [4471, 0]
type input "tips"
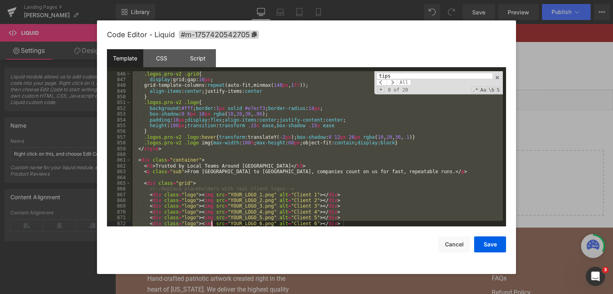
scroll to position [5100, 0]
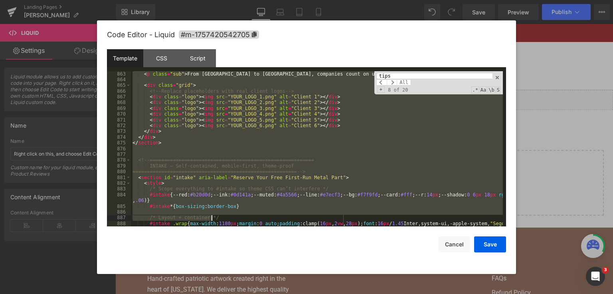
drag, startPoint x: 206, startPoint y: 144, endPoint x: 212, endPoint y: 219, distance: 75.3
click at [212, 219] on div "< p class = "sub" > From [GEOGRAPHIC_DATA] to [GEOGRAPHIC_DATA], companies coun…" at bounding box center [317, 157] width 372 height 173
click at [236, 177] on div "< p class = "sub" > From [GEOGRAPHIC_DATA] to [GEOGRAPHIC_DATA], companies coun…" at bounding box center [317, 148] width 372 height 155
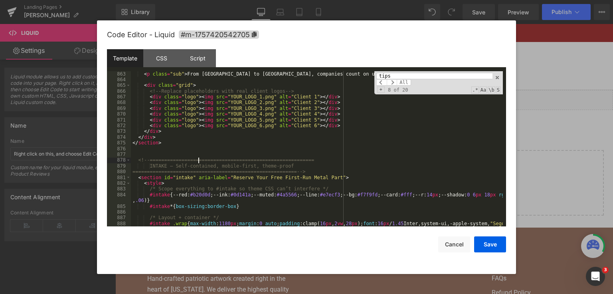
click at [200, 160] on div "< p class = "sub" > From [GEOGRAPHIC_DATA] to [GEOGRAPHIC_DATA], companies coun…" at bounding box center [317, 157] width 372 height 173
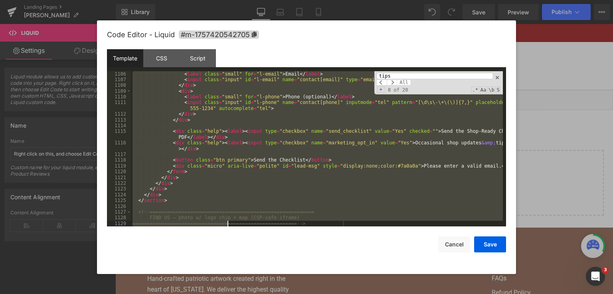
scroll to position [6693, 0]
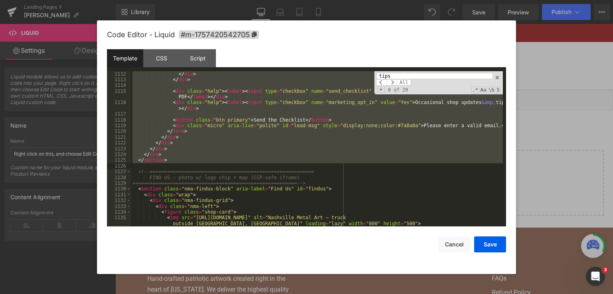
drag, startPoint x: 137, startPoint y: 159, endPoint x: 227, endPoint y: 166, distance: 90.1
click at [227, 166] on div "</ div > </ div > < div class = "help" > < label > < input type = "checkbox" na…" at bounding box center [317, 154] width 372 height 167
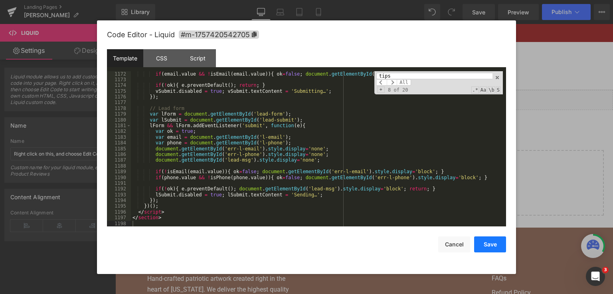
click at [485, 238] on button "Save" at bounding box center [490, 244] width 32 height 16
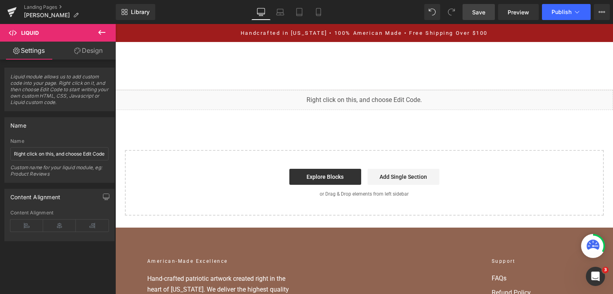
click at [474, 18] on link "Save" at bounding box center [479, 12] width 32 height 16
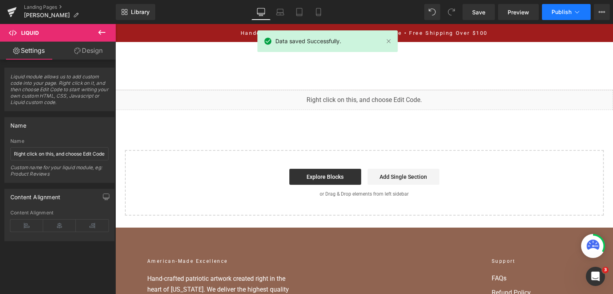
click at [557, 15] on button "Publish" at bounding box center [566, 12] width 49 height 16
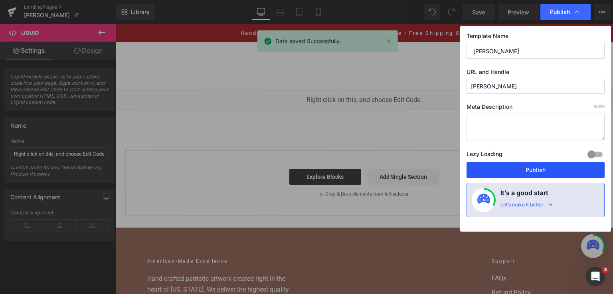
click at [522, 167] on button "Publish" at bounding box center [536, 170] width 138 height 16
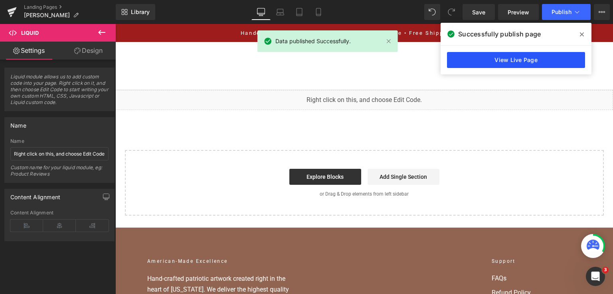
click at [461, 61] on link "View Live Page" at bounding box center [516, 60] width 138 height 16
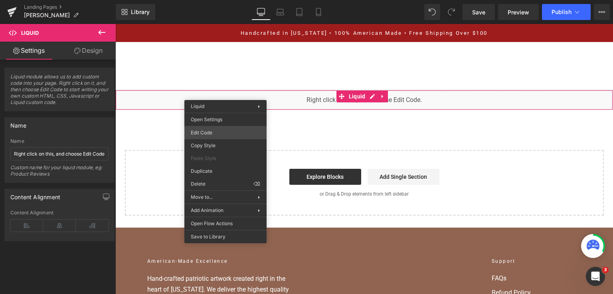
click at [231, 0] on div "You are previewing how the will restyle your page. You can not edit Elements in…" at bounding box center [306, 0] width 613 height 0
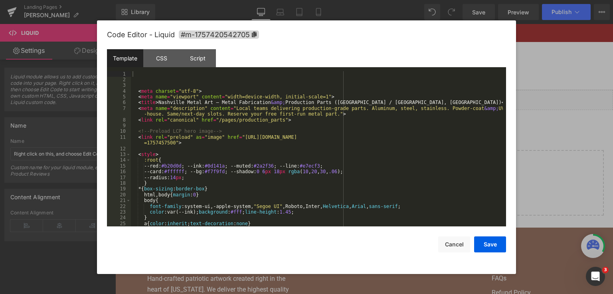
click at [249, 141] on div "< meta charset = "utf-8" > < meta name = "viewport" content = "width=device-wid…" at bounding box center [317, 154] width 372 height 167
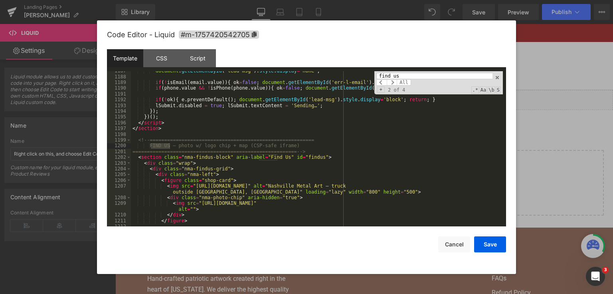
scroll to position [7127, 0]
type input "find us"
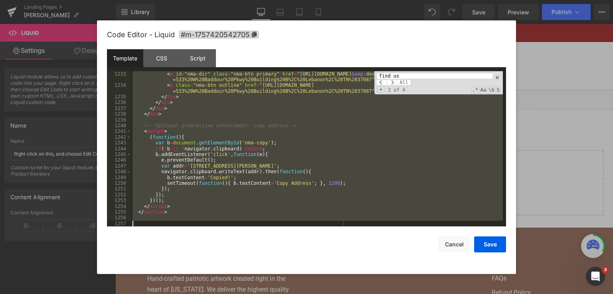
scroll to position [7441, 0]
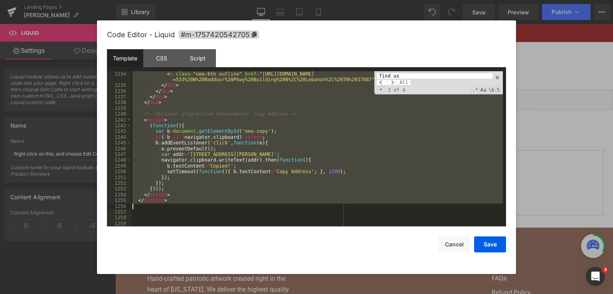
drag, startPoint x: 138, startPoint y: 139, endPoint x: 211, endPoint y: 207, distance: 99.7
click at [211, 207] on div "< a class = "nma-btn outline" href = "[URL][DOMAIN_NAME] =533%20W%20Baddour%20P…" at bounding box center [317, 157] width 372 height 173
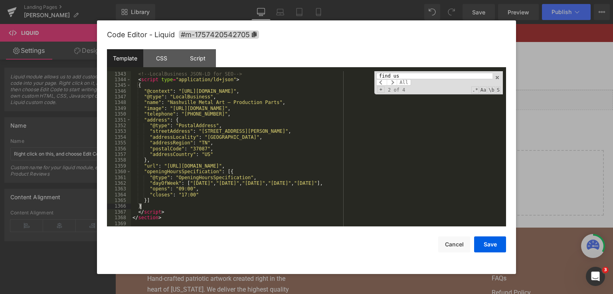
click at [469, 205] on div "<!-- LocalBusiness JSON-LD for SEO --> < script type = "application/ld+json" > …" at bounding box center [317, 154] width 372 height 167
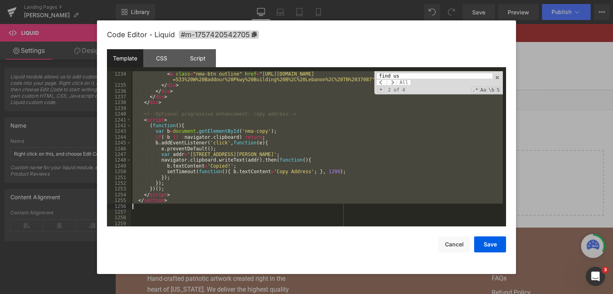
click at [443, 158] on div "< a class = "nma-btn outline" href = "[URL][DOMAIN_NAME] =533%20W%20Baddour%20P…" at bounding box center [317, 148] width 372 height 155
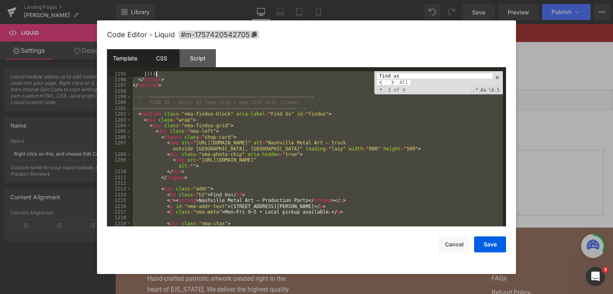
scroll to position [7090, 0]
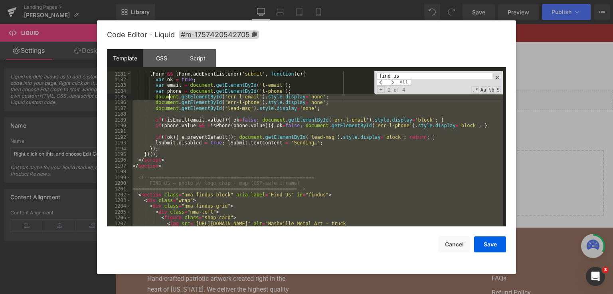
drag, startPoint x: 169, startPoint y: 120, endPoint x: 167, endPoint y: 105, distance: 15.0
click at [167, 105] on div "lForm && lForm . addEventListener ( 'submit' , function ( e ) { var ok = true ;…" at bounding box center [317, 157] width 372 height 173
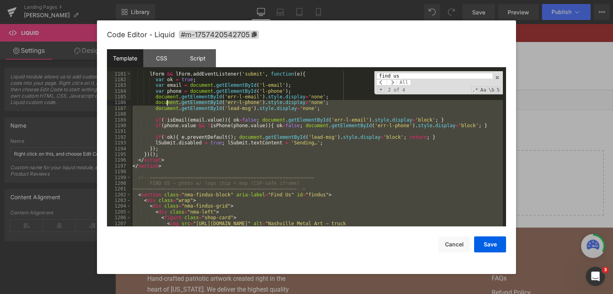
click at [160, 173] on div "lForm && lForm . addEventListener ( 'submit' , function ( e ) { var ok = true ;…" at bounding box center [317, 148] width 372 height 155
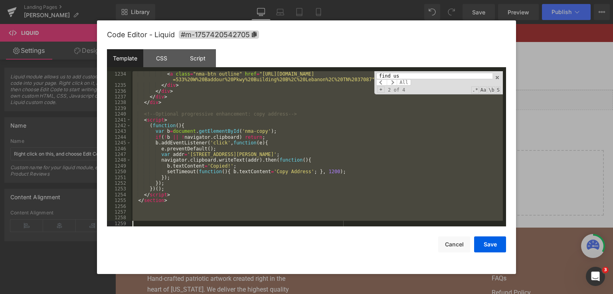
scroll to position [7441, 0]
drag, startPoint x: 139, startPoint y: 177, endPoint x: 210, endPoint y: 256, distance: 106.6
click at [210, 256] on div "Code Editor - Liquid #m-1757420542705 Template CSS Script Data 1234 1235 1236 1…" at bounding box center [306, 146] width 399 height 253
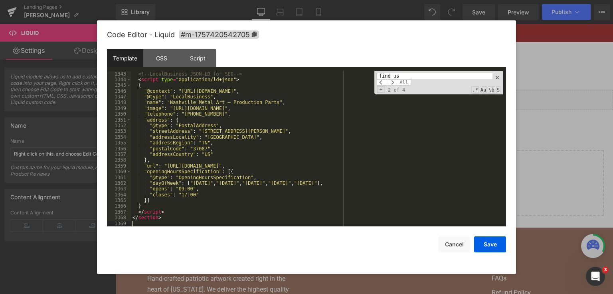
scroll to position [8085, 0]
click at [481, 241] on button "Save" at bounding box center [490, 244] width 32 height 16
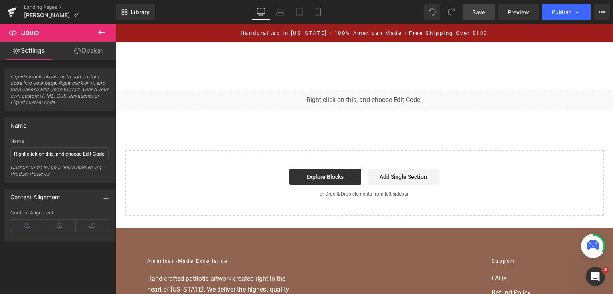
click at [482, 6] on link "Save" at bounding box center [479, 12] width 32 height 16
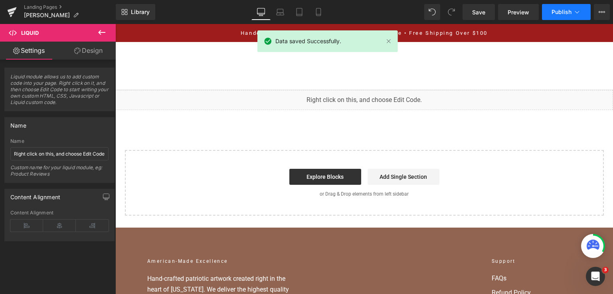
click at [563, 10] on span "Publish" at bounding box center [562, 12] width 20 height 6
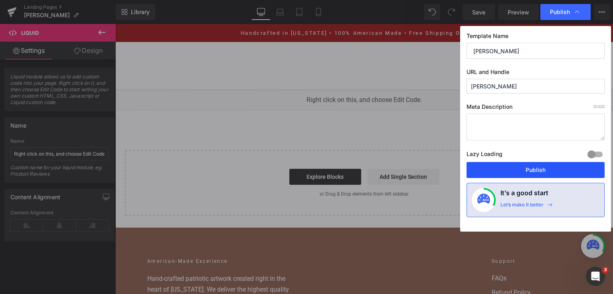
click at [522, 163] on button "Publish" at bounding box center [536, 170] width 138 height 16
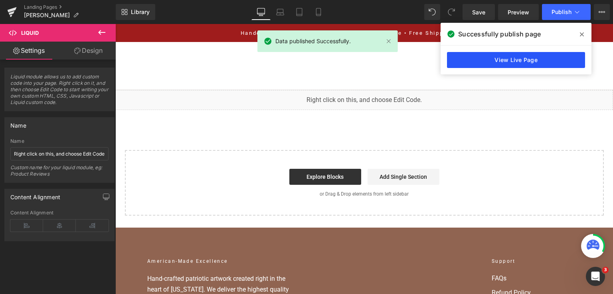
click at [530, 63] on link "View Live Page" at bounding box center [516, 60] width 138 height 16
